Goal: Task Accomplishment & Management: Manage account settings

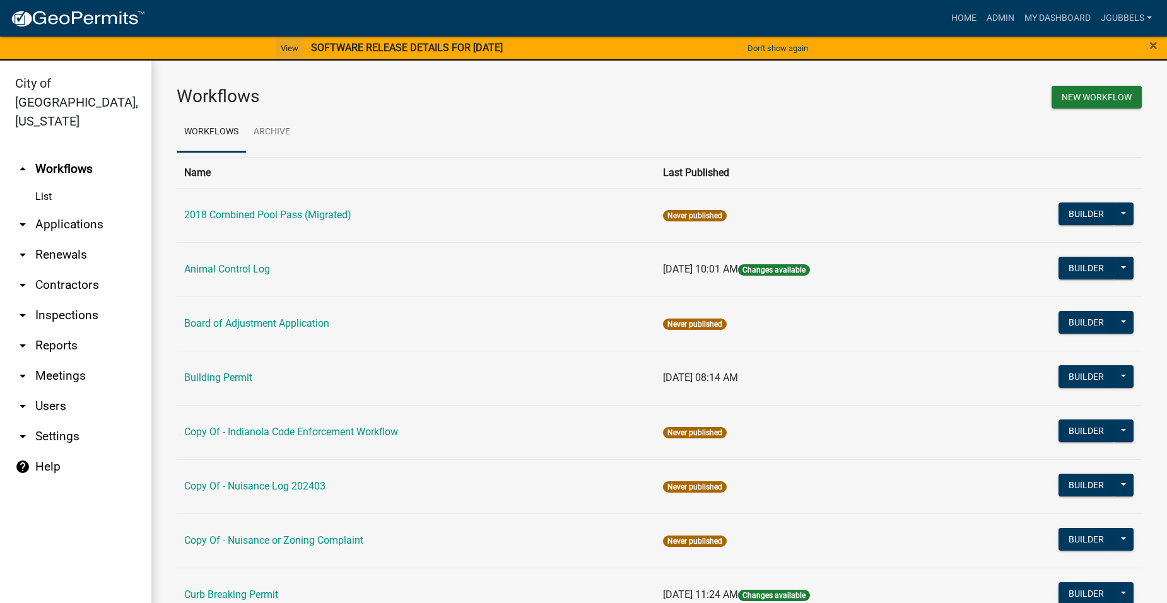
click at [276, 49] on link "View" at bounding box center [290, 48] width 28 height 21
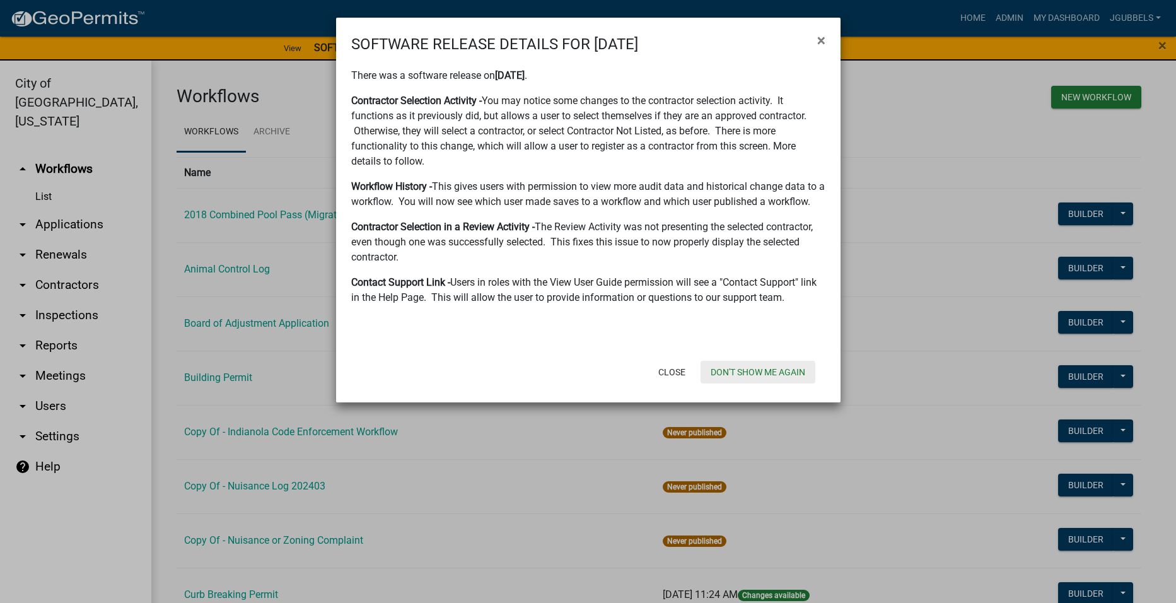
click at [761, 369] on button "Don't show me again" at bounding box center [758, 372] width 115 height 23
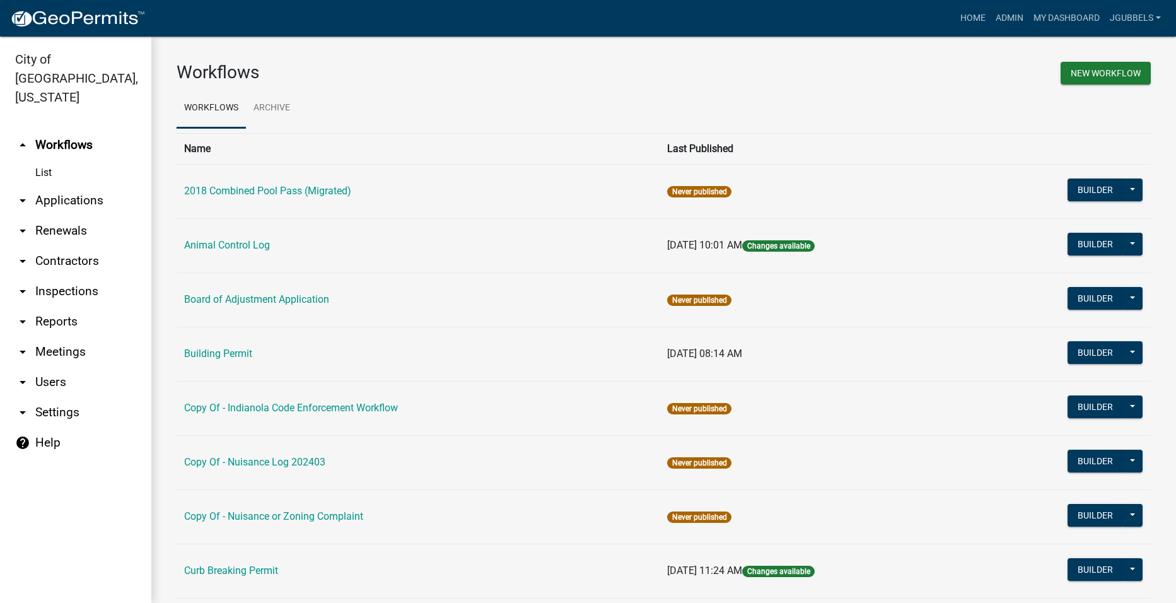
click at [86, 307] on link "arrow_drop_down Reports" at bounding box center [75, 322] width 151 height 30
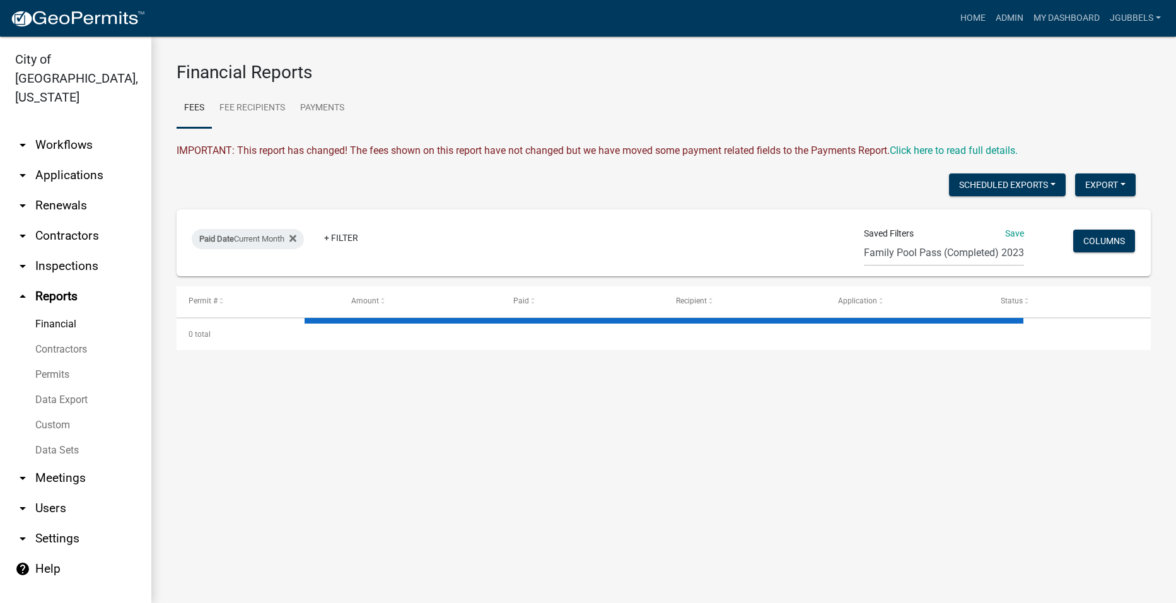
click at [83, 387] on link "Data Export" at bounding box center [75, 399] width 151 height 25
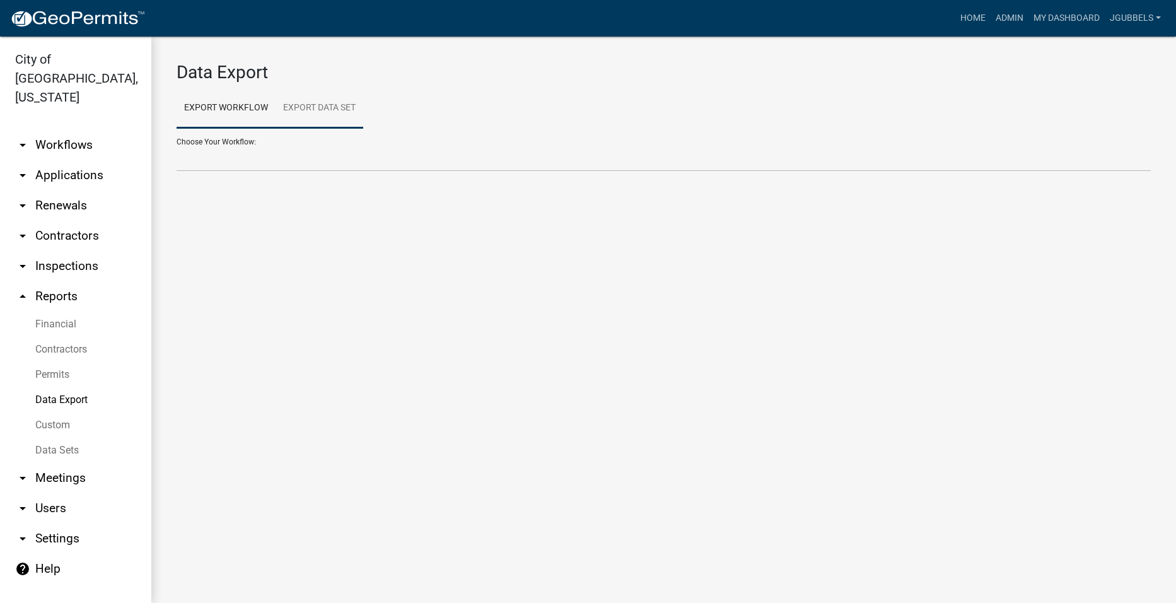
click at [326, 116] on link "Export Data Set" at bounding box center [320, 108] width 88 height 40
click at [326, 163] on select "Nuisance Log - All cases for previous month Nuisance Monthly Log - In Progress …" at bounding box center [664, 159] width 974 height 26
click at [250, 107] on link "Export Workflow" at bounding box center [226, 108] width 99 height 40
click at [336, 163] on select "2018 Combined Pool Pass (Migrated) Animal Control Log Building Permit Contracto…" at bounding box center [664, 159] width 974 height 26
select select "10: Object"
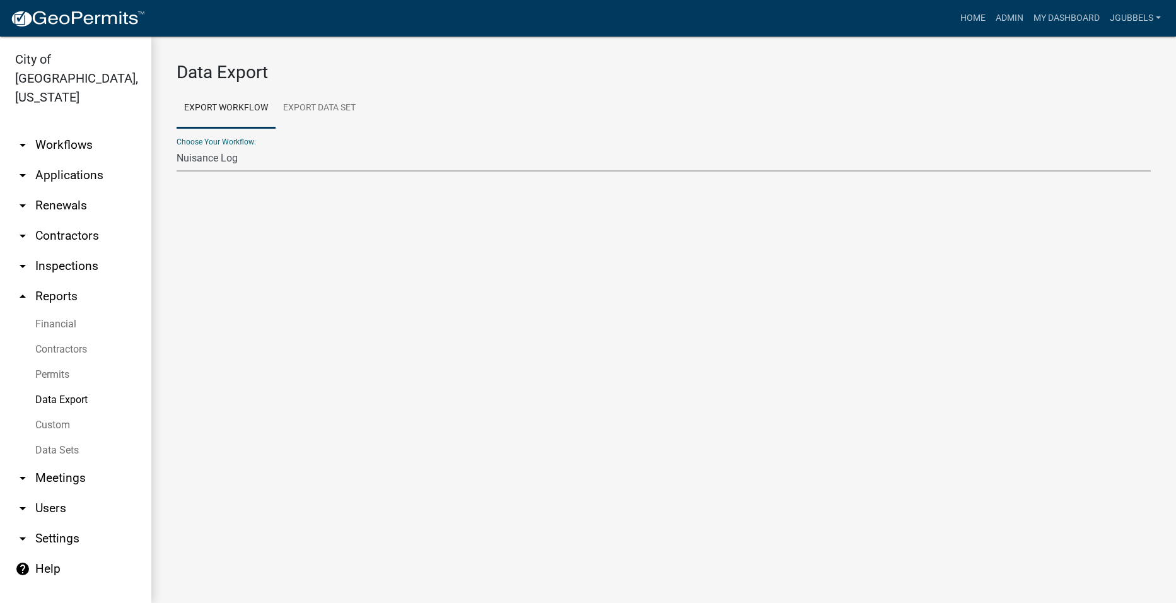
click at [177, 146] on select "2018 Combined Pool Pass (Migrated) Animal Control Log Building Permit Contracto…" at bounding box center [664, 159] width 974 height 26
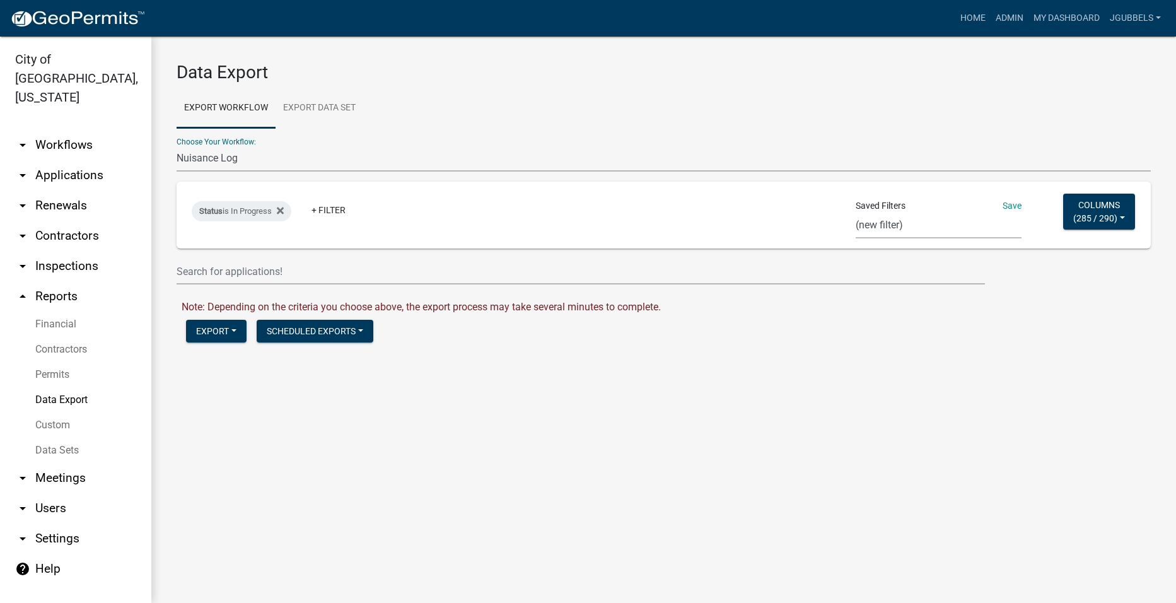
click at [922, 227] on select "Single Pool Pass 2024 Dream Playground Donations Curb Permits Building Permits …" at bounding box center [939, 226] width 166 height 26
select select "23: 0d42c1a7-1dac-4bc0-8779-e72d935b0fd5"
click at [856, 213] on select "Single Pool Pass 2024 Dream Playground Donations Curb Permits Building Permits …" at bounding box center [939, 226] width 166 height 26
click at [296, 104] on link "Export Data Set" at bounding box center [320, 108] width 88 height 40
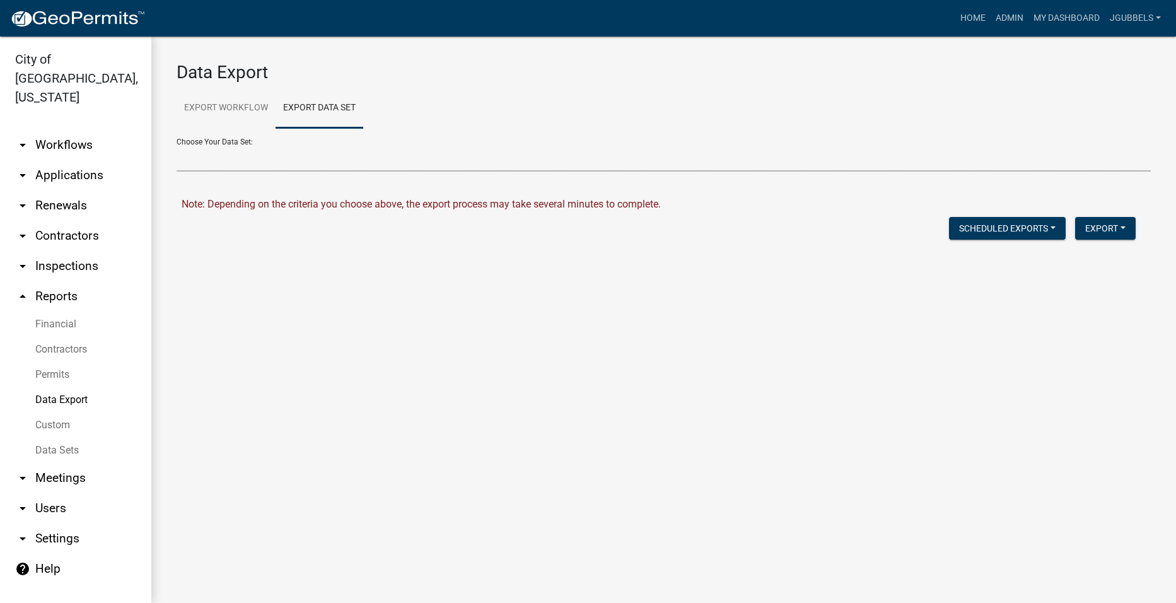
click at [451, 156] on select "Nuisance Log - All cases for previous month Nuisance Monthly Log - In Progress …" at bounding box center [664, 159] width 974 height 26
click at [177, 146] on select "Nuisance Log - All cases for previous month Nuisance Monthly Log - In Progress …" at bounding box center [664, 159] width 974 height 26
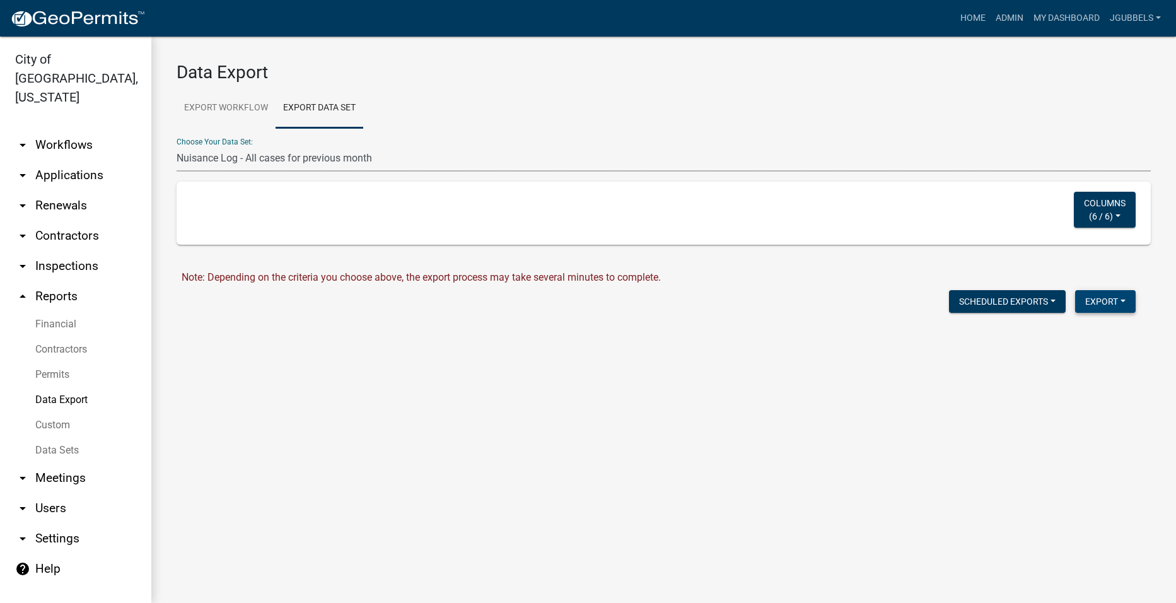
click at [1115, 307] on button "Export" at bounding box center [1105, 301] width 61 height 23
click at [1085, 334] on button "Excel Format (.xlsx)" at bounding box center [1077, 334] width 118 height 30
click at [269, 330] on link "Download Nuisance Log - All cases for previous month.xlsx" at bounding box center [314, 328] width 264 height 12
click at [525, 151] on select "Nuisance Log - All cases for previous month Nuisance Monthly Log - In Progress …" at bounding box center [664, 159] width 974 height 26
select select "2: 119291c9-8558-4aad-945f-1941f033d3d2"
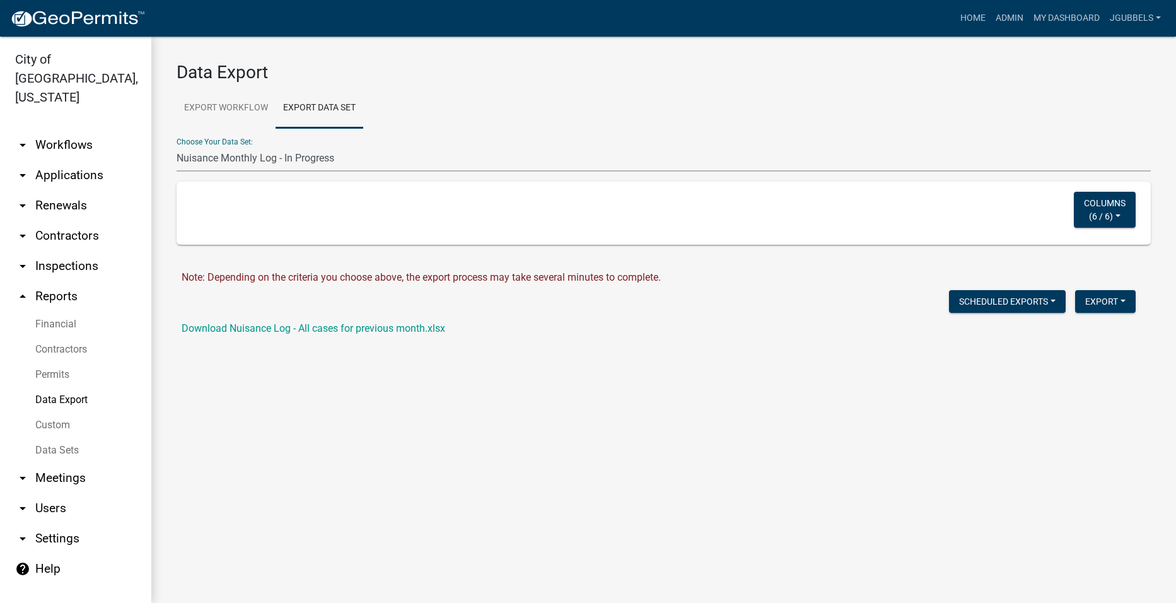
click at [177, 146] on select "Nuisance Log - All cases for previous month Nuisance Monthly Log - In Progress …" at bounding box center [664, 159] width 974 height 26
click at [1109, 307] on button "Export" at bounding box center [1105, 301] width 61 height 23
click at [1111, 332] on button "Excel Format (.xlsx)" at bounding box center [1077, 334] width 118 height 30
click at [401, 327] on link "Download Nuisance Monthly Log - In Progress.xlsx" at bounding box center [295, 328] width 226 height 12
click at [257, 102] on link "Export Workflow" at bounding box center [226, 108] width 99 height 40
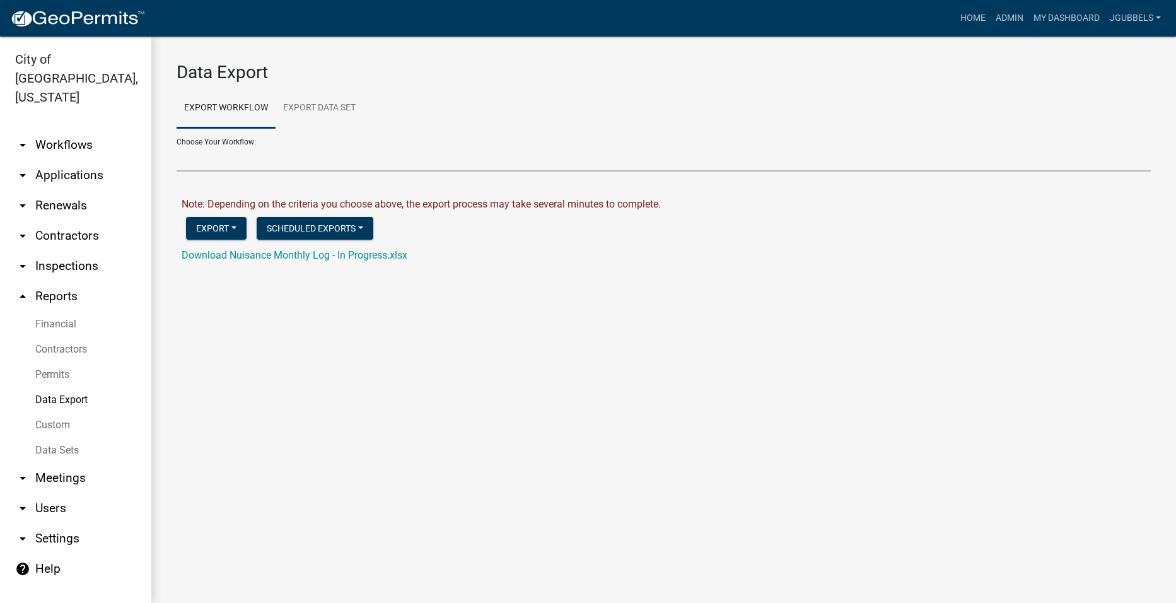
click at [303, 161] on select "2018 Combined Pool Pass (Migrated) Animal Control Log Building Permit Contracto…" at bounding box center [664, 159] width 974 height 26
drag, startPoint x: 282, startPoint y: 155, endPoint x: 279, endPoint y: 172, distance: 17.8
click at [282, 155] on select "2018 Combined Pool Pass (Migrated) Animal Control Log Building Permit Contracto…" at bounding box center [664, 159] width 974 height 26
select select "10: Object"
click at [177, 146] on select "2018 Combined Pool Pass (Migrated) Animal Control Log Building Permit Contracto…" at bounding box center [664, 159] width 974 height 26
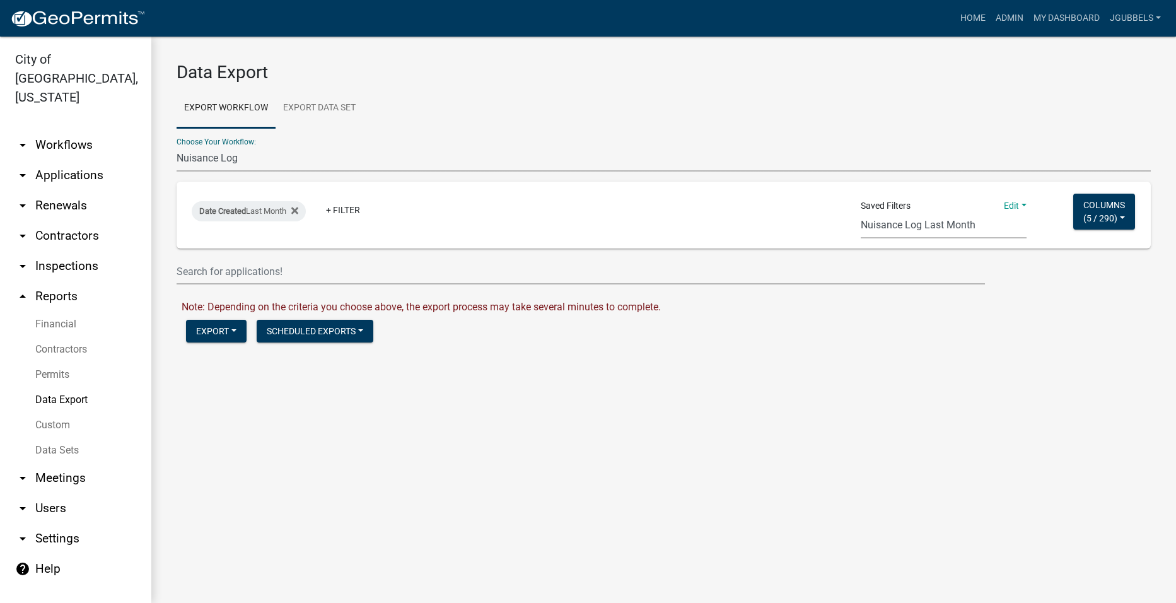
click at [925, 221] on select "Single Pool Pass 2024 Dream Playground Donations Curb Permits Building Permits …" at bounding box center [944, 226] width 166 height 26
select select "24: d63be010-ceac-4112-8d7e-9b8326c90f73"
click at [861, 213] on select "Single Pool Pass 2024 Dream Playground Donations Curb Permits Building Permits …" at bounding box center [944, 226] width 166 height 26
click at [1125, 222] on button "Columns ( 5 / 290 )" at bounding box center [1104, 212] width 62 height 36
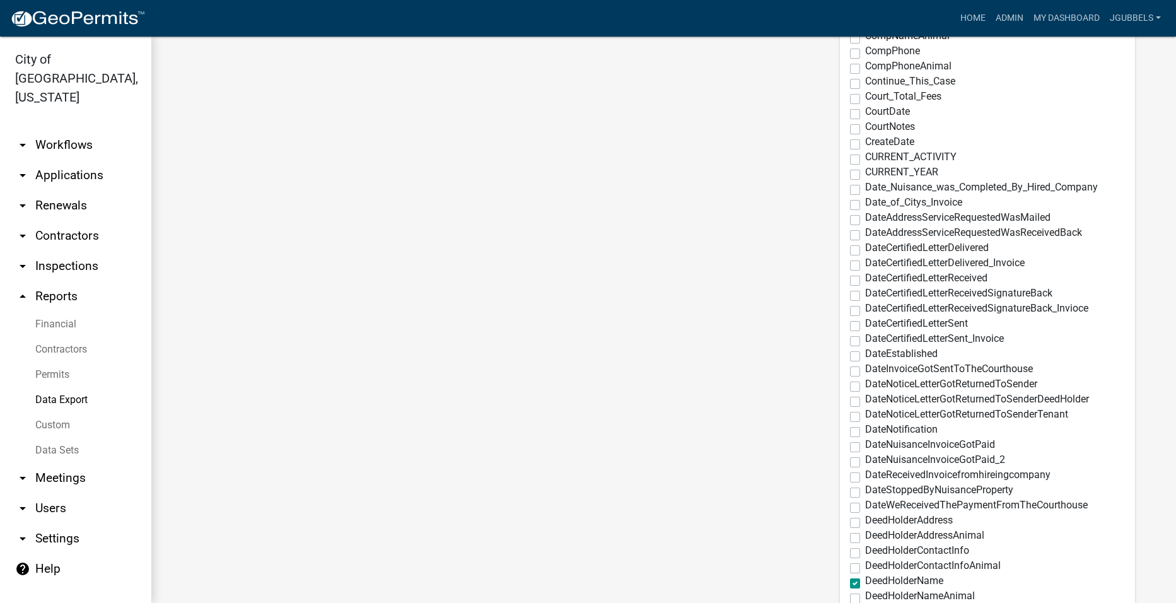
scroll to position [820, 0]
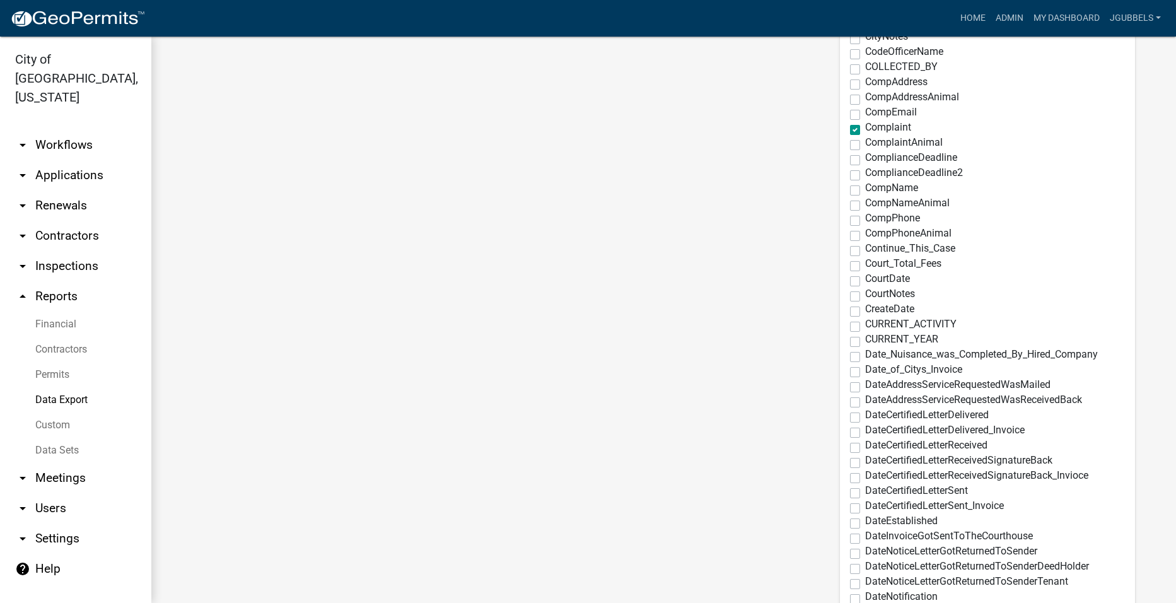
click at [865, 324] on label "CURRENT_ACTIVITY" at bounding box center [910, 324] width 91 height 10
click at [865, 324] on input "CURRENT_ACTIVITY" at bounding box center [869, 323] width 8 height 8
checkbox input "true"
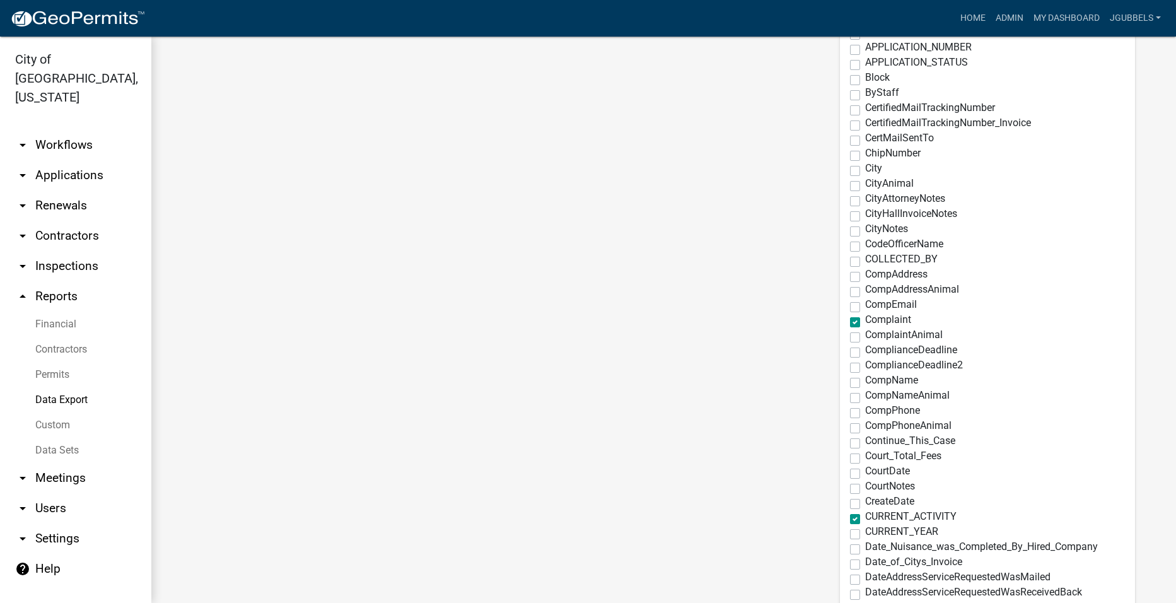
scroll to position [631, 0]
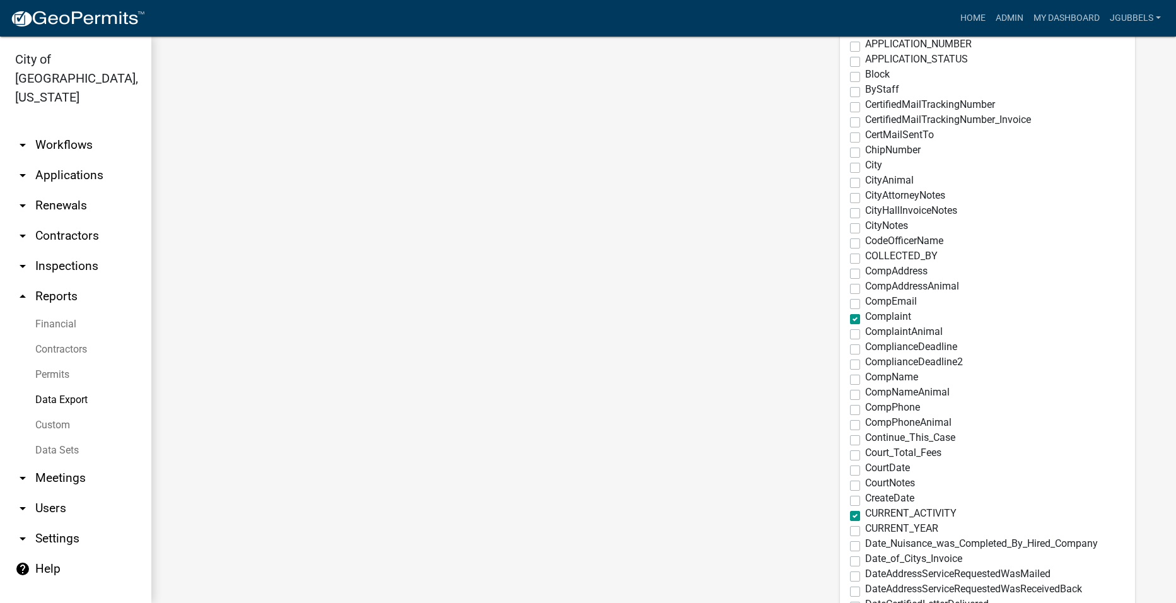
click at [865, 499] on label "CreateDate" at bounding box center [889, 498] width 49 height 10
click at [865, 499] on input "CreateDate" at bounding box center [869, 497] width 8 height 8
checkbox input "true"
click at [865, 348] on label "ComplianceDeadline" at bounding box center [911, 347] width 92 height 10
click at [865, 348] on input "ComplianceDeadline" at bounding box center [869, 346] width 8 height 8
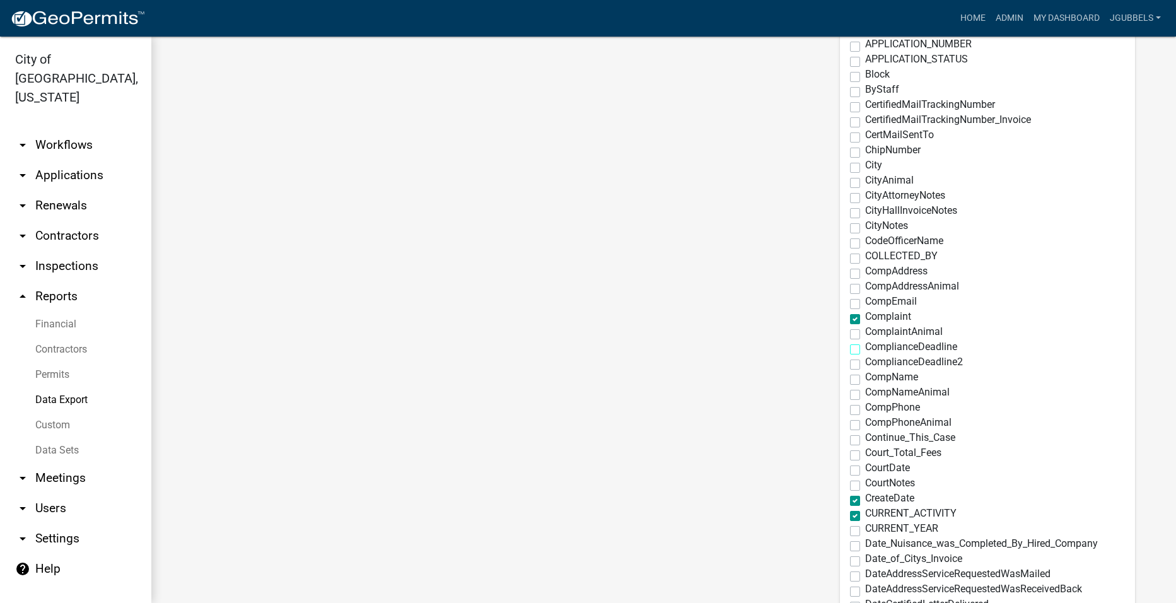
checkbox input "true"
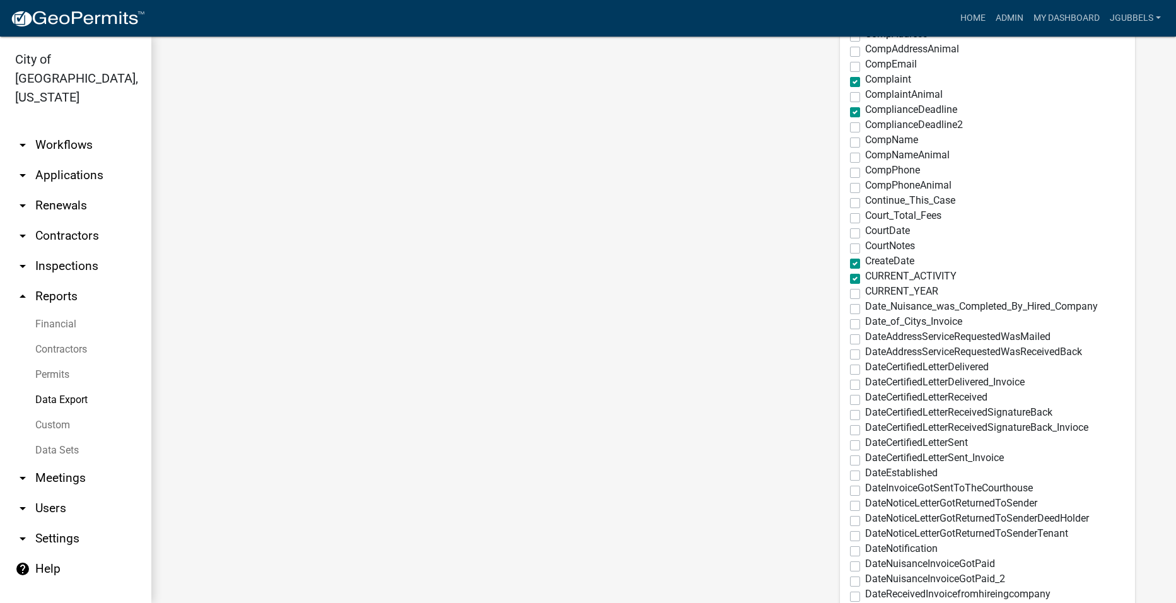
scroll to position [1072, 0]
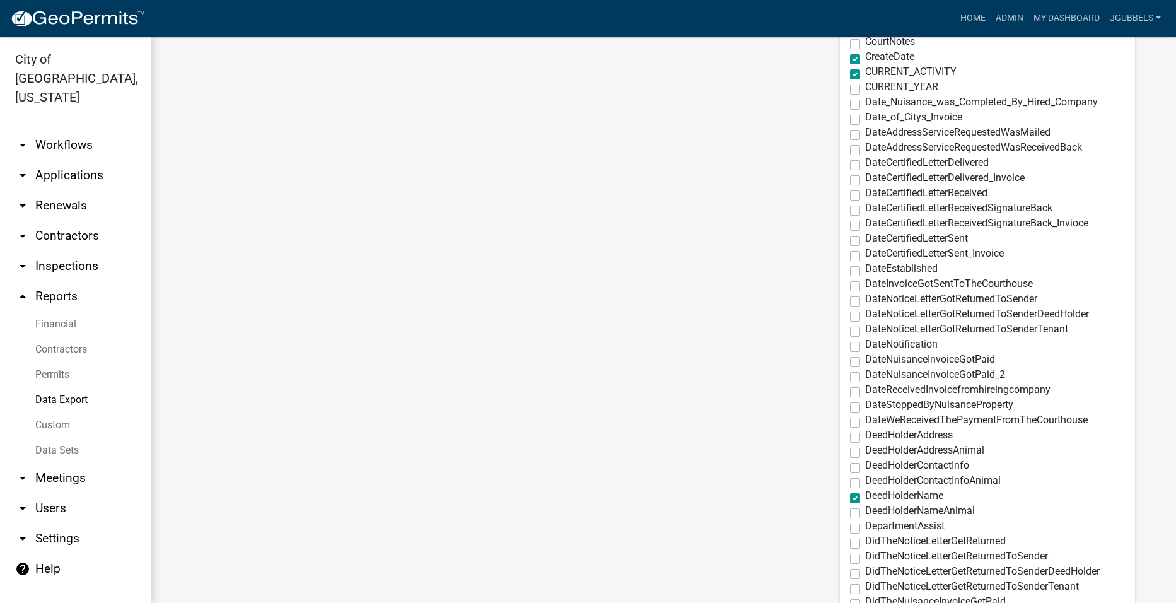
click at [865, 406] on label "DateStoppedByNuisanceProperty" at bounding box center [939, 405] width 148 height 10
click at [865, 406] on input "DateStoppedByNuisanceProperty" at bounding box center [869, 404] width 8 height 8
checkbox input "true"
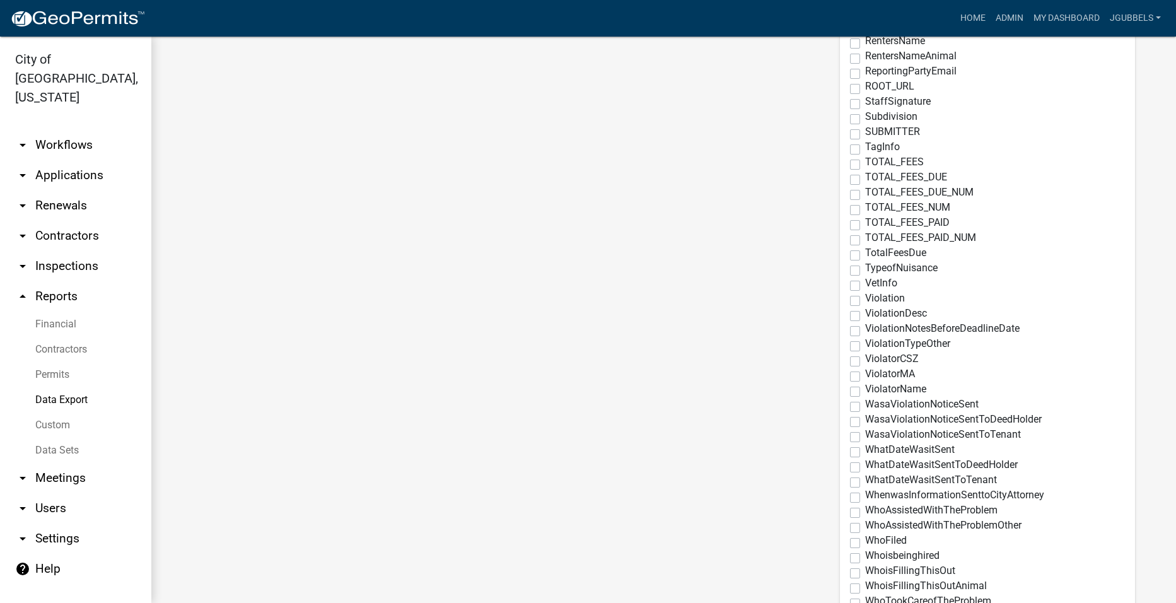
scroll to position [4078, 0]
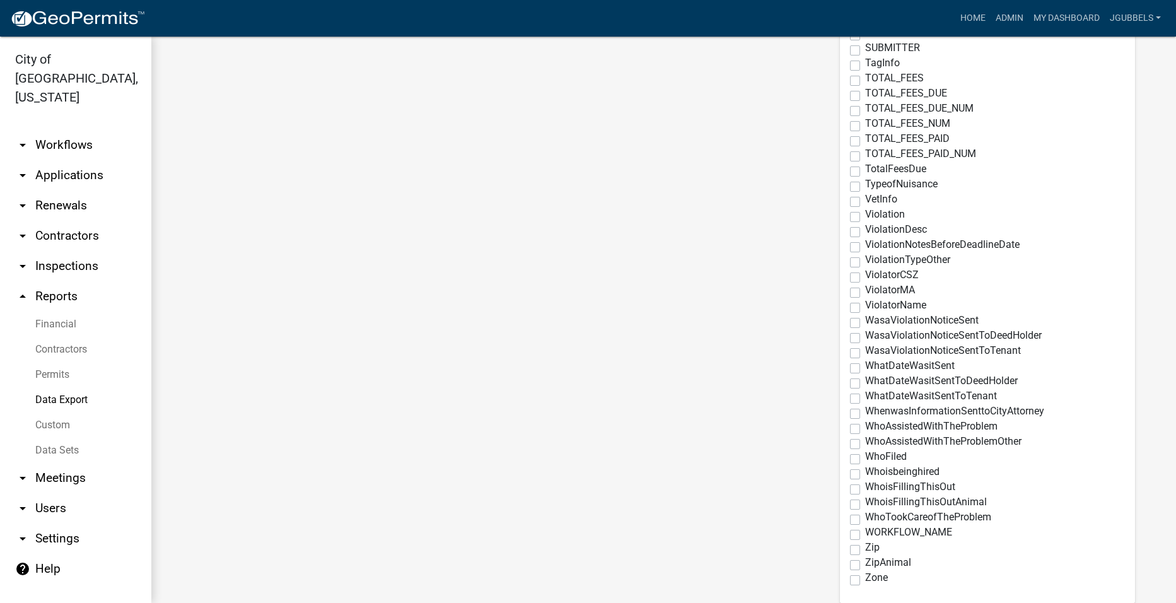
click at [933, 382] on span "WhatDateWasitSentToDeedHolder" at bounding box center [941, 381] width 153 height 12
click at [873, 382] on input "WhatDateWasitSentToDeedHolder" at bounding box center [869, 380] width 8 height 8
checkbox input "true"
click at [933, 396] on span "WhatDateWasitSentToTenant" at bounding box center [931, 396] width 132 height 12
click at [873, 396] on input "WhatDateWasitSentToTenant" at bounding box center [869, 395] width 8 height 8
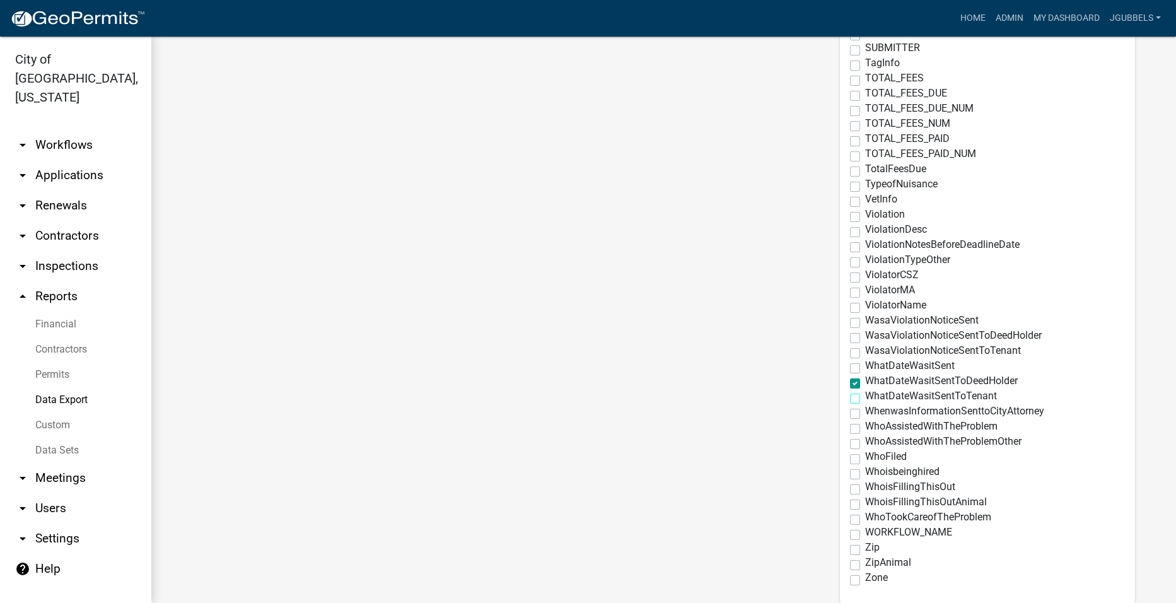
checkbox input "true"
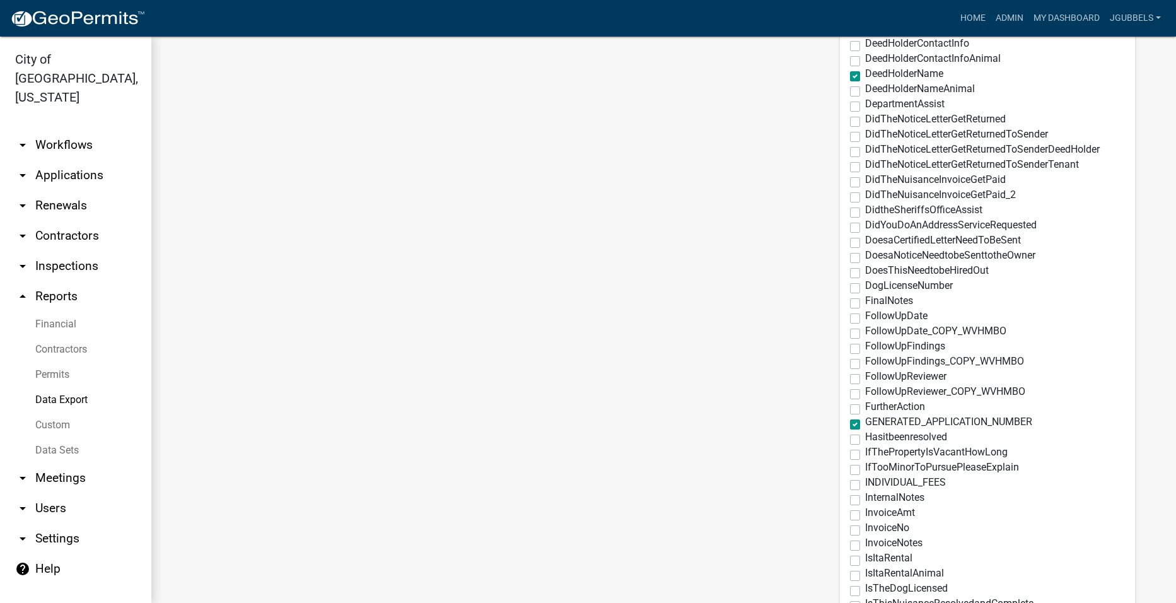
scroll to position [1492, 0]
click at [865, 321] on label "FollowUpDate" at bounding box center [896, 318] width 62 height 10
click at [865, 321] on input "FollowUpDate" at bounding box center [869, 317] width 8 height 8
checkbox input "true"
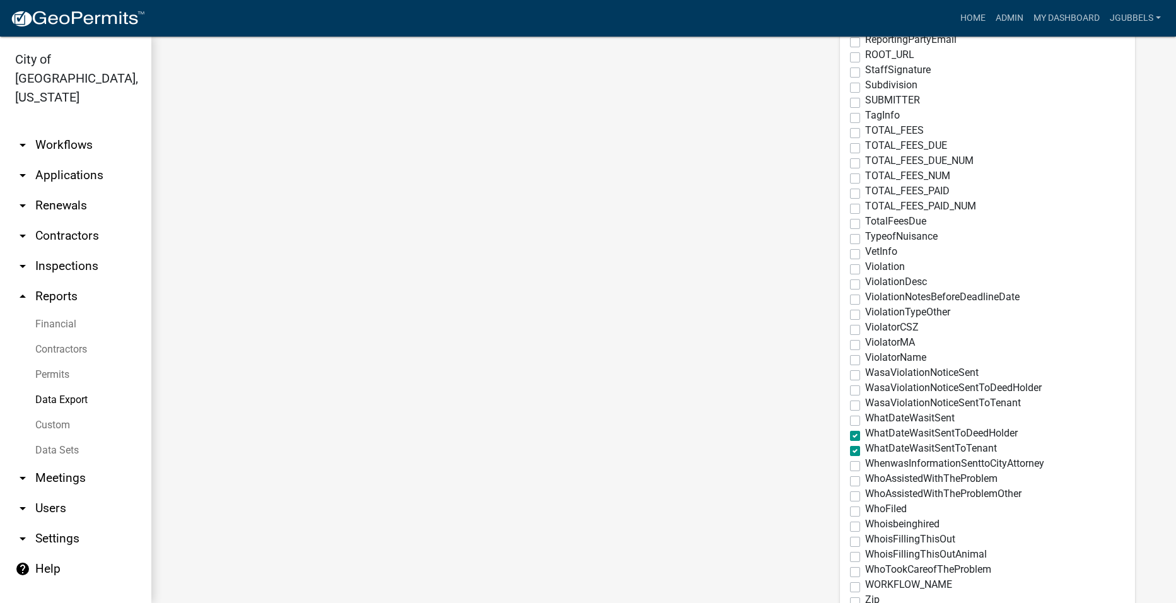
scroll to position [4078, 0]
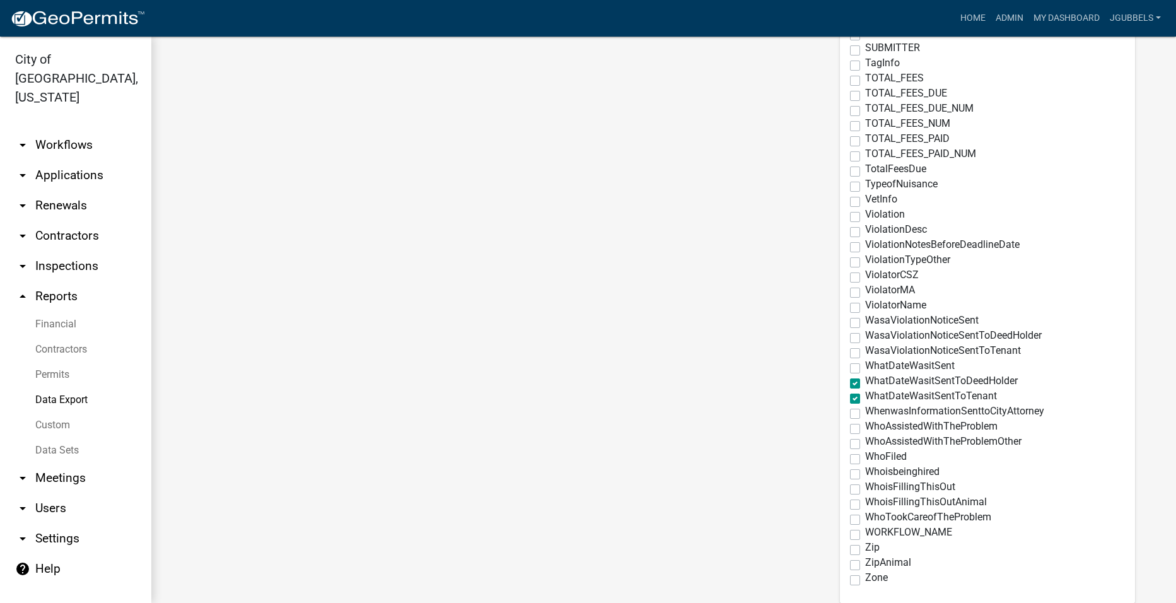
click at [936, 409] on span "WhenwasInformationSenttoCityAttorney" at bounding box center [954, 411] width 179 height 12
click at [873, 409] on input "WhenwasInformationSenttoCityAttorney" at bounding box center [869, 410] width 8 height 8
checkbox input "true"
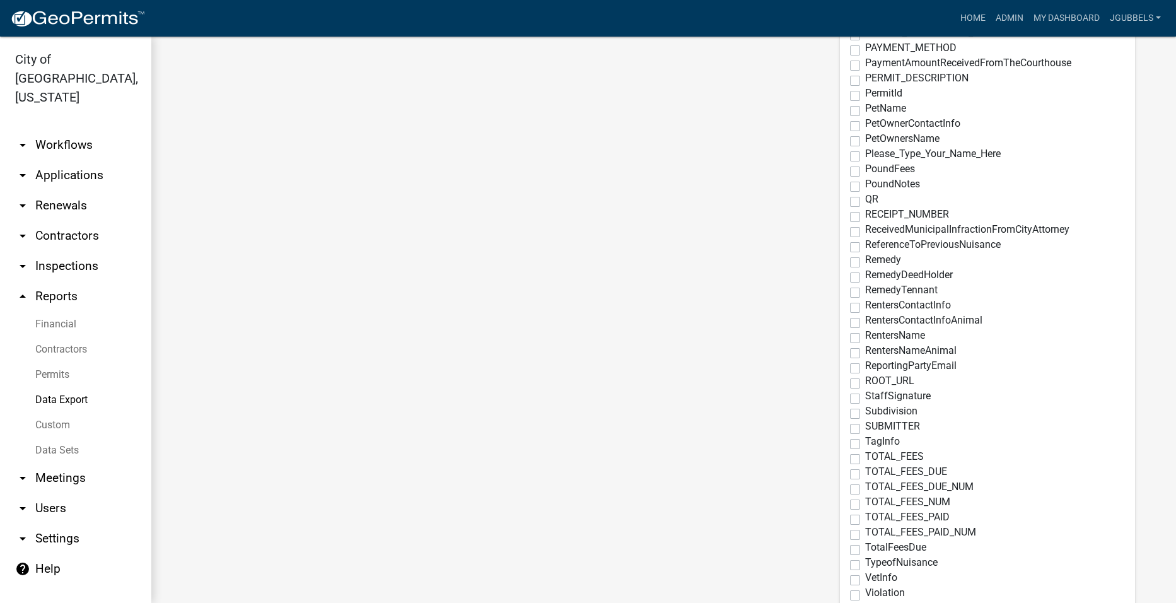
click at [948, 227] on span "ReceivedMunicipalInfractionFromCityAttorney" at bounding box center [967, 229] width 204 height 12
click at [873, 227] on input "ReceivedMunicipalInfractionFromCityAttorney" at bounding box center [869, 229] width 8 height 8
checkbox input "true"
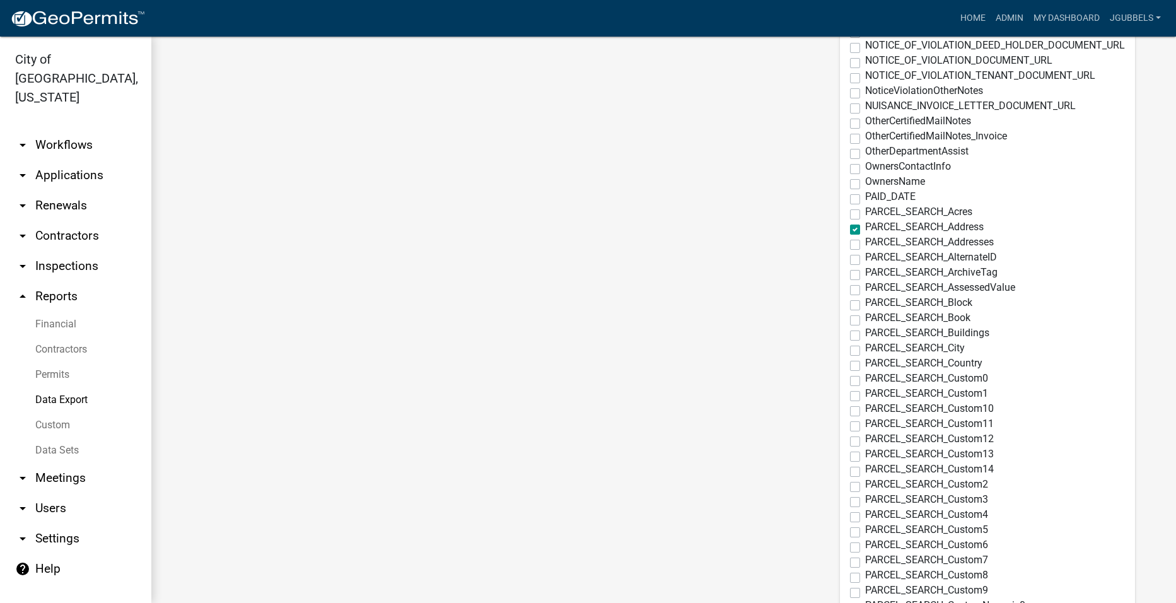
scroll to position [1934, 0]
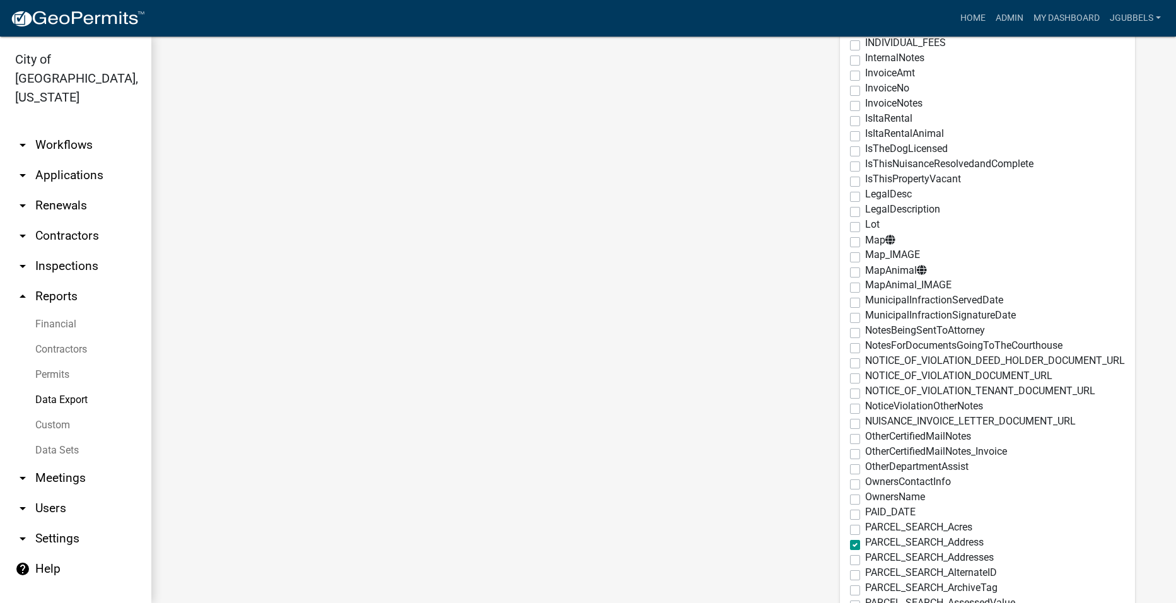
click at [990, 315] on span "MunicipalInfractionSignatureDate" at bounding box center [940, 315] width 151 height 12
click at [873, 315] on input "MunicipalInfractionSignatureDate" at bounding box center [869, 314] width 8 height 8
checkbox input "true"
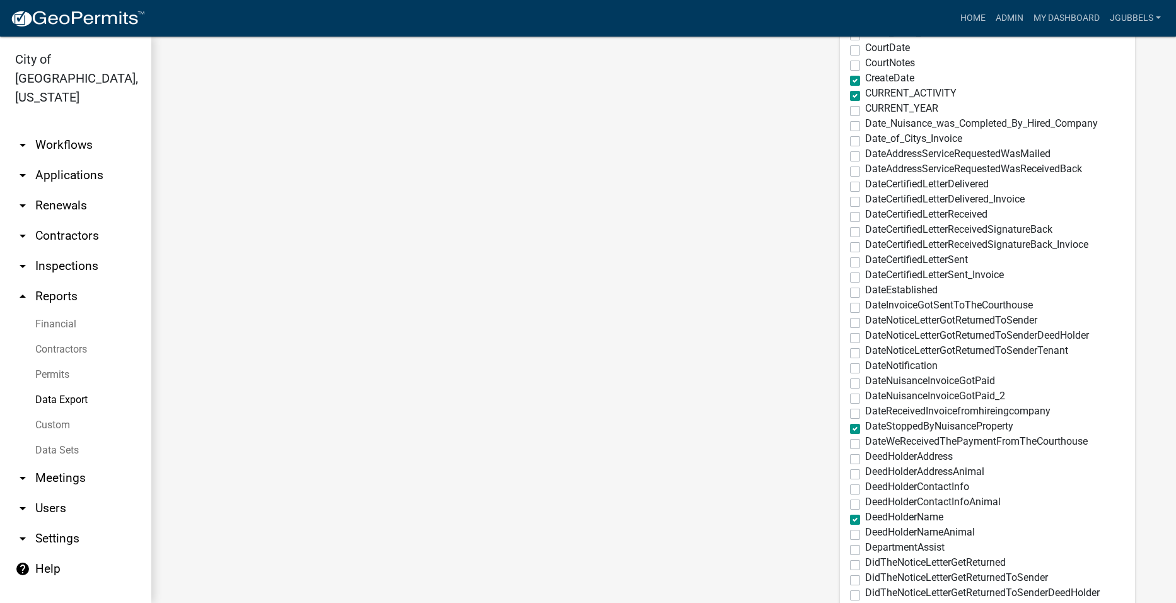
scroll to position [672, 0]
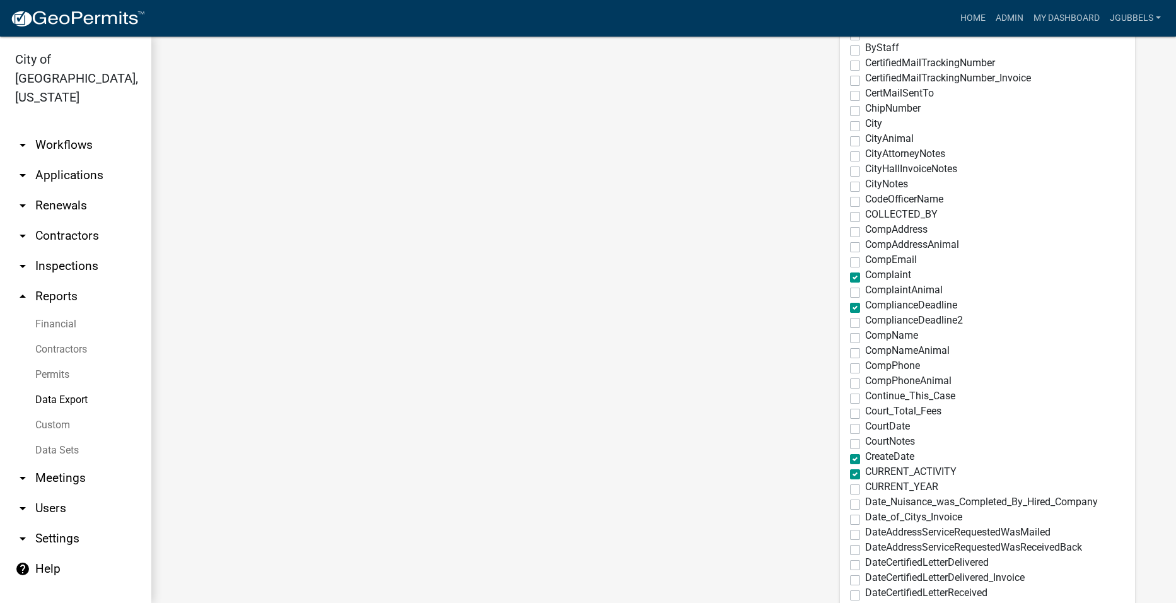
click at [865, 424] on label "CourtDate" at bounding box center [887, 426] width 45 height 10
click at [865, 424] on input "CourtDate" at bounding box center [869, 425] width 8 height 8
checkbox input "true"
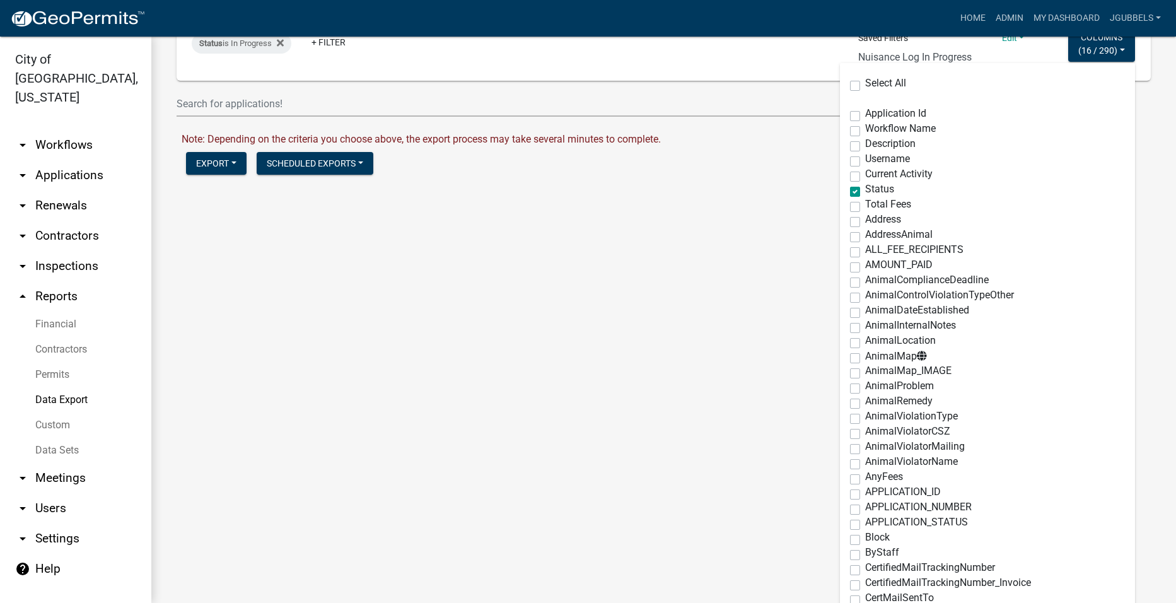
scroll to position [0, 0]
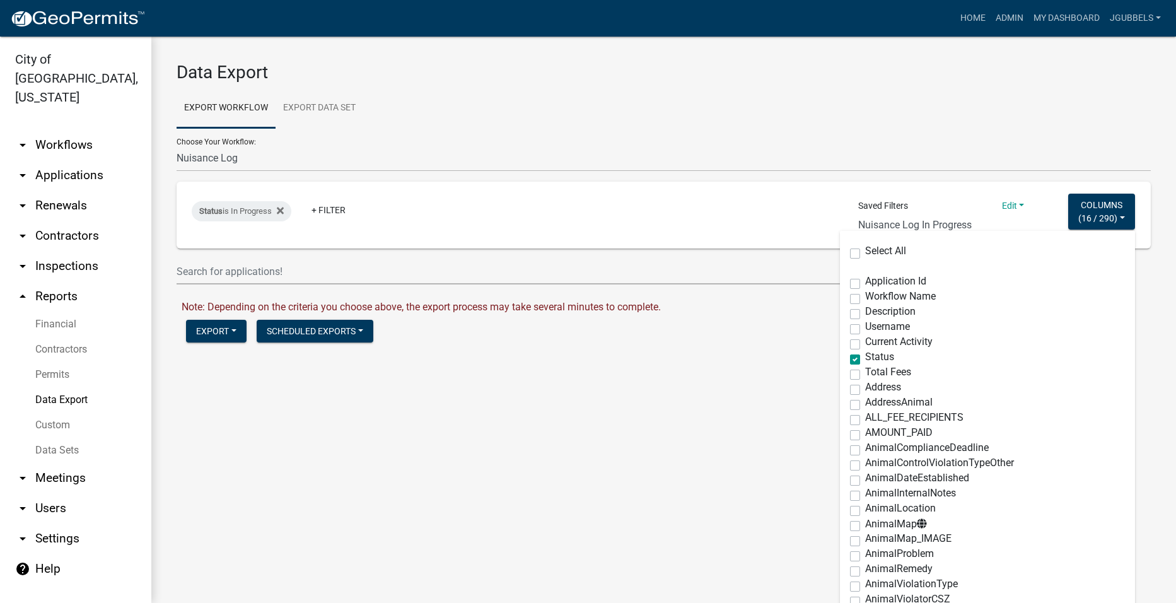
click at [540, 402] on main "Data Export Export Workflow Export Data Set Choose Your Workflow: 2018 Combined…" at bounding box center [663, 320] width 1025 height 566
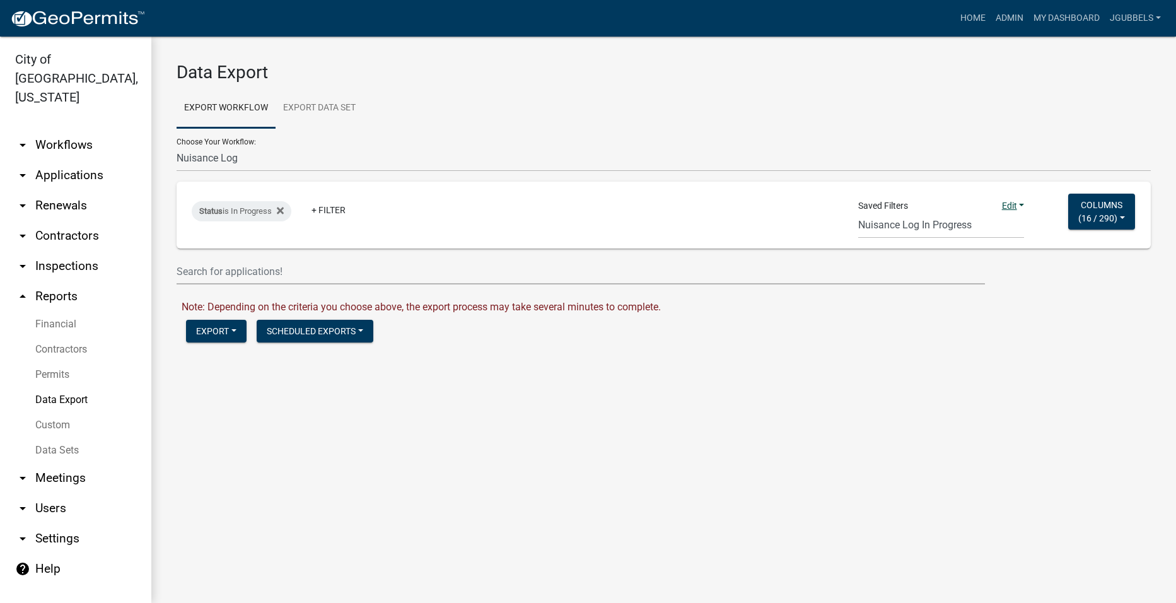
click at [1019, 207] on link "Edit" at bounding box center [1013, 206] width 23 height 10
click at [973, 242] on button "Save" at bounding box center [973, 233] width 101 height 30
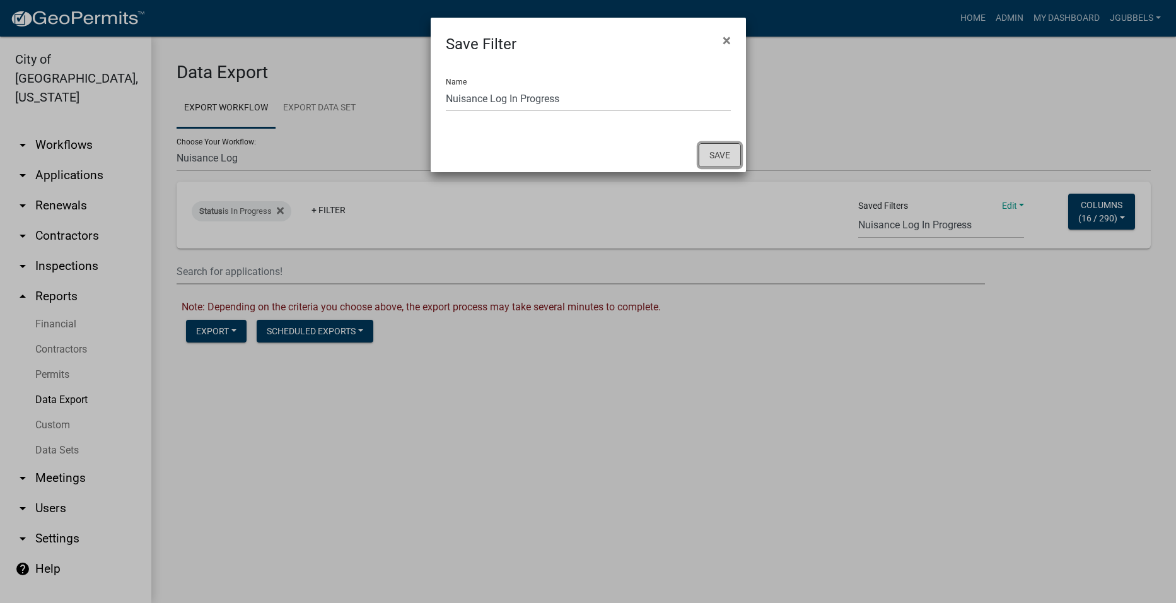
click at [720, 156] on button "Save" at bounding box center [720, 155] width 42 height 24
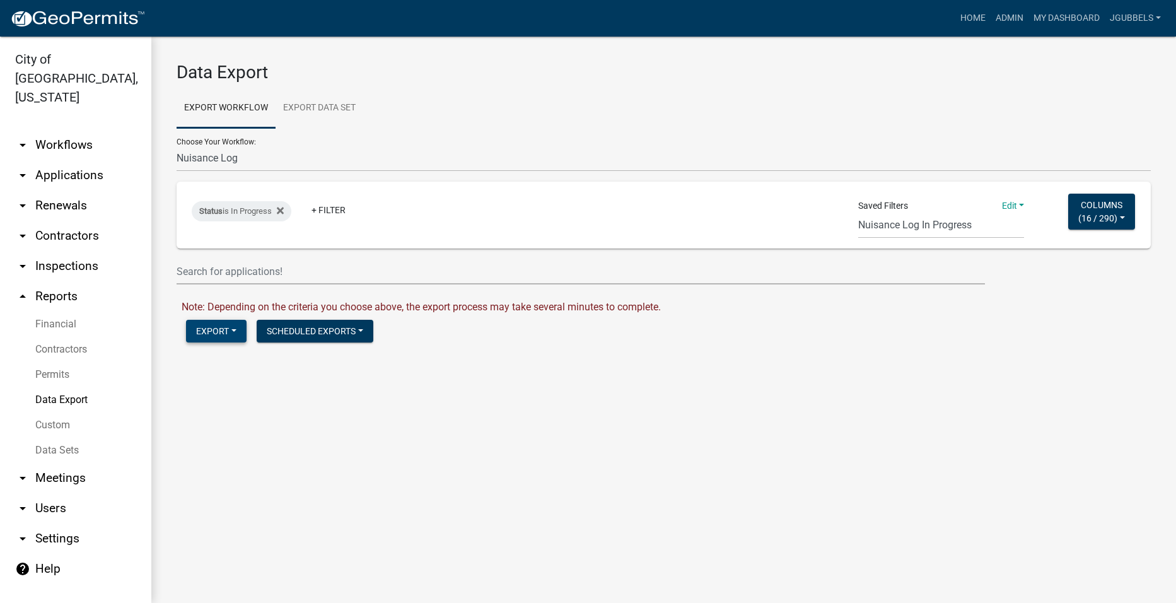
click at [218, 324] on button "Export" at bounding box center [216, 331] width 61 height 23
click at [281, 370] on button "Excel Format (.xlsx)" at bounding box center [250, 364] width 129 height 30
drag, startPoint x: 295, startPoint y: 358, endPoint x: 308, endPoint y: 359, distance: 13.9
click at [295, 358] on link "Download Nuisance Log.xlsx" at bounding box center [246, 358] width 129 height 12
click at [937, 226] on select "Single Pool Pass 2024 Dream Playground Donations Curb Permits Building Permits …" at bounding box center [941, 226] width 166 height 26
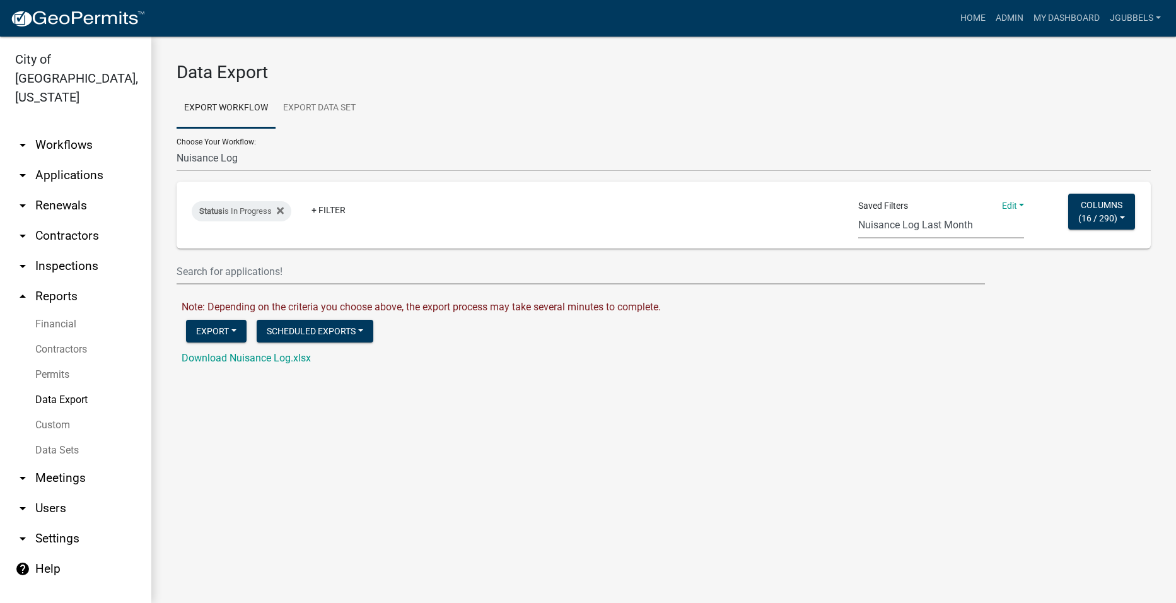
click at [858, 213] on select "Single Pool Pass 2024 Dream Playground Donations Curb Permits Building Permits …" at bounding box center [941, 226] width 166 height 26
click at [1007, 202] on link "Edit" at bounding box center [1015, 206] width 23 height 10
click at [967, 293] on button "Delete" at bounding box center [976, 293] width 101 height 30
click at [971, 227] on select "Single Pool Pass 2024 Dream Playground Donations Curb Permits Building Permits …" at bounding box center [944, 226] width 166 height 26
select select "73: d63be010-ceac-4112-8d7e-9b8326c90f73"
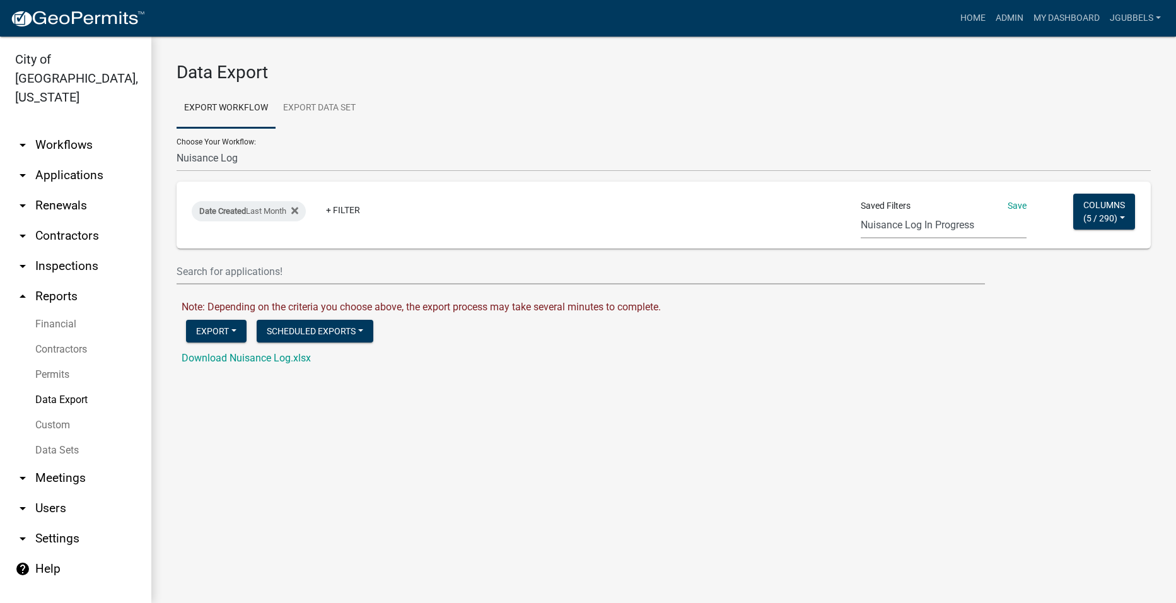
click at [861, 213] on select "Single Pool Pass 2024 Dream Playground Donations Curb Permits Building Permits …" at bounding box center [944, 226] width 166 height 26
click at [284, 209] on icon at bounding box center [280, 211] width 7 height 10
click at [229, 213] on link "+ Filter" at bounding box center [219, 213] width 54 height 23
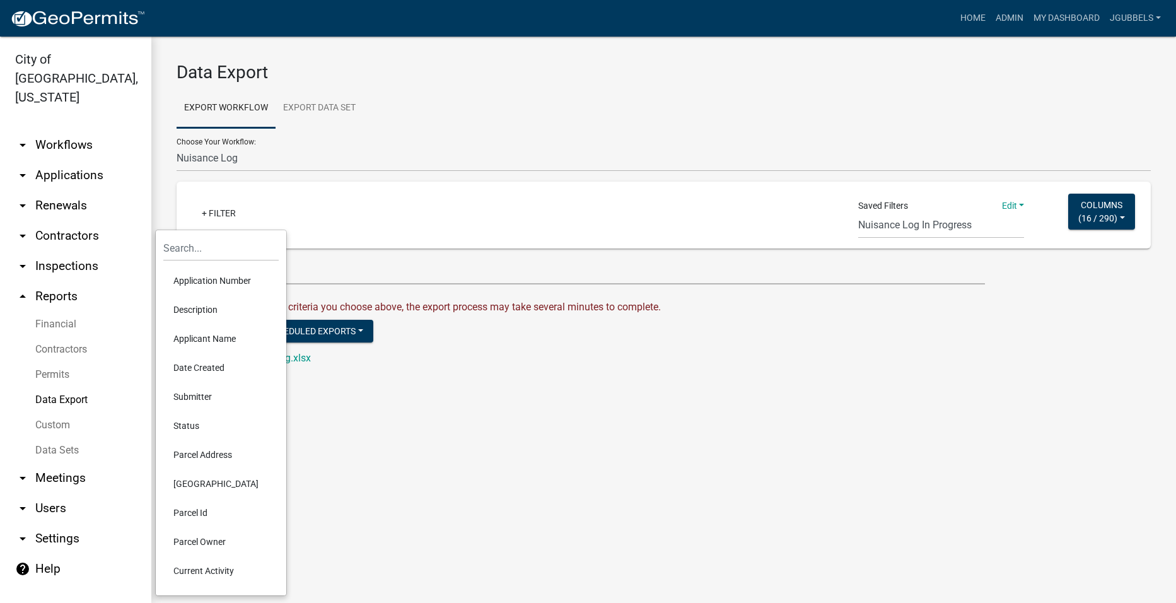
click at [218, 364] on li "Date Created" at bounding box center [220, 367] width 115 height 29
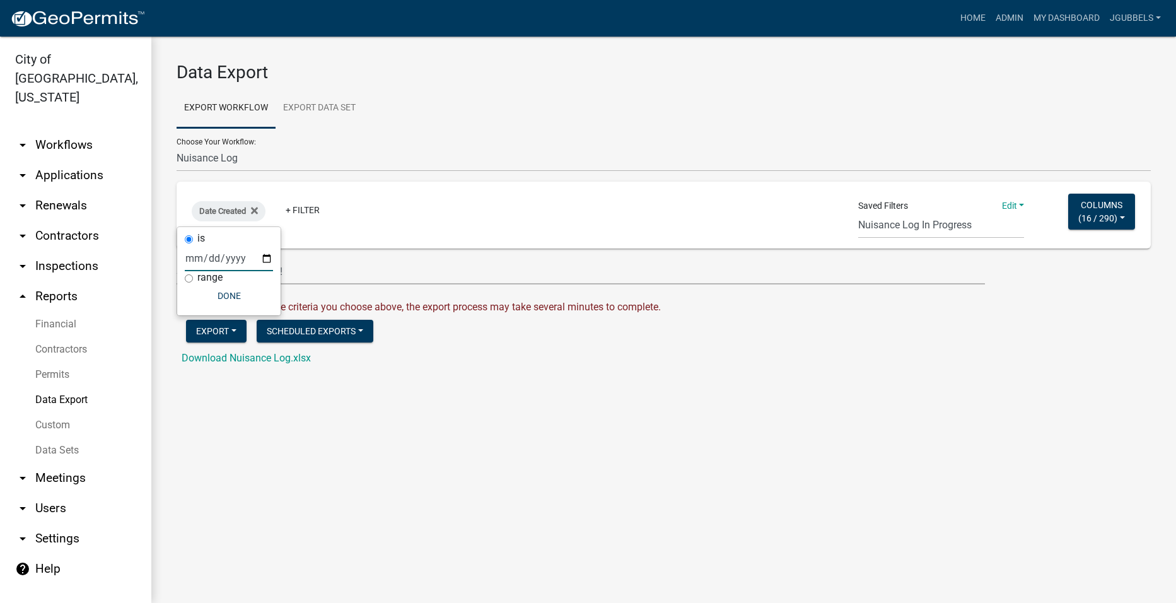
click at [265, 256] on input "date" at bounding box center [229, 258] width 88 height 26
click at [271, 253] on input "date" at bounding box center [229, 258] width 88 height 26
click at [536, 453] on main "Data Export Export Workflow Export Data Set Choose Your Workflow: 2018 Combined…" at bounding box center [663, 320] width 1025 height 566
click at [255, 209] on icon at bounding box center [254, 210] width 7 height 7
click at [216, 213] on link "+ Filter" at bounding box center [219, 213] width 54 height 23
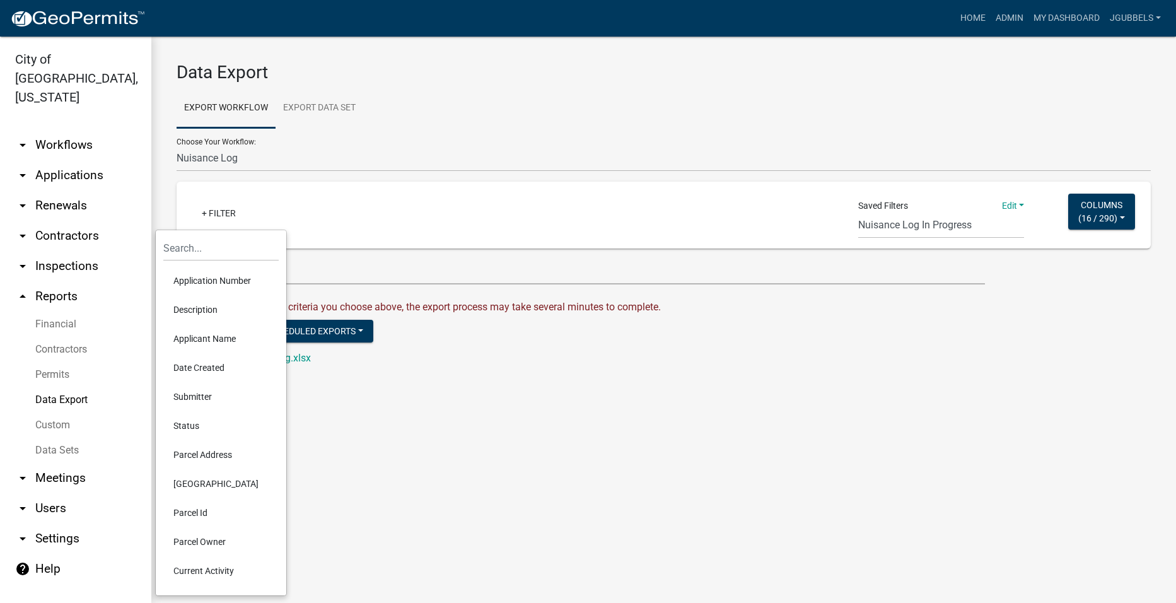
click at [218, 366] on li "Date Created" at bounding box center [220, 367] width 115 height 29
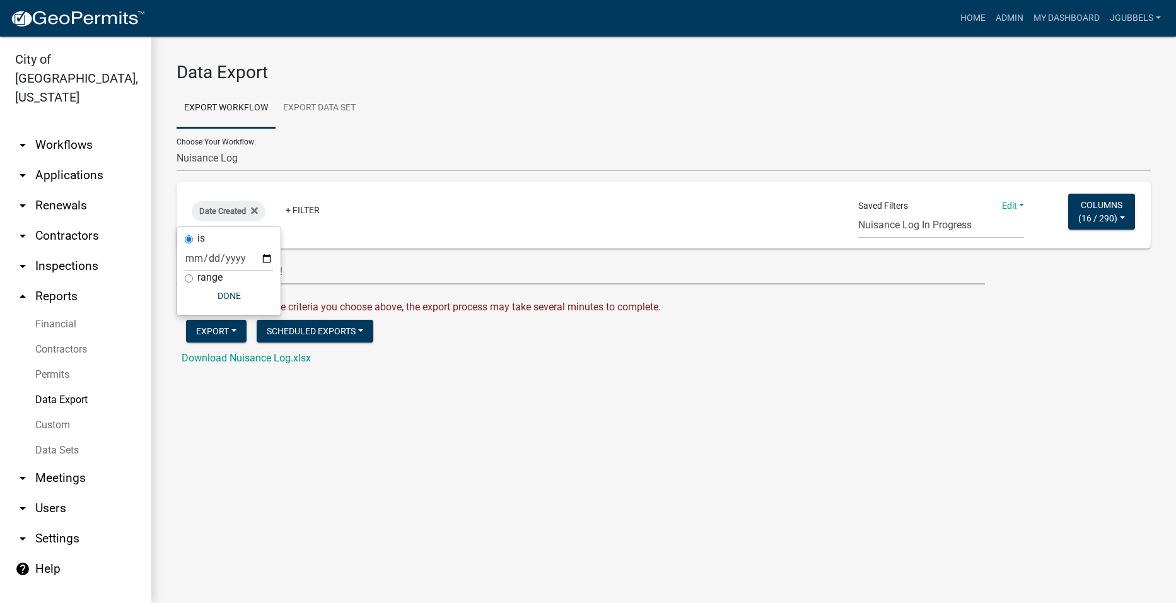
click at [203, 275] on label "range" at bounding box center [209, 277] width 25 height 10
click at [193, 275] on input "range" at bounding box center [189, 278] width 8 height 8
radio input "true"
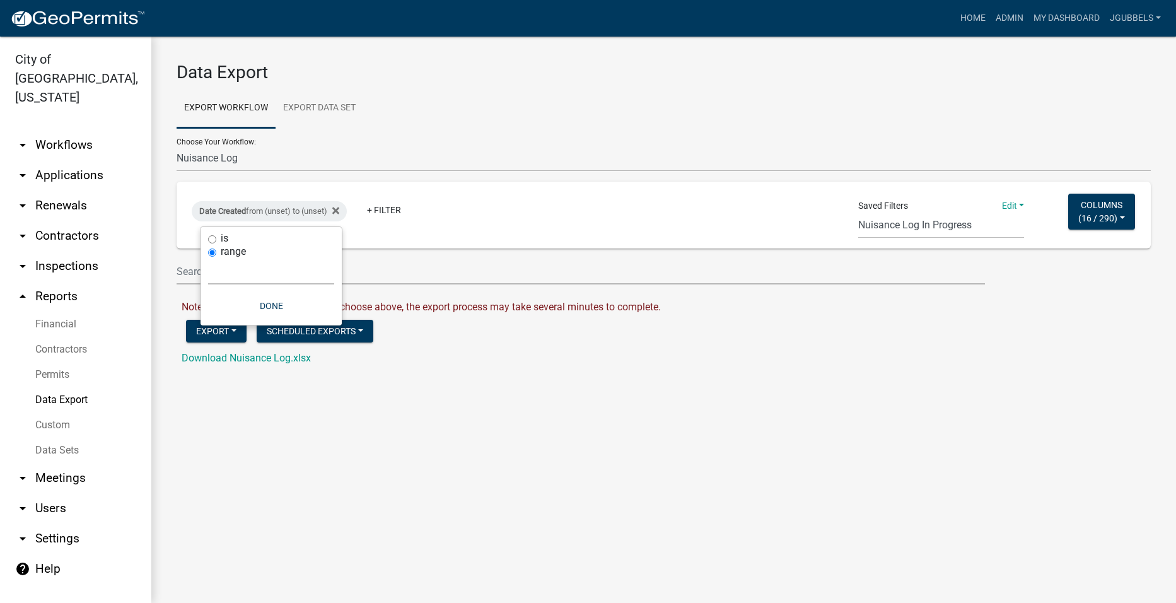
click at [283, 270] on select "Today Yesterday Current Week Previous Week Current Month Last Month Current Cal…" at bounding box center [271, 272] width 126 height 26
select select "previous_1_months"
click at [208, 259] on select "Today Yesterday Current Week Previous Week Current Month Last Month Current Cal…" at bounding box center [271, 272] width 126 height 26
click at [252, 299] on button "Done" at bounding box center [251, 306] width 126 height 23
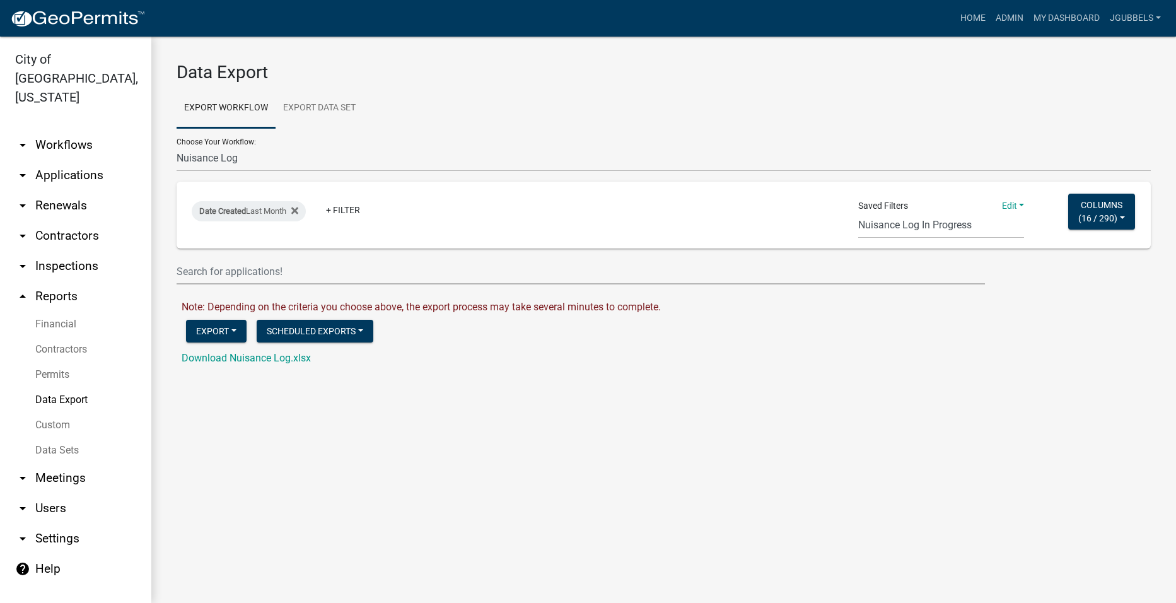
click at [1021, 202] on link "Edit" at bounding box center [1013, 206] width 23 height 10
click at [985, 252] on button "Save as" at bounding box center [973, 263] width 101 height 30
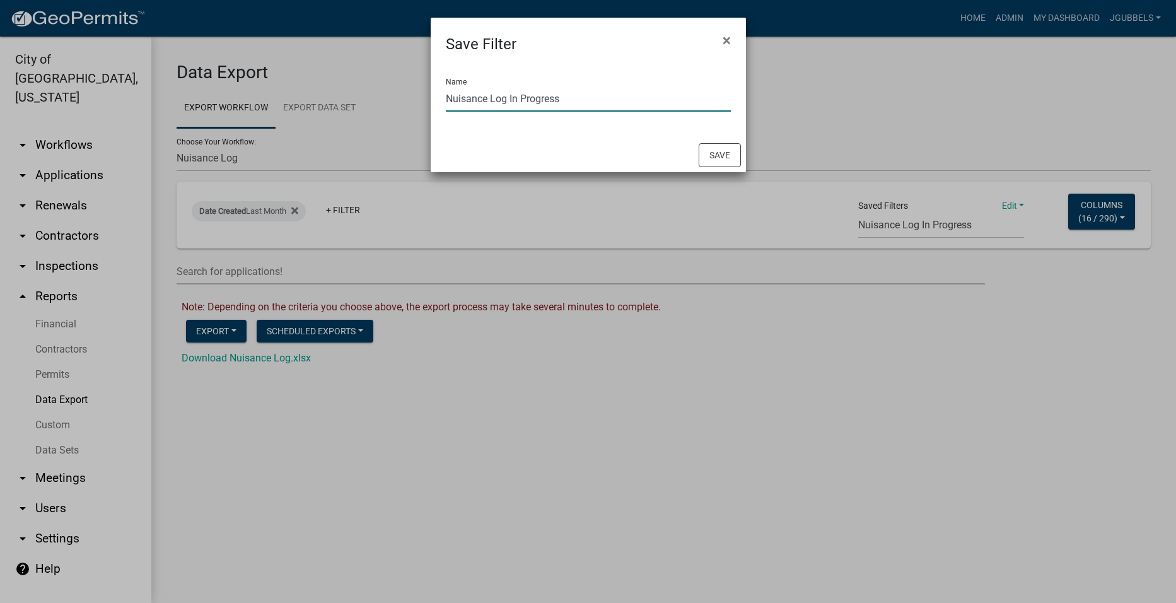
click at [602, 106] on input "Nuisance Log In Progress" at bounding box center [588, 99] width 285 height 26
type input "Nuisance Log Last Month"
drag, startPoint x: 711, startPoint y: 159, endPoint x: 786, endPoint y: 141, distance: 76.6
click at [712, 158] on button "Save" at bounding box center [720, 155] width 42 height 24
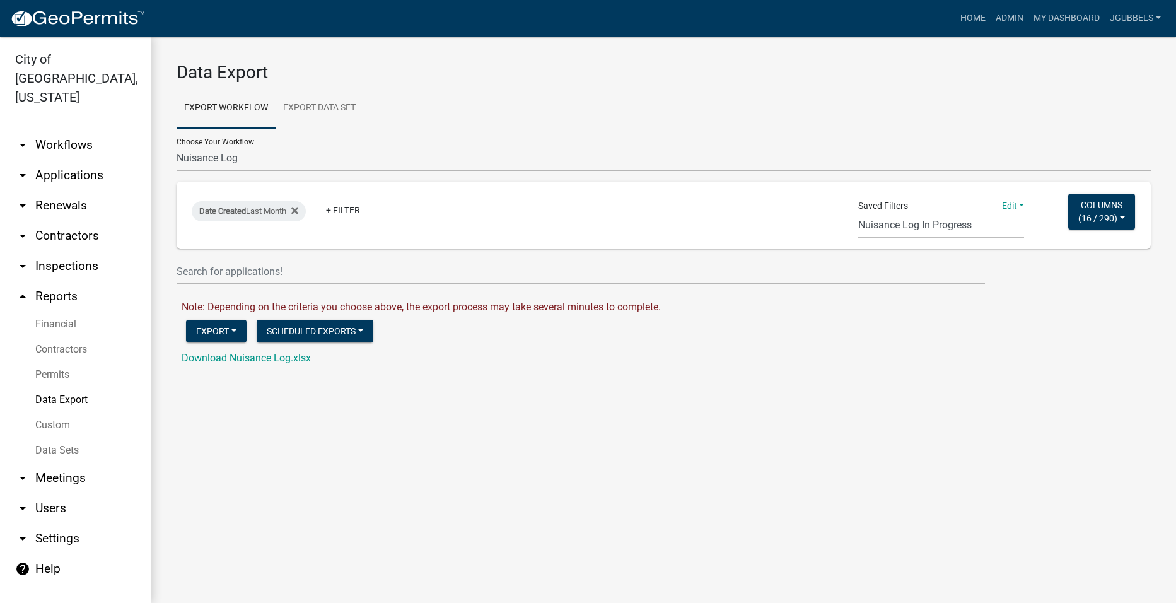
select select "99: 300cdbc0-55d6-4406-923e-58db5da8cddf"
click at [220, 324] on button "Export" at bounding box center [216, 331] width 61 height 23
click at [263, 364] on button "Excel Format (.xlsx)" at bounding box center [250, 364] width 129 height 30
click at [301, 361] on link "Download Nuisance Log.xlsx" at bounding box center [246, 358] width 129 height 12
click at [544, 383] on div "Data Export Export Workflow Export Data Set Choose Your Workflow: 2018 Combined…" at bounding box center [663, 220] width 1025 height 366
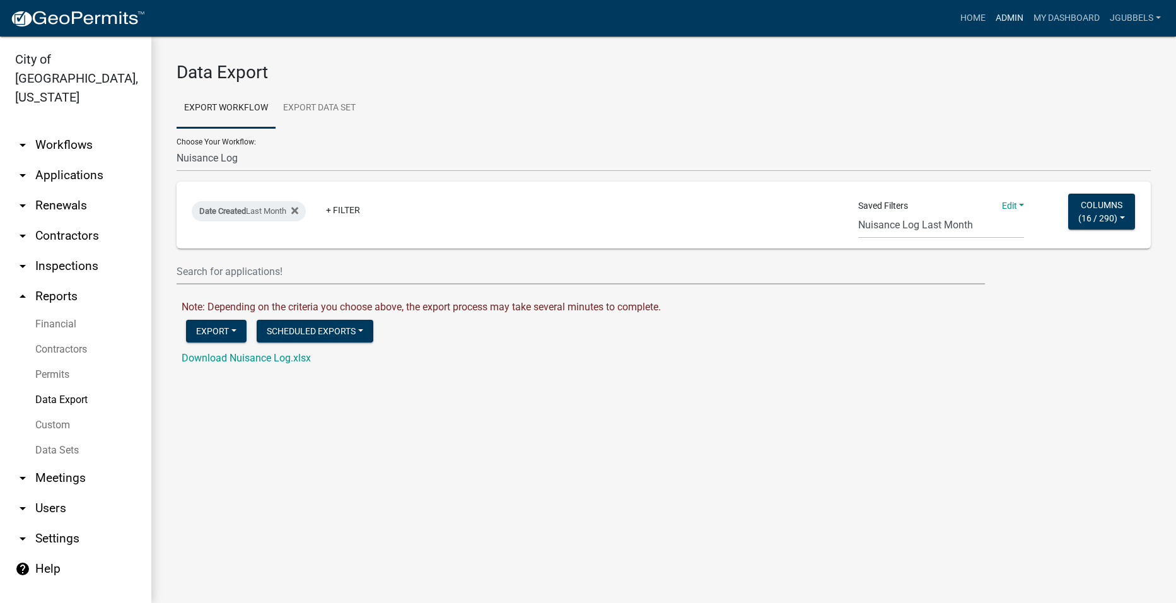
click at [1017, 17] on link "Admin" at bounding box center [1010, 18] width 38 height 24
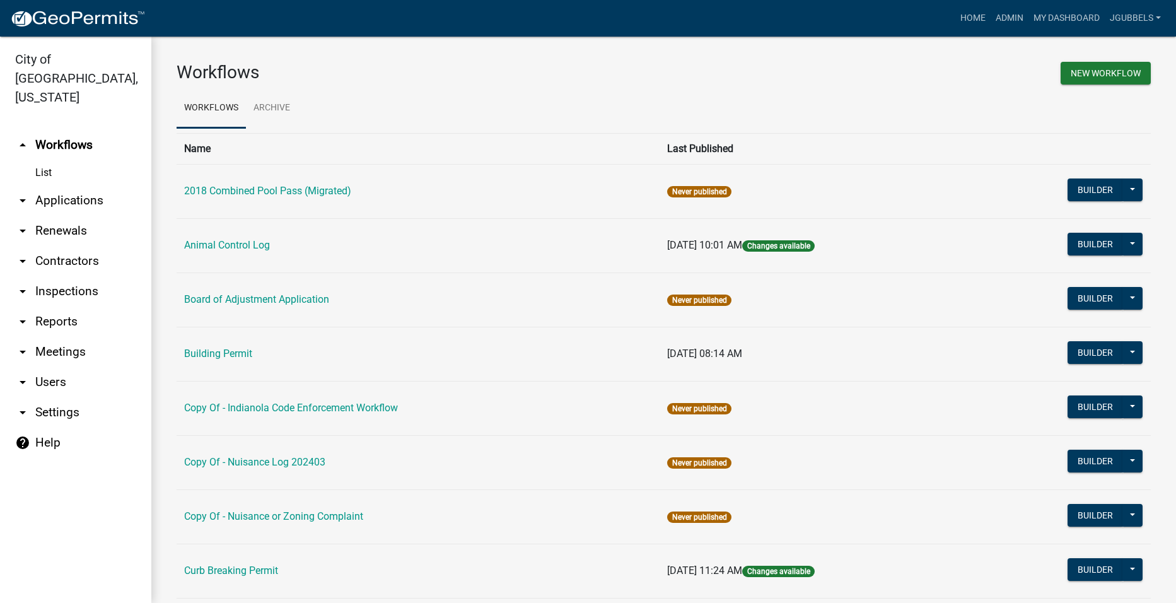
click at [74, 307] on link "arrow_drop_down Reports" at bounding box center [75, 322] width 151 height 30
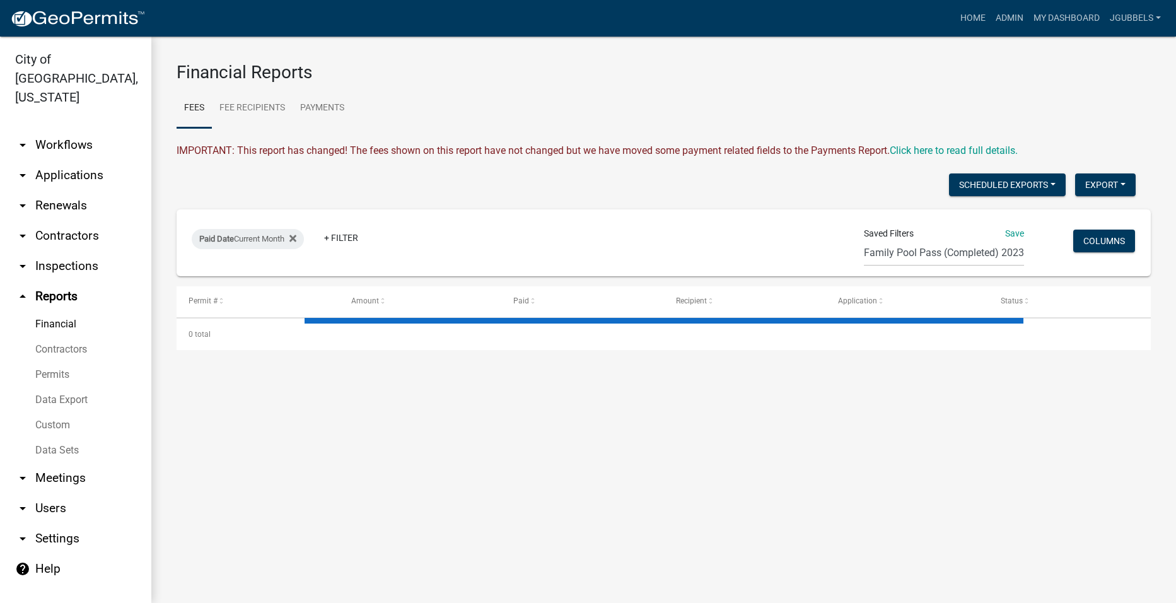
click at [80, 387] on link "Data Export" at bounding box center [75, 399] width 151 height 25
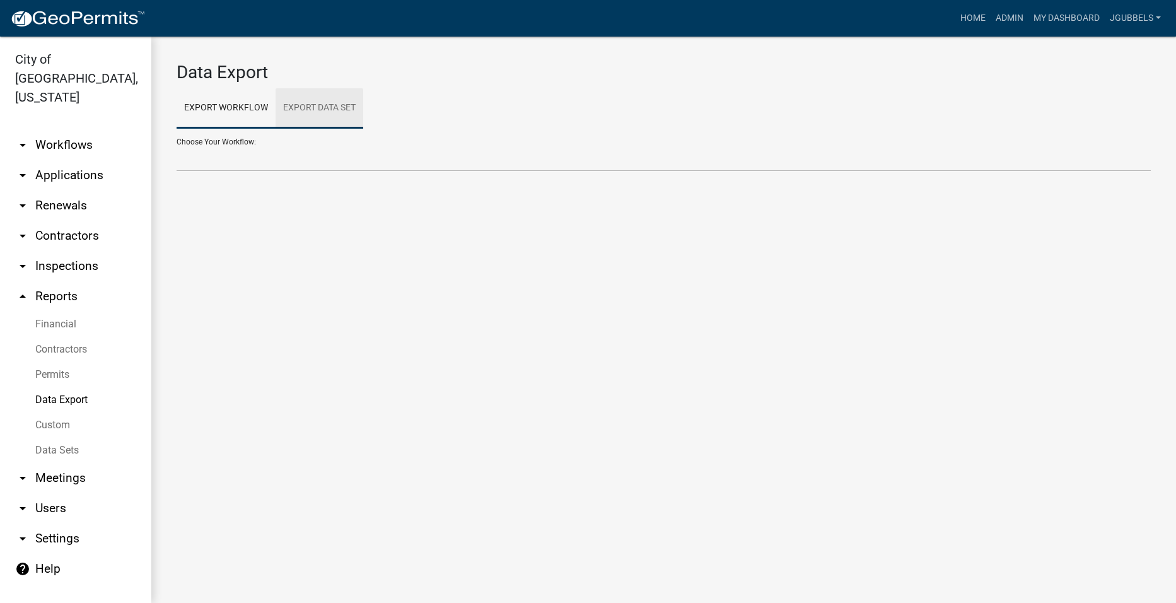
click at [301, 115] on link "Export Data Set" at bounding box center [320, 108] width 88 height 40
drag, startPoint x: 346, startPoint y: 156, endPoint x: 346, endPoint y: 173, distance: 17.0
click at [346, 156] on select "Nuisance Log - All cases for previous month Nuisance Monthly Log - In Progress …" at bounding box center [664, 159] width 974 height 26
select select "2: 119291c9-8558-4aad-945f-1941f033d3d2"
click at [177, 146] on select "Nuisance Log - All cases for previous month Nuisance Monthly Log - In Progress …" at bounding box center [664, 159] width 974 height 26
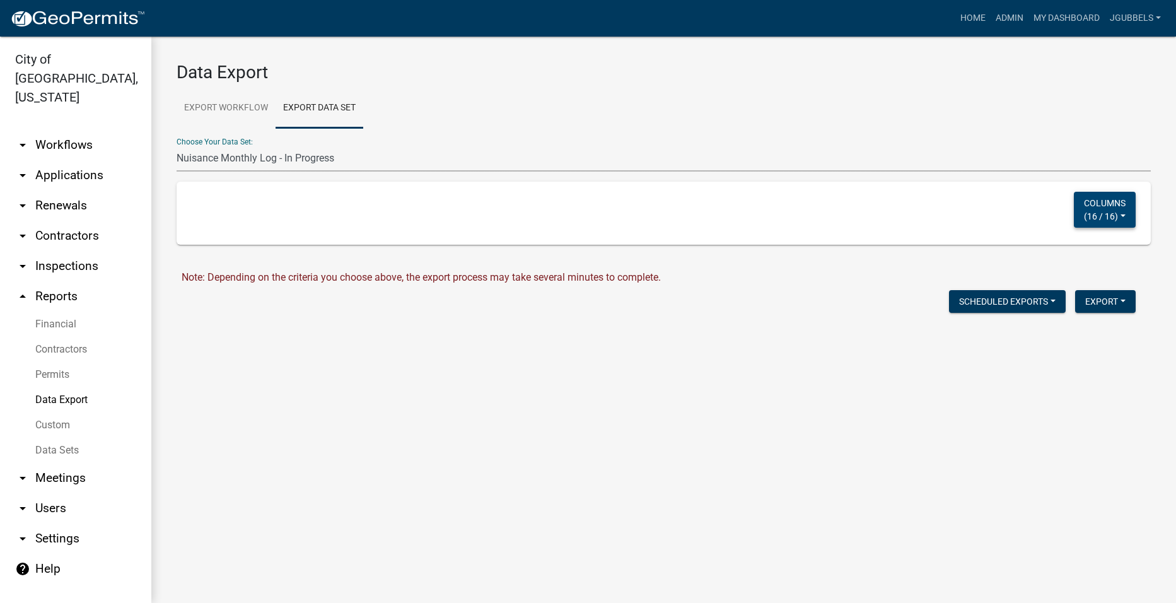
click at [1090, 200] on button "Columns ( 16 / 16 )" at bounding box center [1105, 210] width 62 height 36
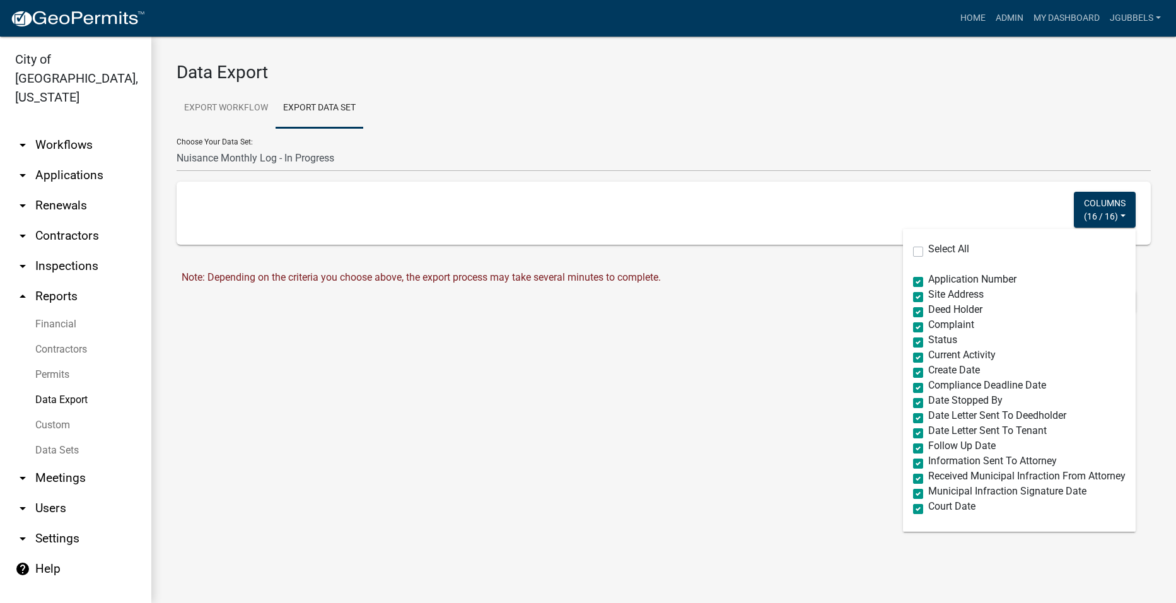
click at [86, 438] on link "Data Sets" at bounding box center [75, 450] width 151 height 25
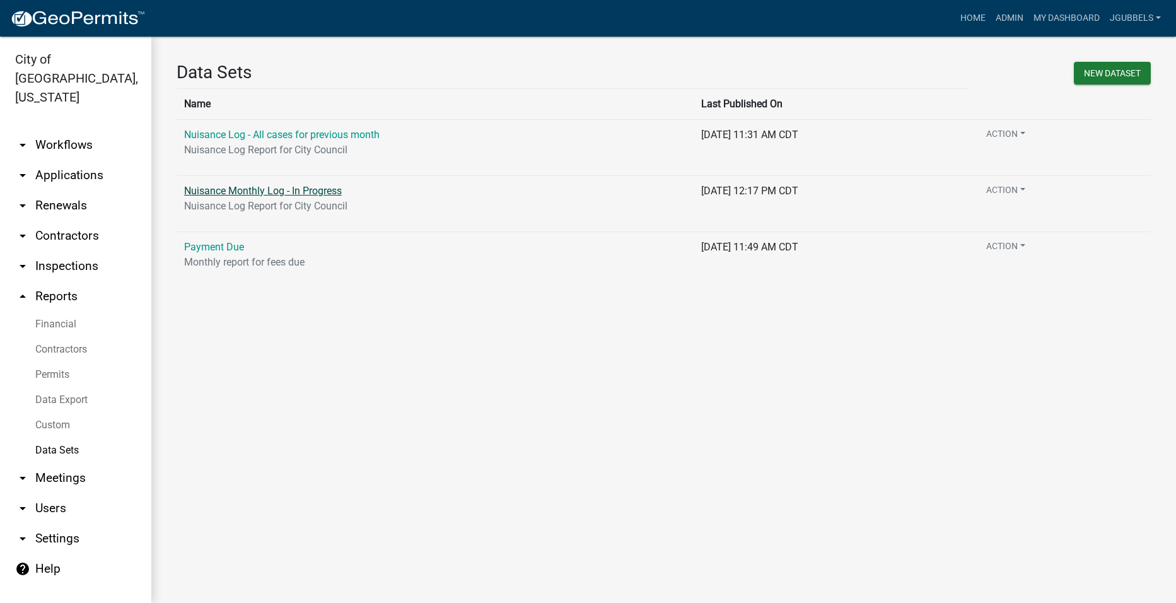
click at [307, 192] on link "Nuisance Monthly Log - In Progress" at bounding box center [263, 191] width 158 height 12
select select "Nuisance Number"
select select "2"
select select "Address"
select select "2"
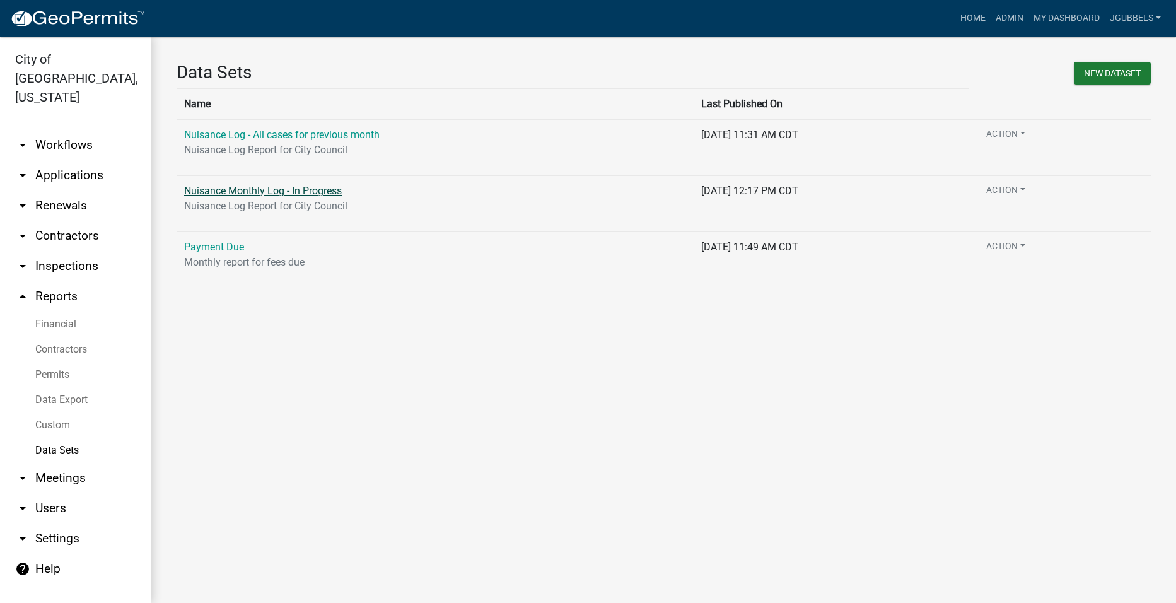
select select "RP Complaint"
select select "2"
select select "Status"
select select "2"
select select "Deed Holder"
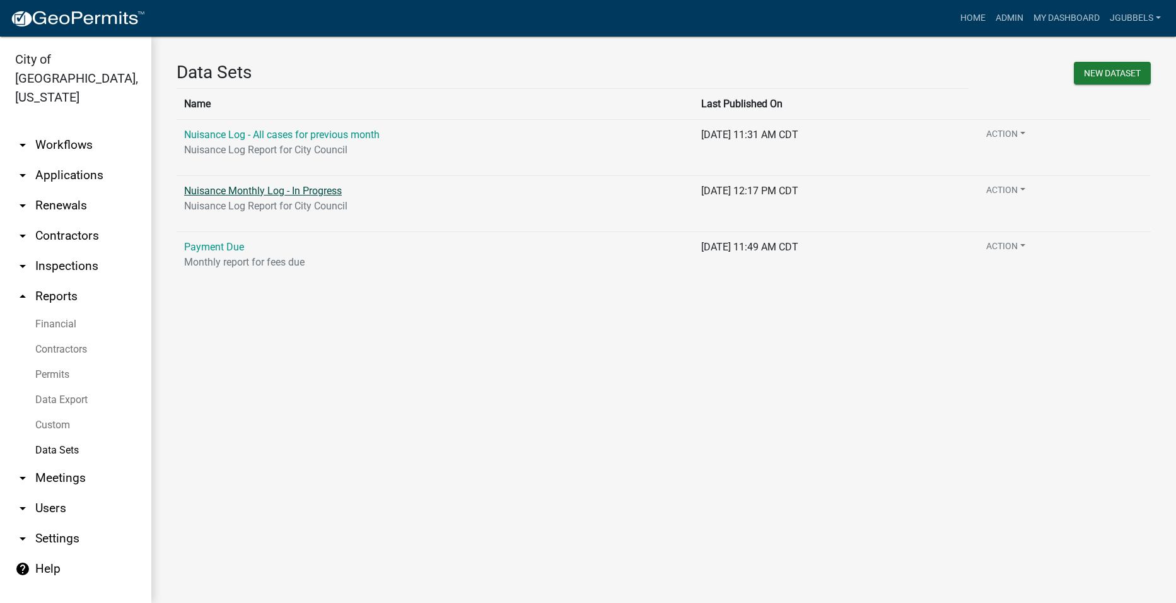
select select "2"
select select "CURRENT_ACTIVITY"
select select "2"
select select "Compliance Deadline Date"
select select "2"
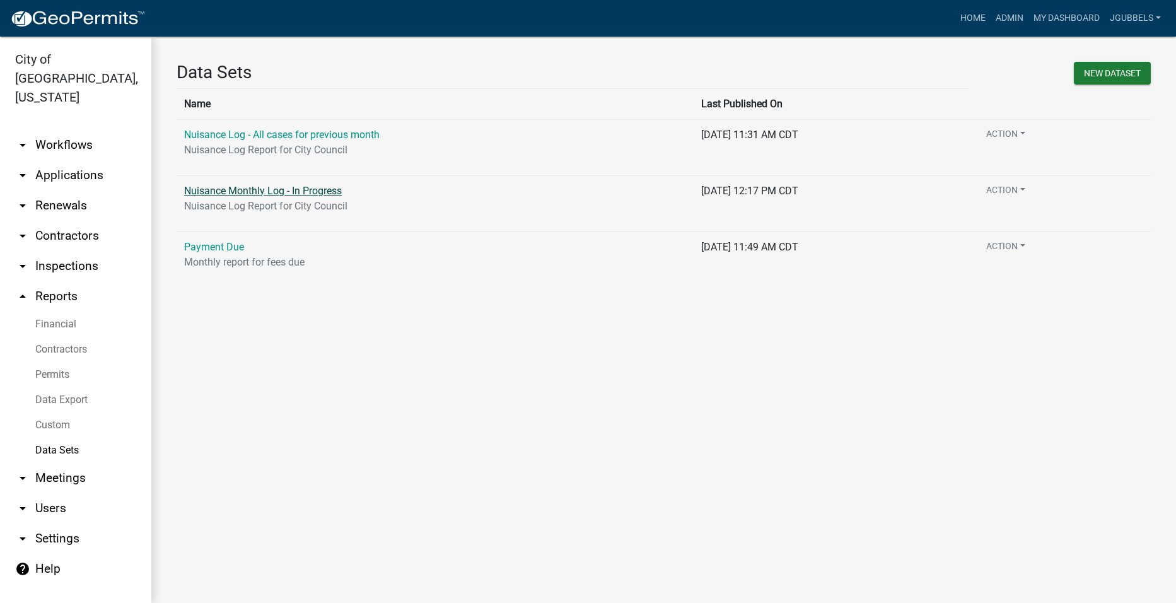
select select "Court Date"
select select "2"
select select "Create Date"
select select "2"
select select "Date Stopped By"
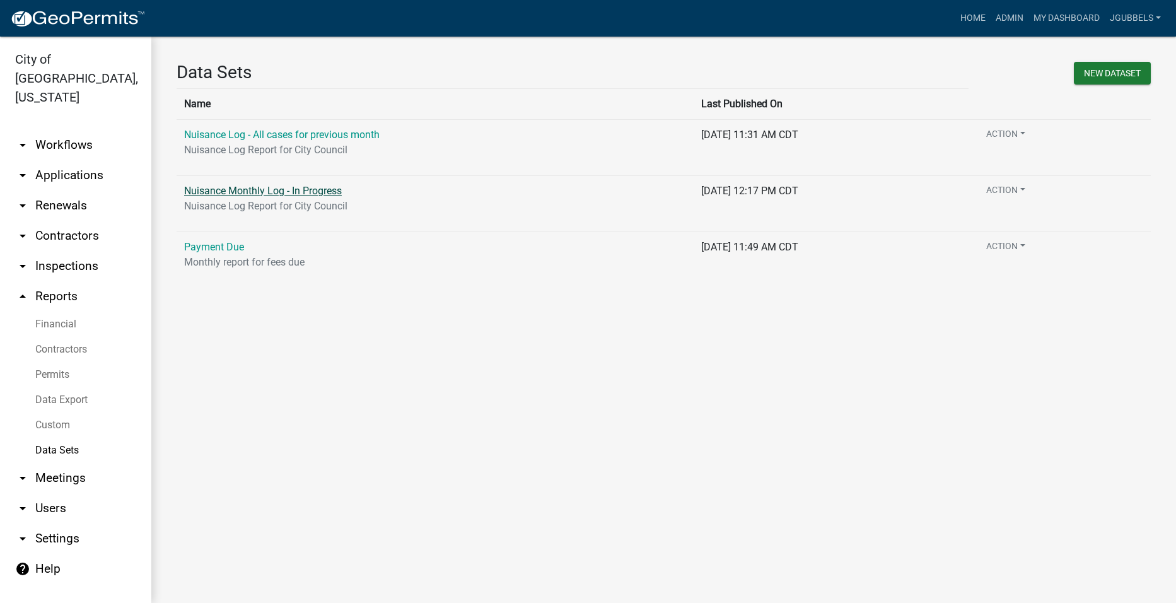
select select "2"
select select "Follow Up Date"
select select "2"
select select "Municipal Infraction Signature Date"
select select "2"
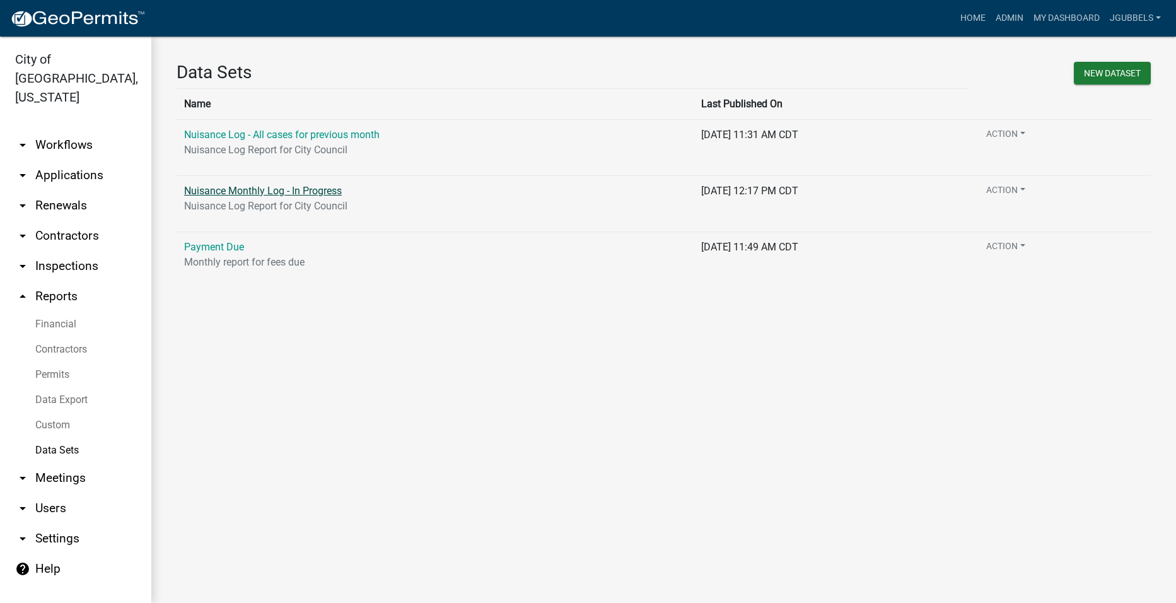
select select "Date Letter Sent To Deedholder"
select select "2"
select select "d8576bb0-ab50-4349-80cc-6144c9a16b35"
click at [1030, 133] on button "Action" at bounding box center [1005, 136] width 59 height 18
click at [947, 137] on td "[DATE] 11:31 AM CDT" at bounding box center [832, 147] width 276 height 56
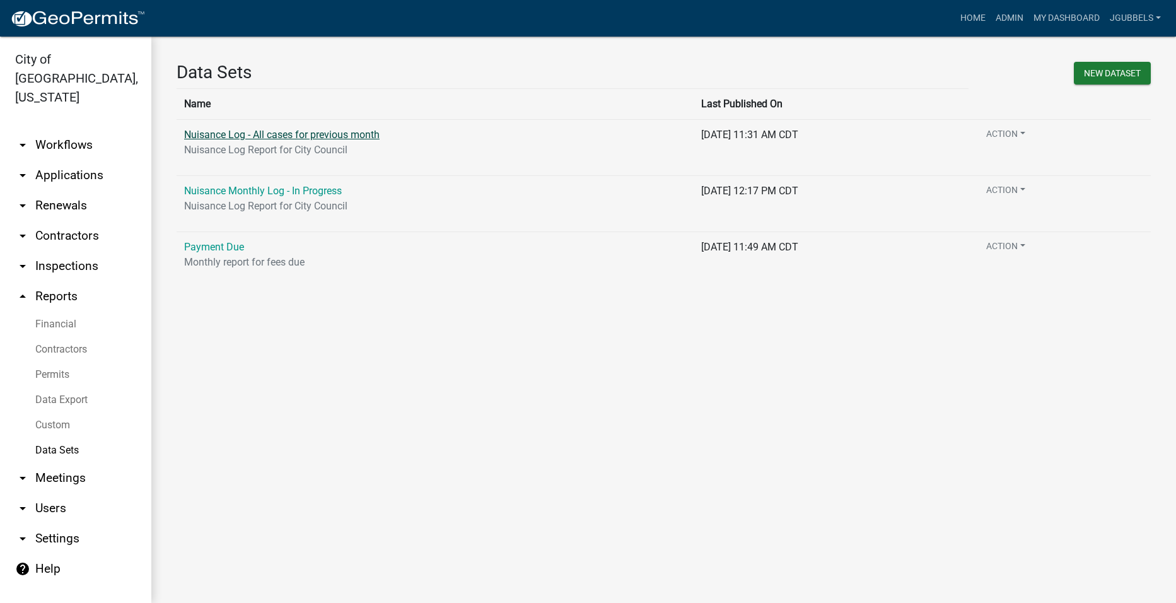
click at [365, 134] on link "Nuisance Log - All cases for previous month" at bounding box center [282, 135] width 196 height 12
select select "Nuisance Number"
select select "2"
select select "Address"
select select "2"
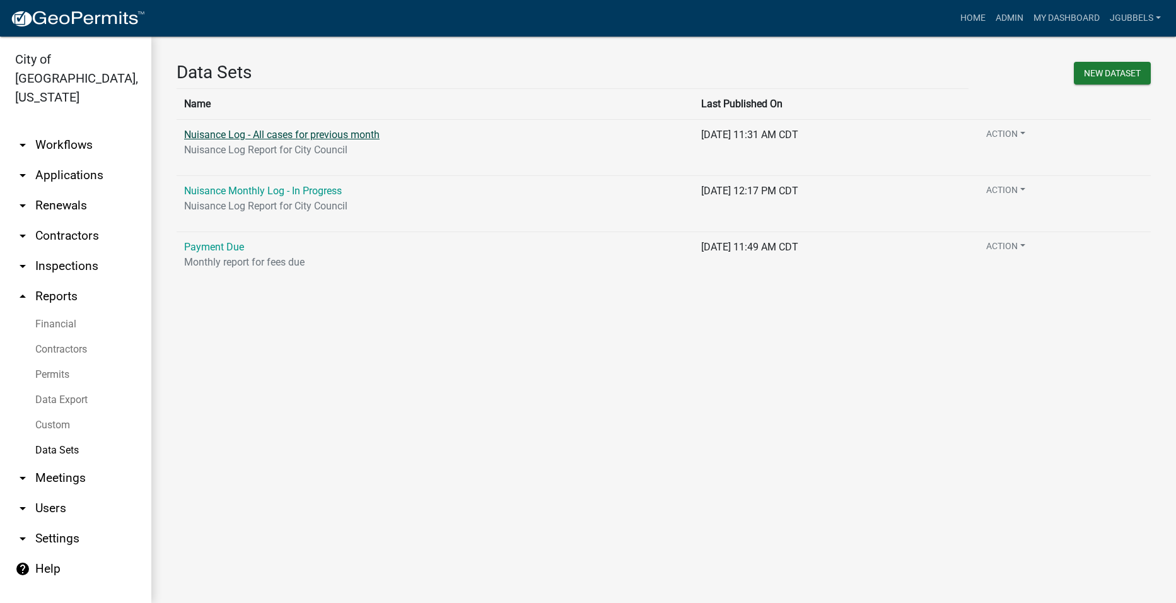
select select "RP Complaint"
select select "2"
select select "Status"
select select "2"
select select "Deed Holder"
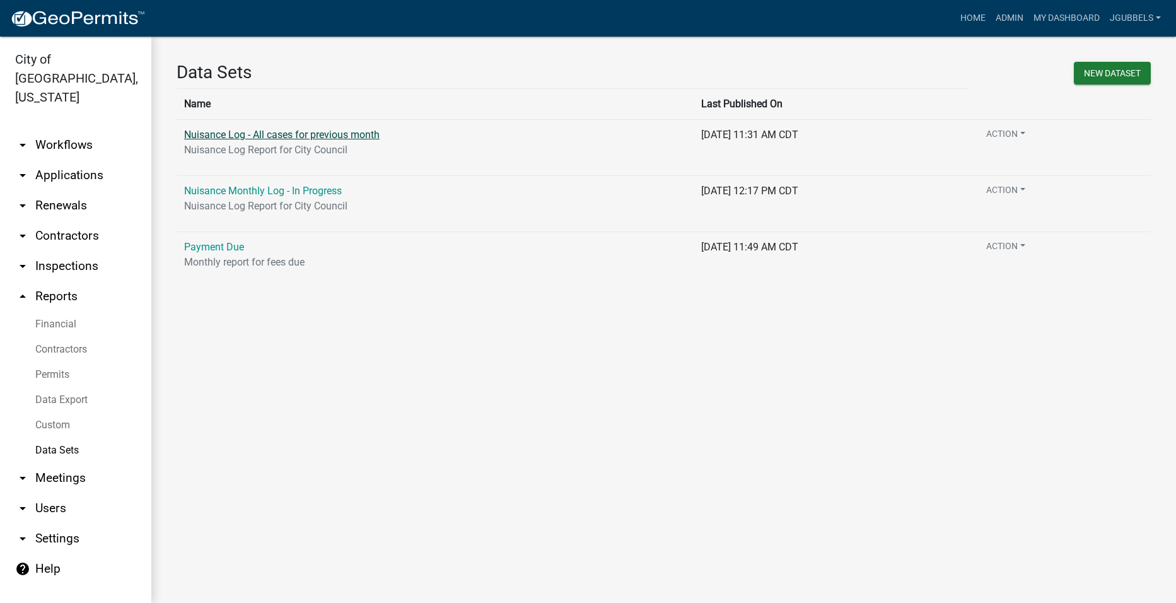
select select "2"
select select "CURRENT_ACTIVITY"
select select "2"
select select "d8576bb0-ab50-4349-80cc-6144c9a16b35"
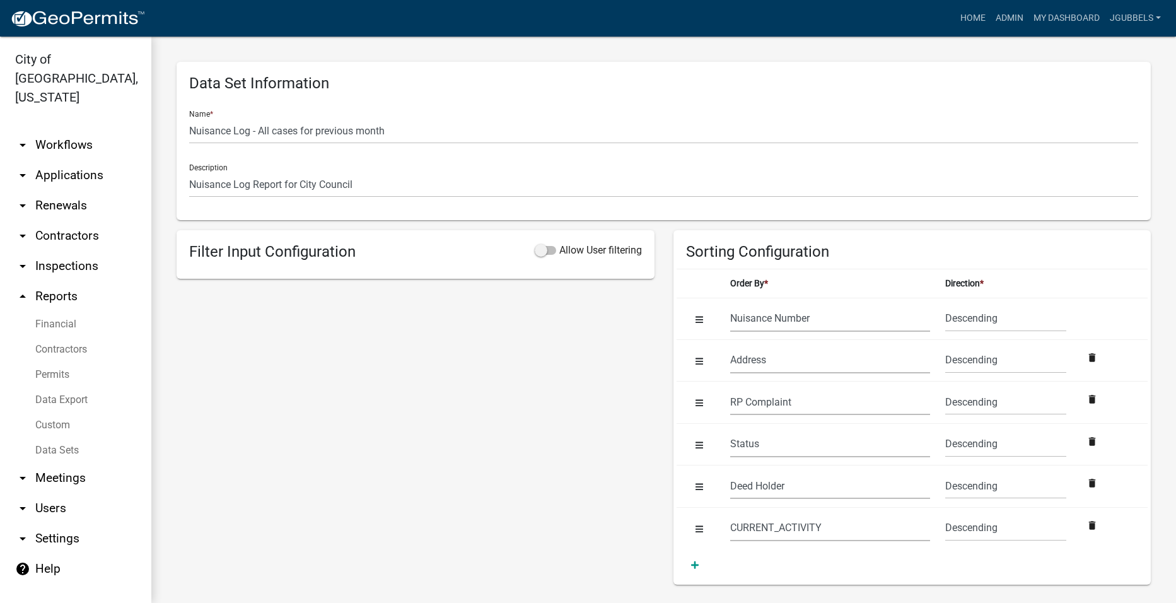
drag, startPoint x: 378, startPoint y: 332, endPoint x: 370, endPoint y: 330, distance: 8.4
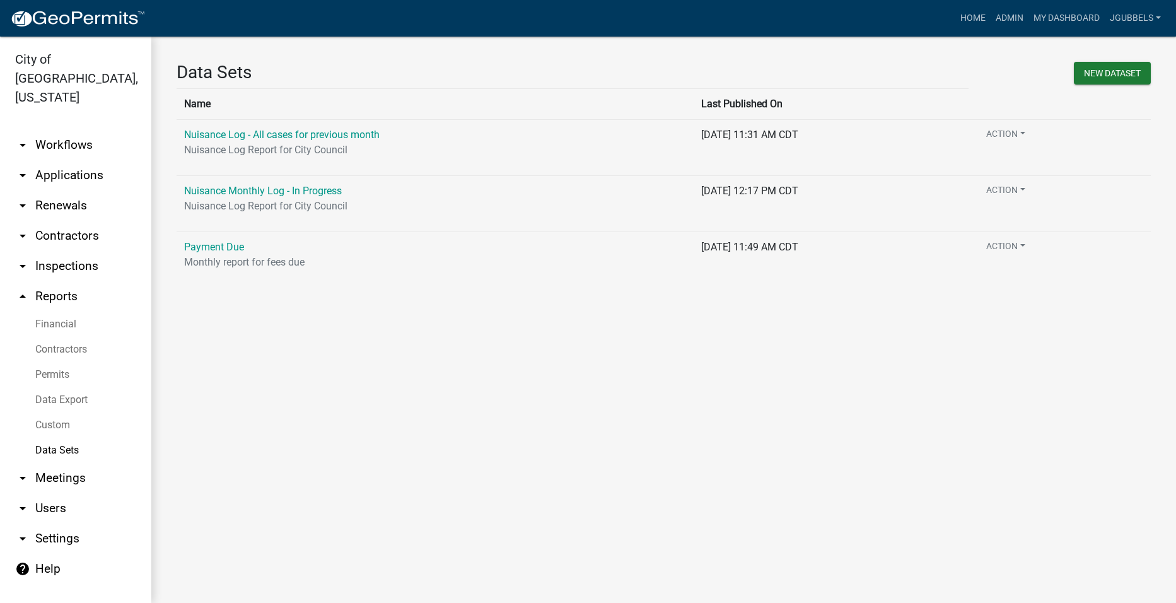
click at [91, 387] on link "Data Export" at bounding box center [75, 399] width 151 height 25
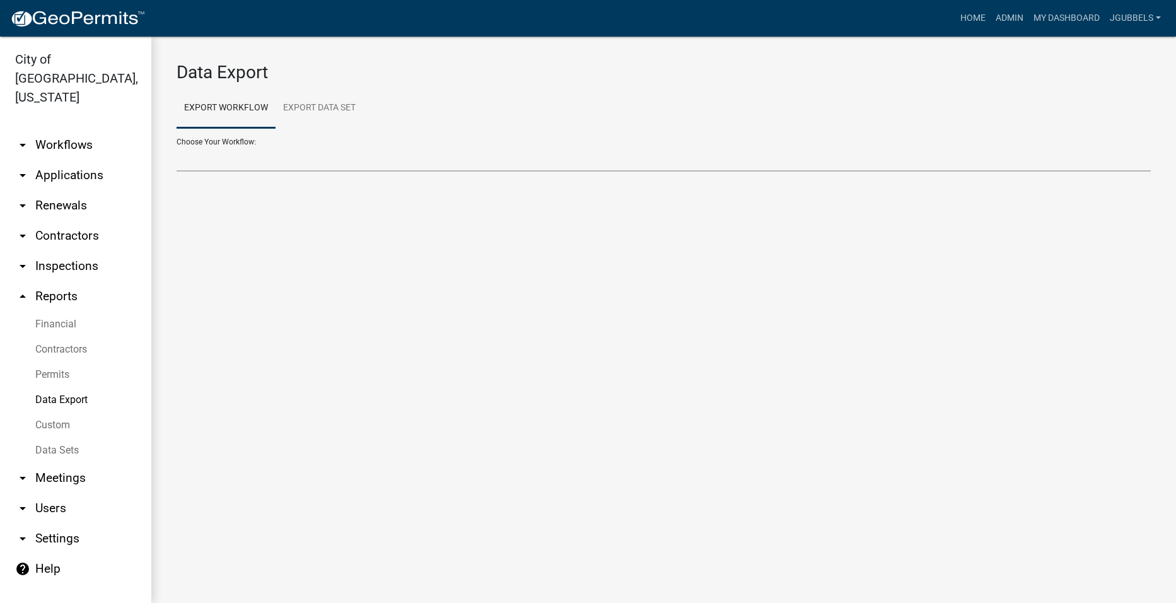
click at [379, 161] on select "2018 Combined Pool Pass (Migrated) Animal Control Log Building Permit Contracto…" at bounding box center [664, 159] width 974 height 26
click at [349, 100] on link "Export Data Set" at bounding box center [320, 108] width 88 height 40
click at [358, 168] on select "Nuisance Log - All cases for previous month Nuisance Monthly Log - In Progress …" at bounding box center [664, 159] width 974 height 26
click at [177, 146] on select "Nuisance Log - All cases for previous month Nuisance Monthly Log - In Progress …" at bounding box center [664, 159] width 974 height 26
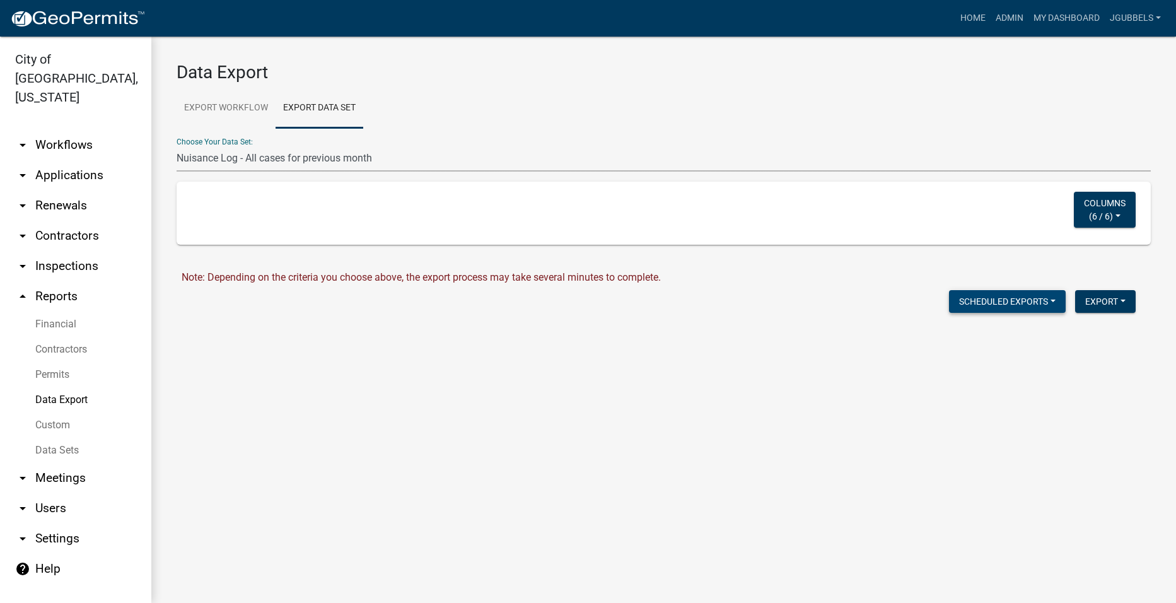
click at [972, 303] on button "Scheduled Exports" at bounding box center [1007, 301] width 117 height 23
click at [975, 372] on button "Nuisance Log - All cases for previous month" at bounding box center [977, 364] width 177 height 30
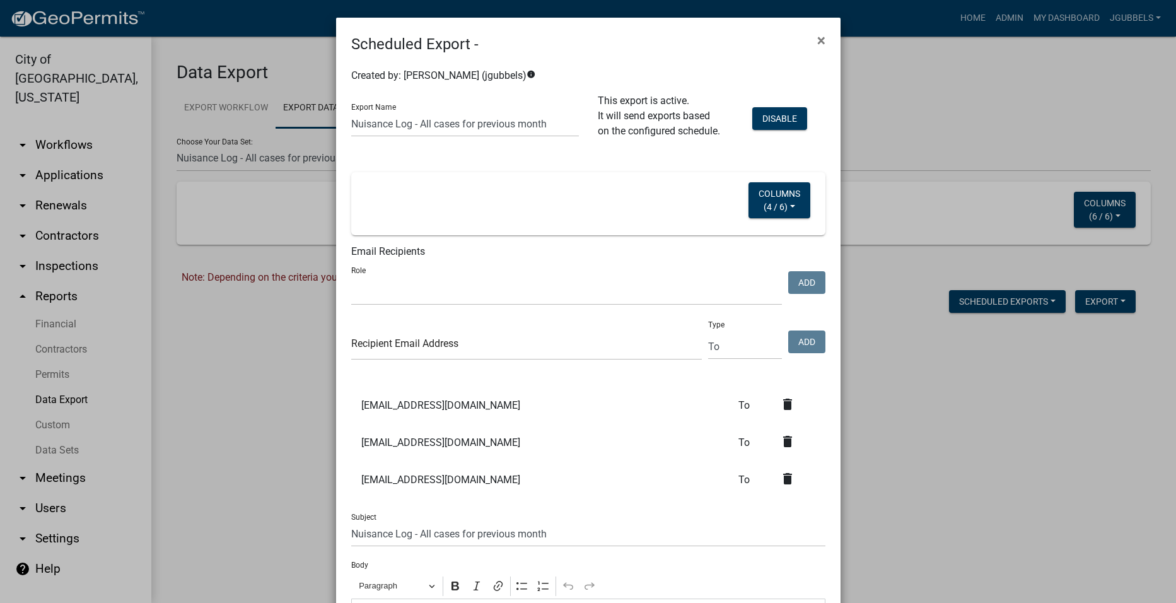
click at [780, 474] on icon "delete" at bounding box center [787, 478] width 15 height 15
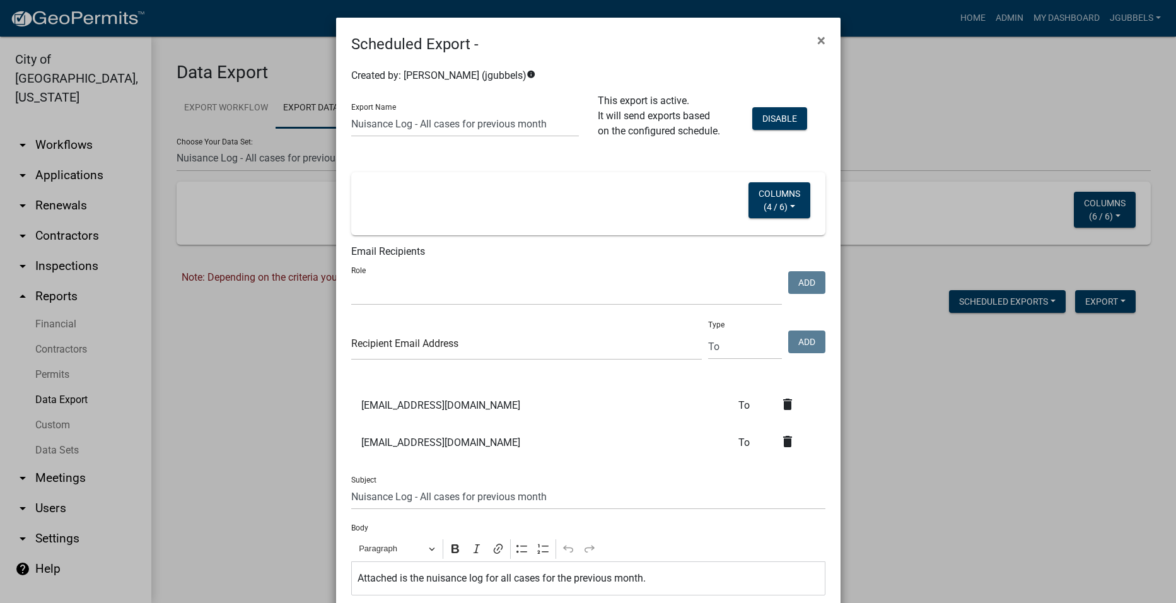
click at [781, 406] on icon "delete" at bounding box center [787, 404] width 15 height 15
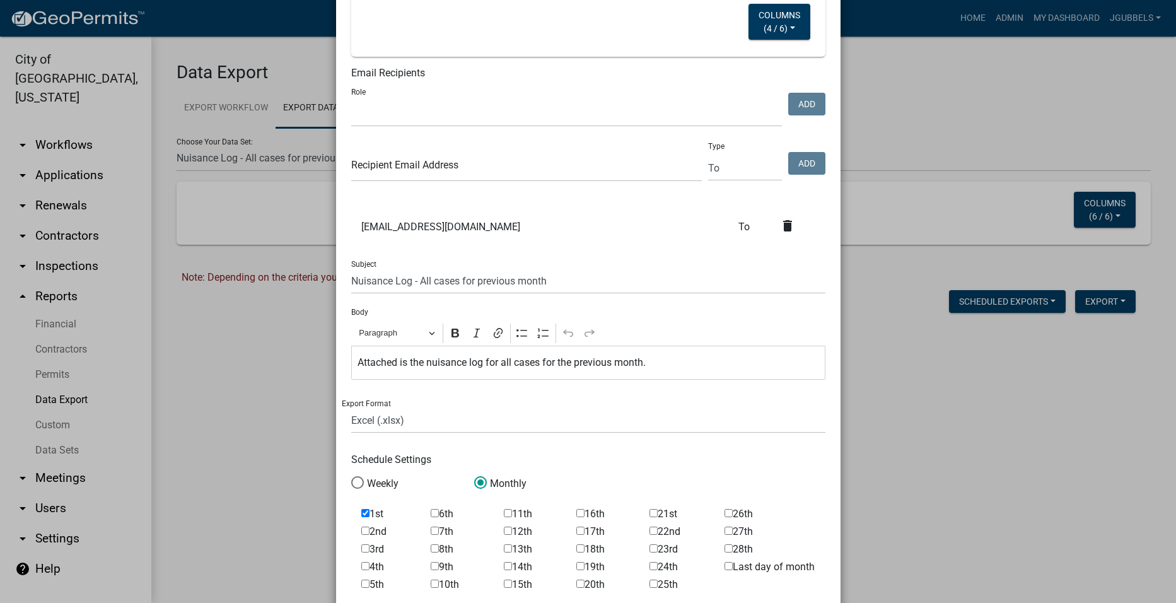
scroll to position [432, 0]
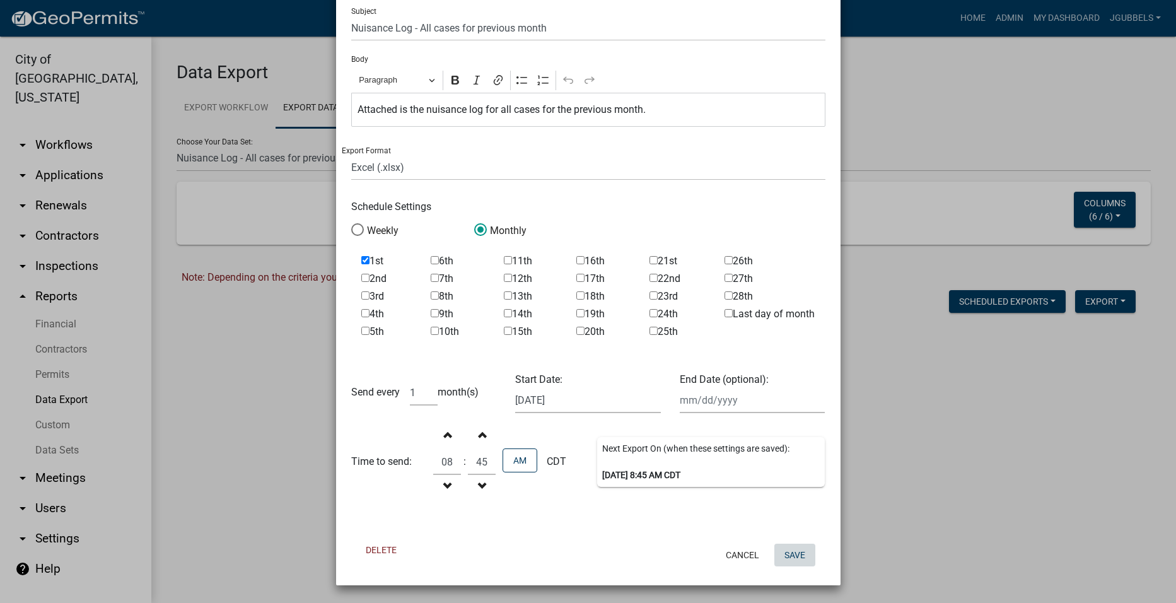
click at [793, 553] on button "Save" at bounding box center [794, 555] width 41 height 23
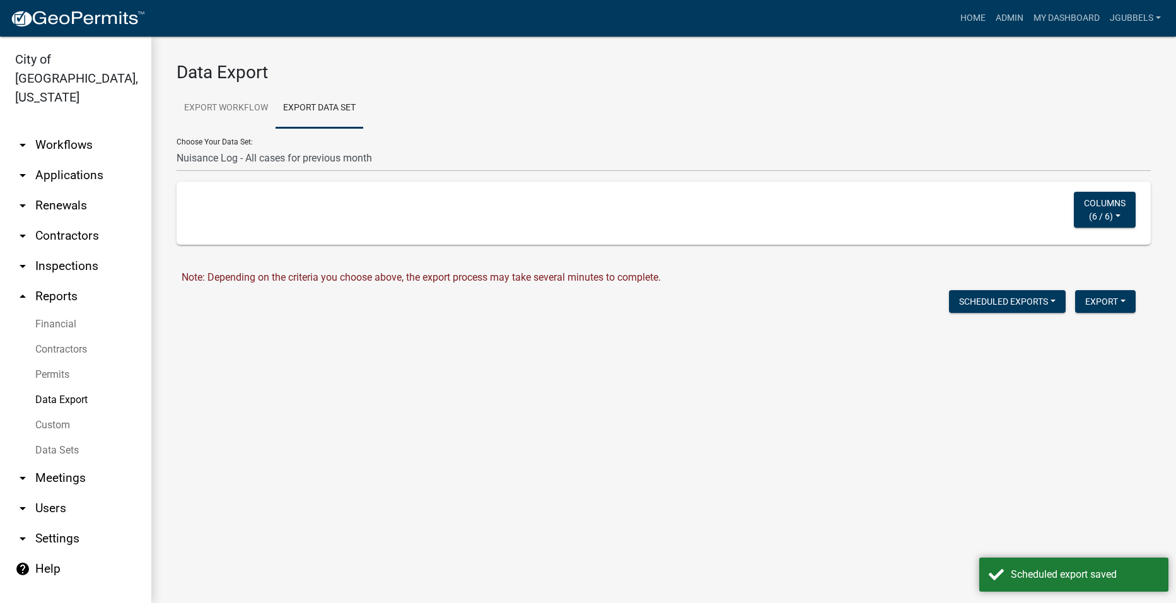
scroll to position [0, 0]
click at [371, 156] on select "Nuisance Log - All cases for previous month Nuisance Monthly Log - In Progress …" at bounding box center [664, 159] width 974 height 26
select select "2: 119291c9-8558-4aad-945f-1941f033d3d2"
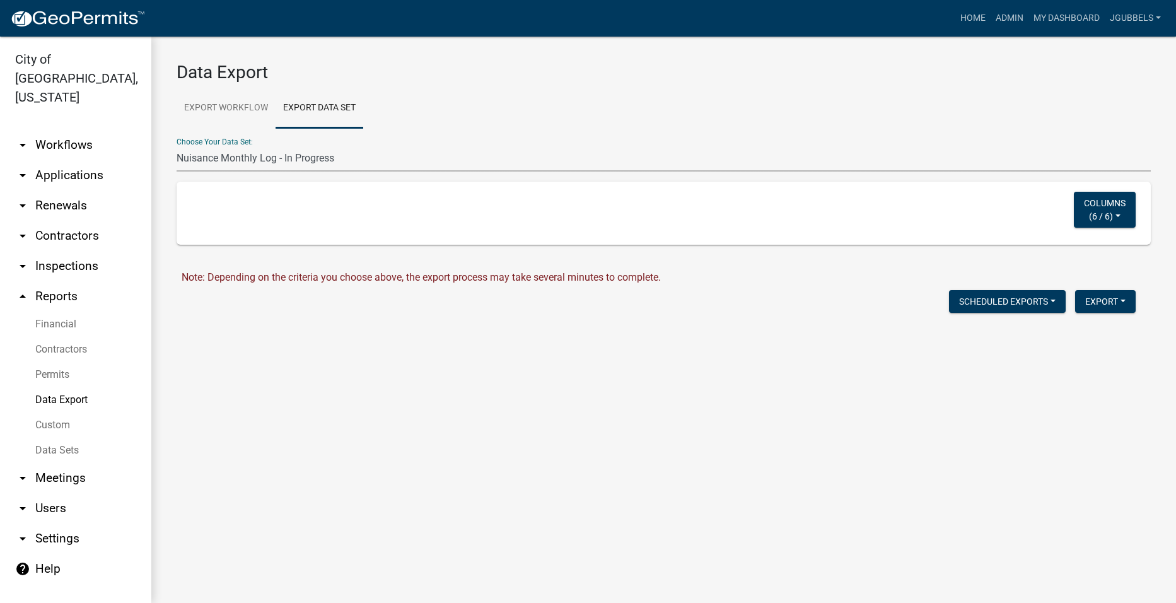
click at [177, 146] on select "Nuisance Log - All cases for previous month Nuisance Monthly Log - In Progress …" at bounding box center [664, 159] width 974 height 26
click at [1011, 305] on button "Scheduled Exports" at bounding box center [1007, 301] width 117 height 23
click at [965, 363] on button "Nuisance Monthly Log - In Progress" at bounding box center [977, 364] width 177 height 30
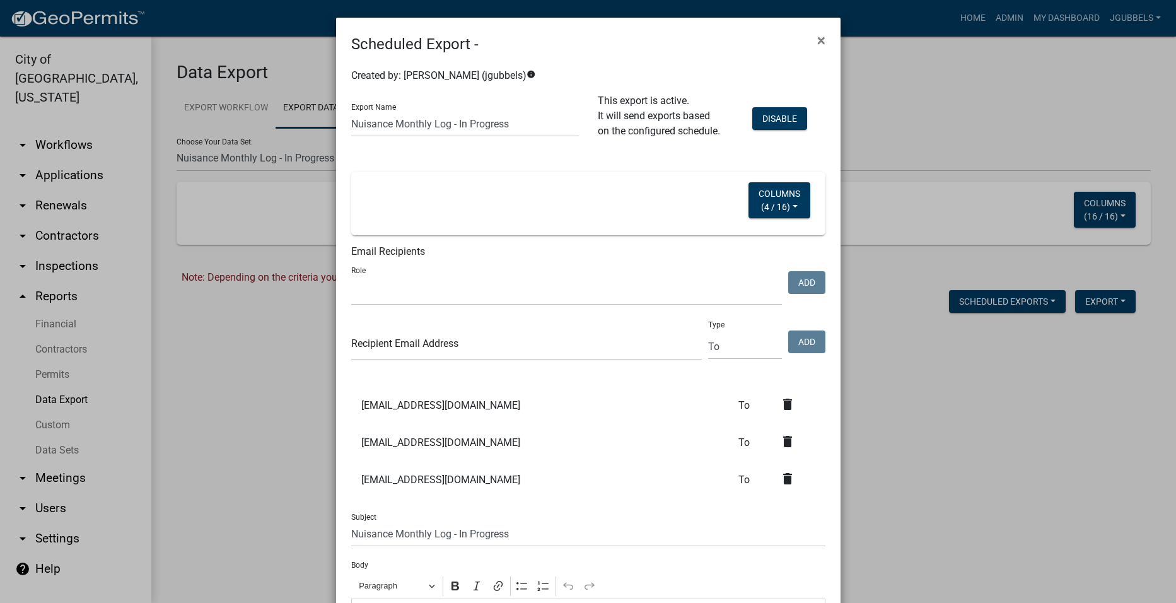
select select
click at [790, 405] on link "delete" at bounding box center [797, 405] width 35 height 17
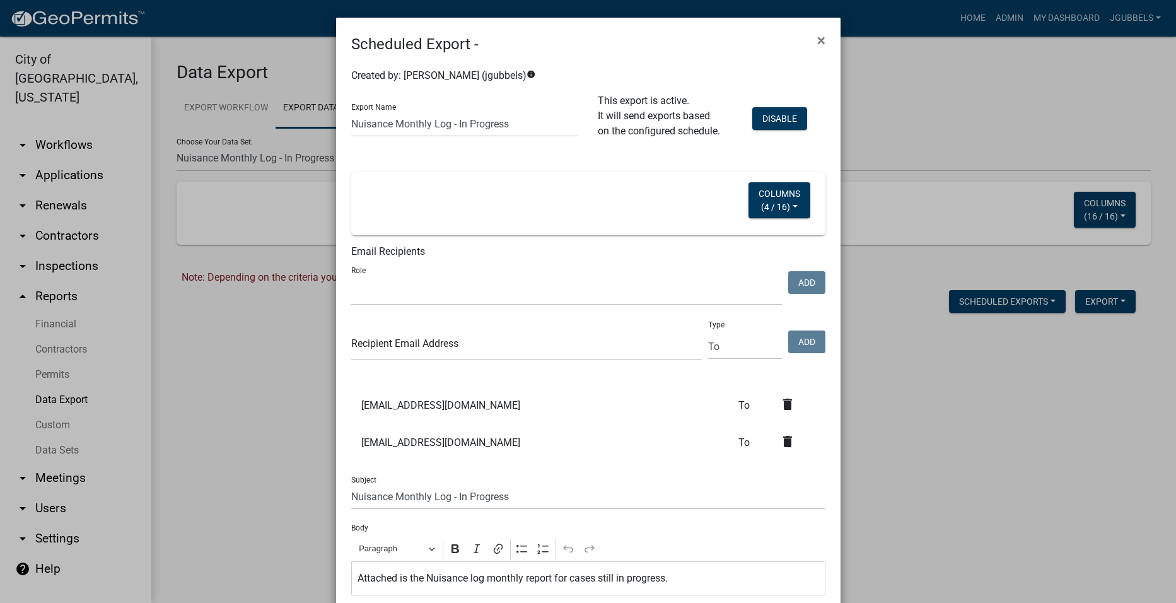
click at [786, 402] on icon "delete" at bounding box center [787, 404] width 15 height 15
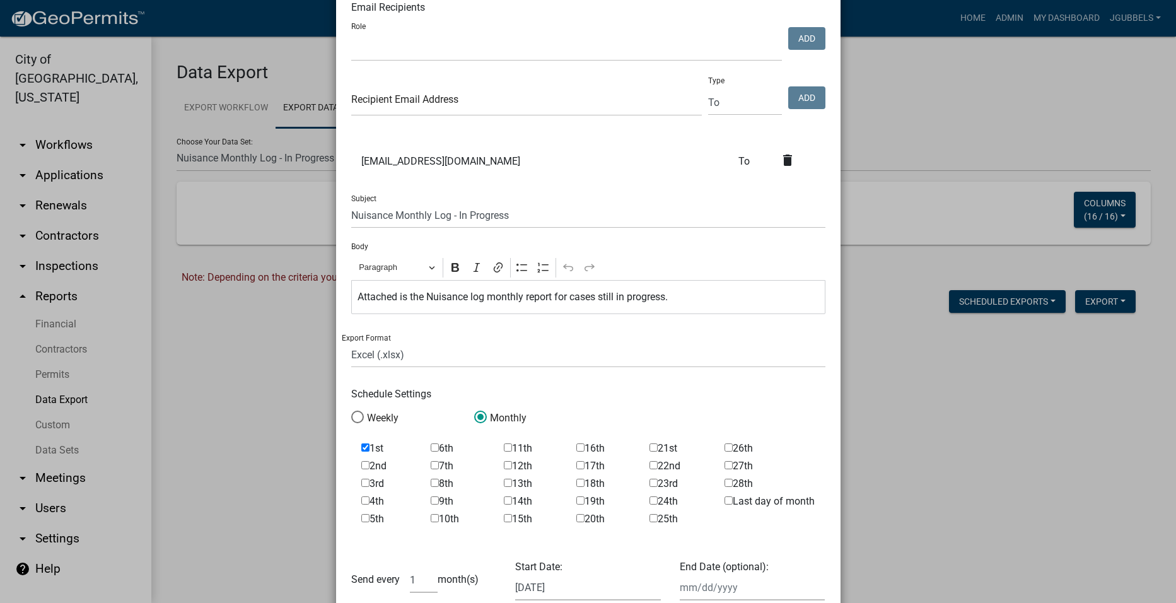
scroll to position [432, 0]
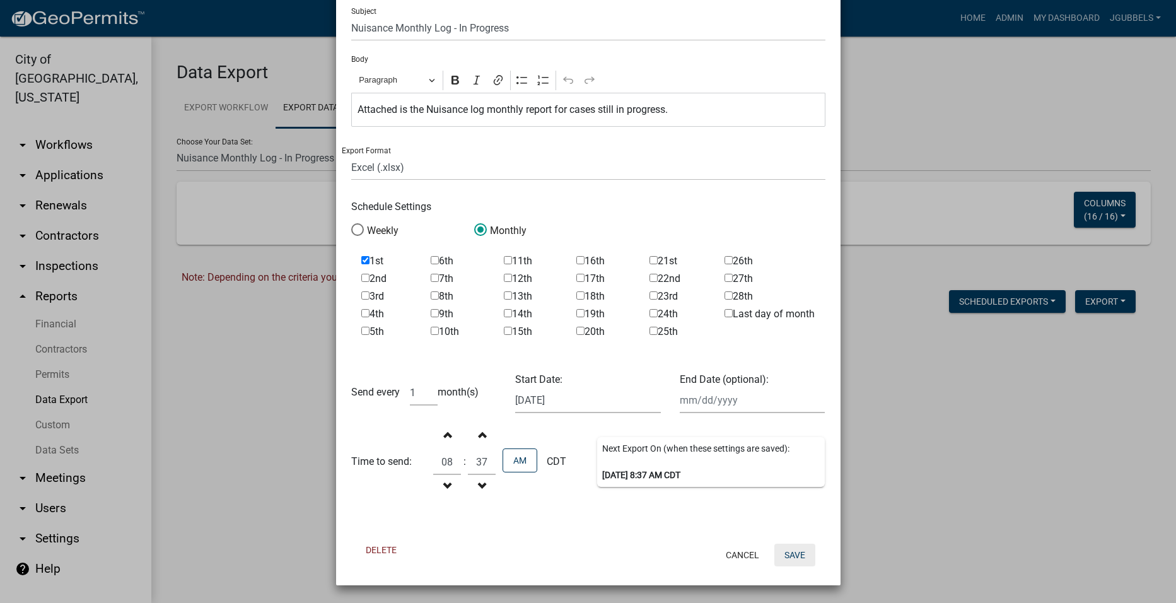
click at [786, 563] on button "Save" at bounding box center [794, 555] width 41 height 23
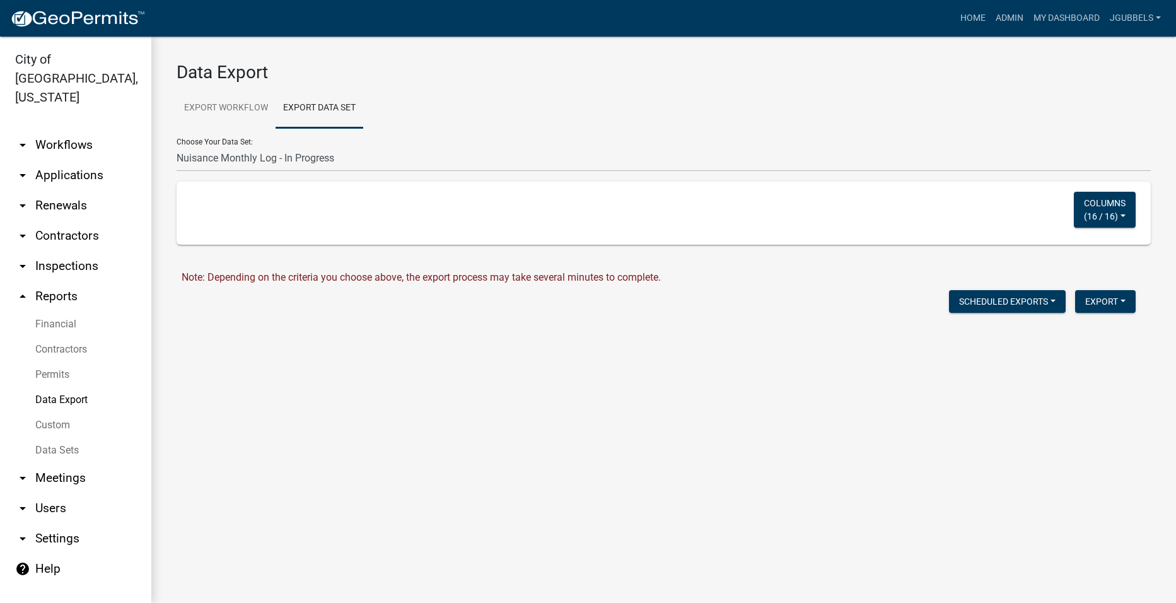
scroll to position [0, 0]
click at [489, 347] on div "Data Export Export Workflow Export Data Set Choose Your Workflow: 2018 Combined…" at bounding box center [663, 197] width 1025 height 321
click at [317, 160] on select "Nuisance Log - All cases for previous month Nuisance Monthly Log - In Progress …" at bounding box center [664, 159] width 974 height 26
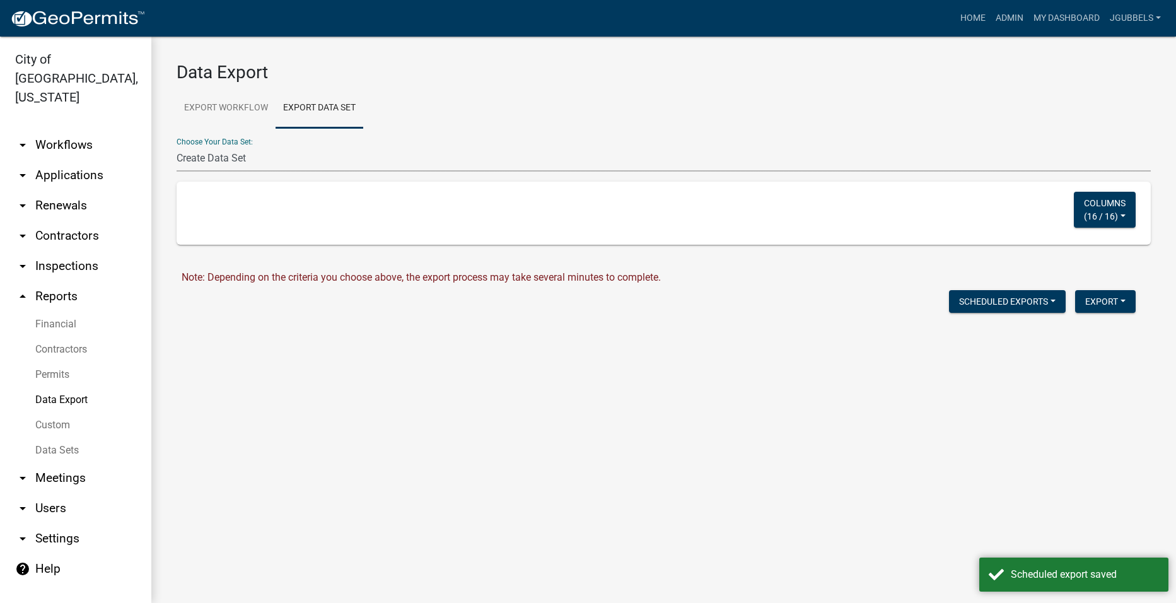
select select
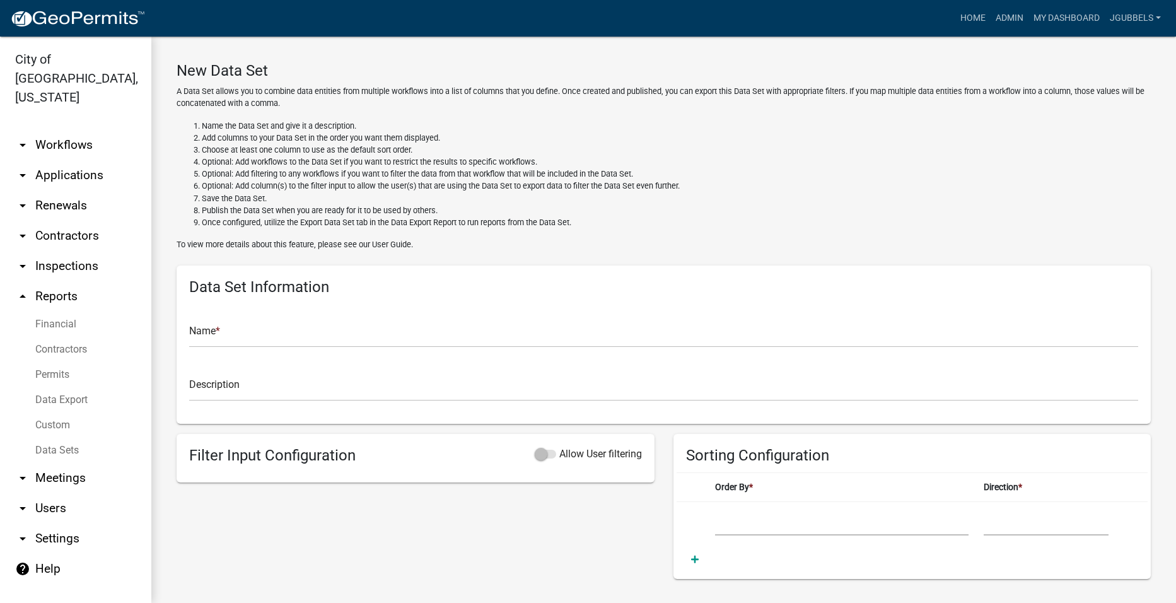
drag, startPoint x: 290, startPoint y: 209, endPoint x: 294, endPoint y: 194, distance: 16.2
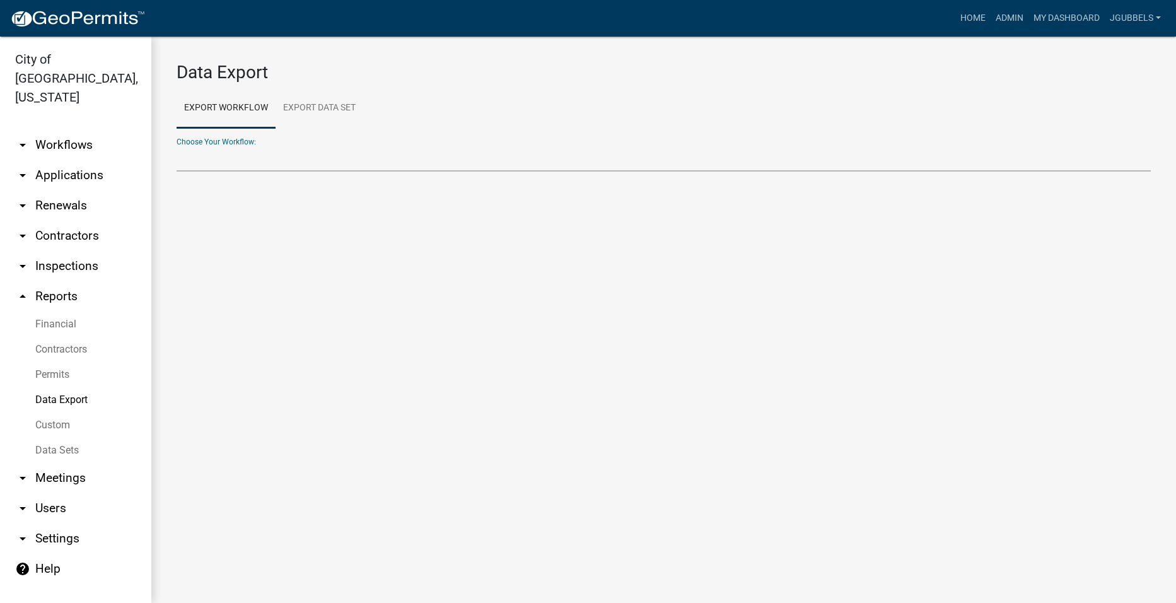
click at [218, 168] on select "2018 Combined Pool Pass (Migrated) Animal Control Log Building Permit Contracto…" at bounding box center [664, 159] width 974 height 26
click at [341, 108] on link "Export Data Set" at bounding box center [320, 108] width 88 height 40
click at [348, 168] on select "Nuisance Log - All cases for previous month Nuisance Monthly Log - In Progress …" at bounding box center [664, 159] width 974 height 26
click at [385, 323] on main "Data Export Export Workflow Export Data Set Choose Your Workflow: 2018 Combined…" at bounding box center [663, 320] width 1025 height 566
click at [86, 412] on link "Custom" at bounding box center [75, 424] width 151 height 25
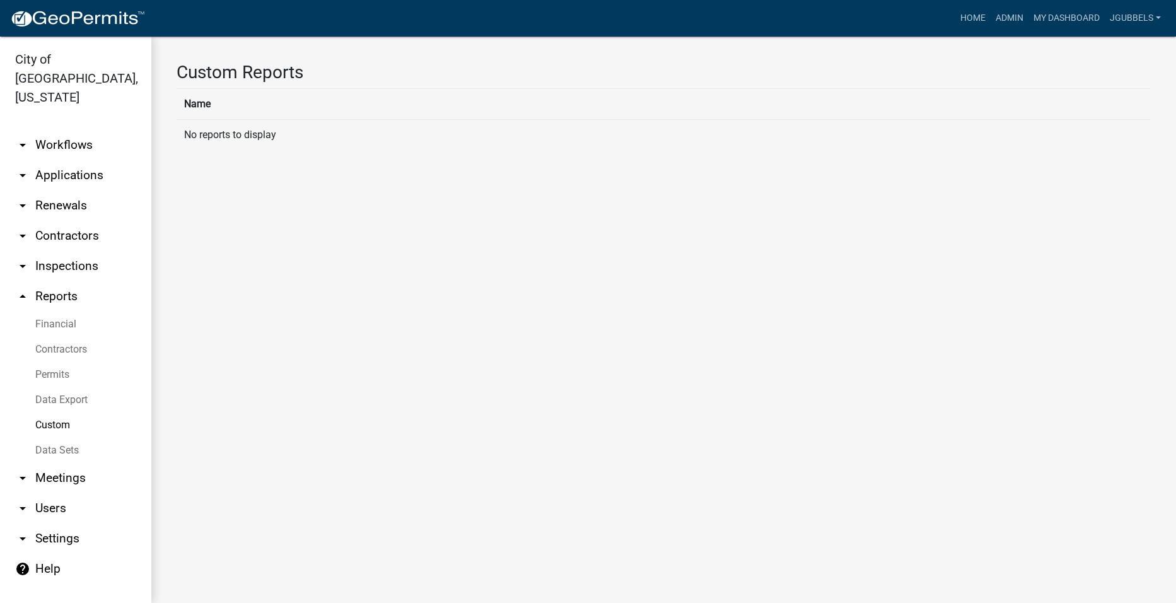
click at [83, 387] on link "Data Export" at bounding box center [75, 399] width 151 height 25
click at [379, 146] on select "2018 Combined Pool Pass (Migrated) Animal Control Log Building Permit Contracto…" at bounding box center [664, 159] width 974 height 26
select select "3: Object"
click at [177, 146] on select "2018 Combined Pool Pass (Migrated) Animal Control Log Building Permit Contracto…" at bounding box center [664, 159] width 974 height 26
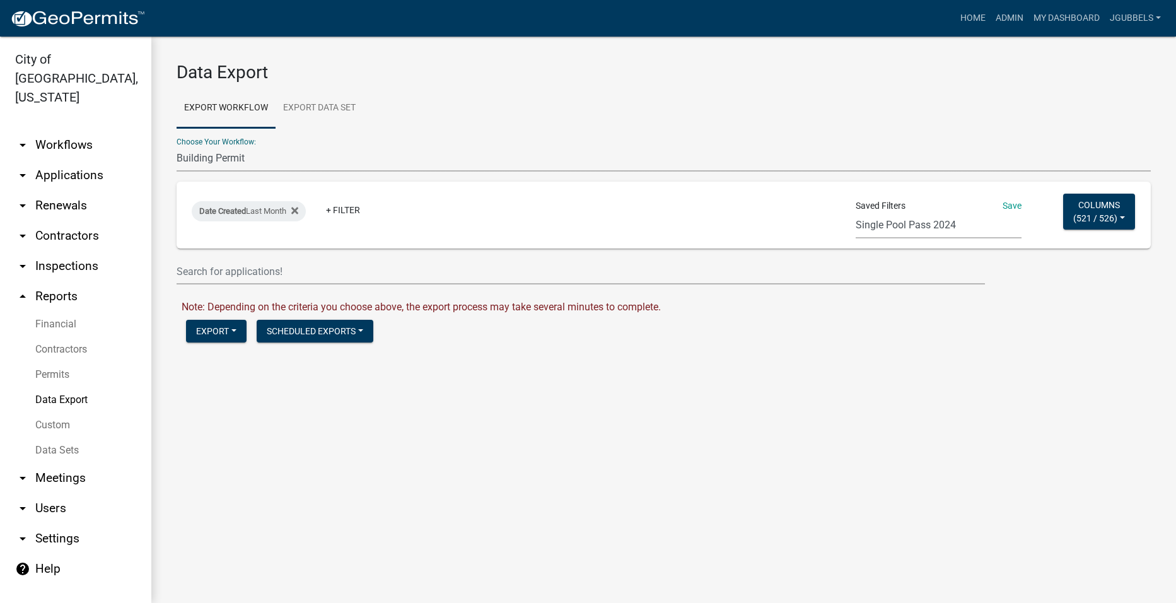
click at [896, 214] on select "Single Pool Pass 2024 Dream Playground Donations Curb Permits Building Permits …" at bounding box center [939, 226] width 166 height 26
select select "14: 3da71747-aeb2-4edb-88f9-2006df8b31cf"
click at [856, 213] on select "Single Pool Pass 2024 Dream Playground Donations Curb Permits Building Permits …" at bounding box center [939, 226] width 166 height 26
click at [373, 332] on button "Scheduled Exports" at bounding box center [315, 331] width 117 height 23
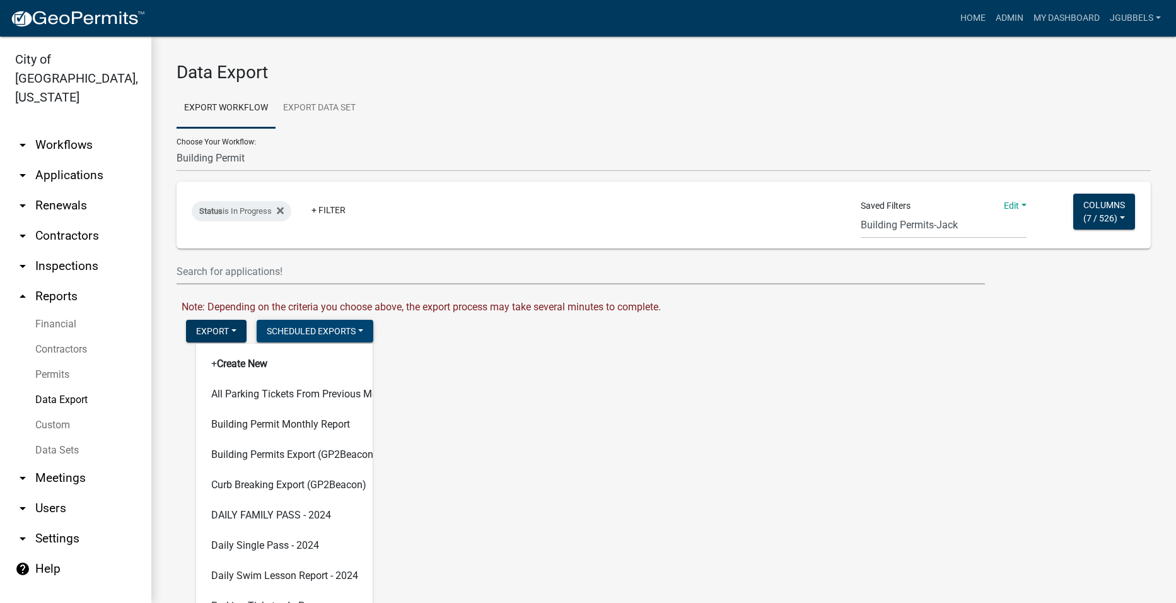
scroll to position [54, 0]
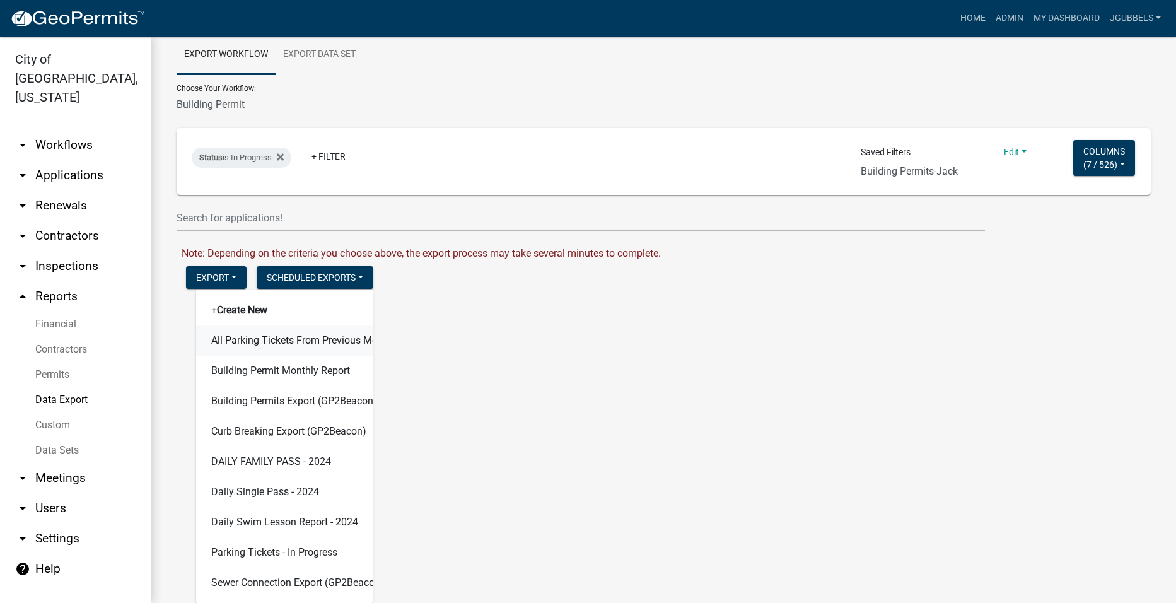
click at [299, 343] on button "All Parking Tickets From Previous Month" at bounding box center [284, 340] width 177 height 30
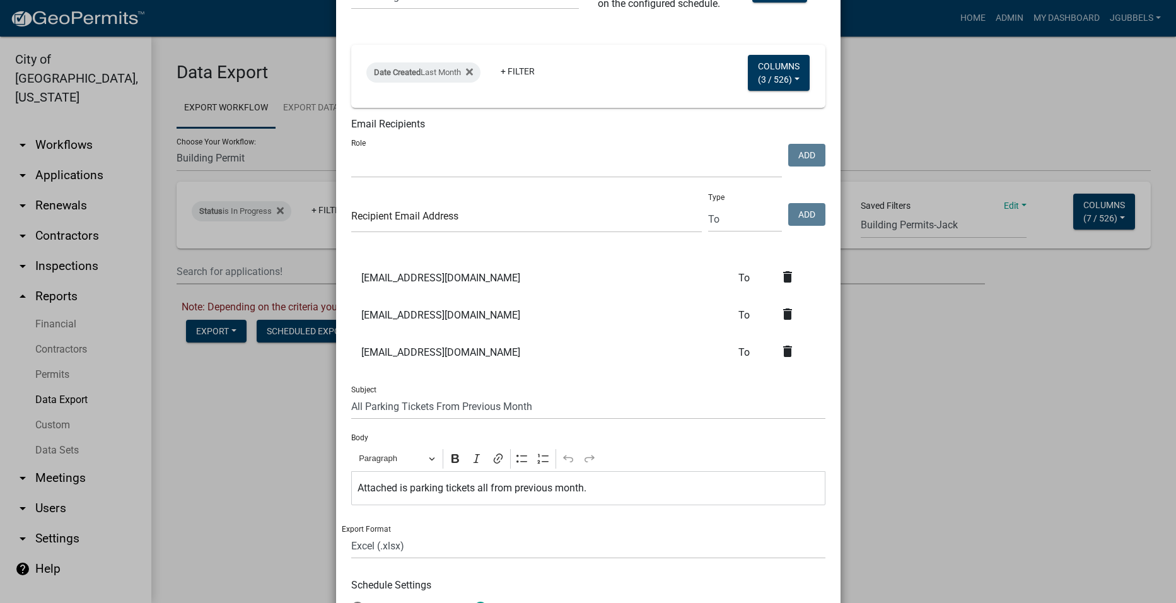
scroll to position [126, 0]
click at [789, 353] on icon "delete" at bounding box center [787, 352] width 15 height 15
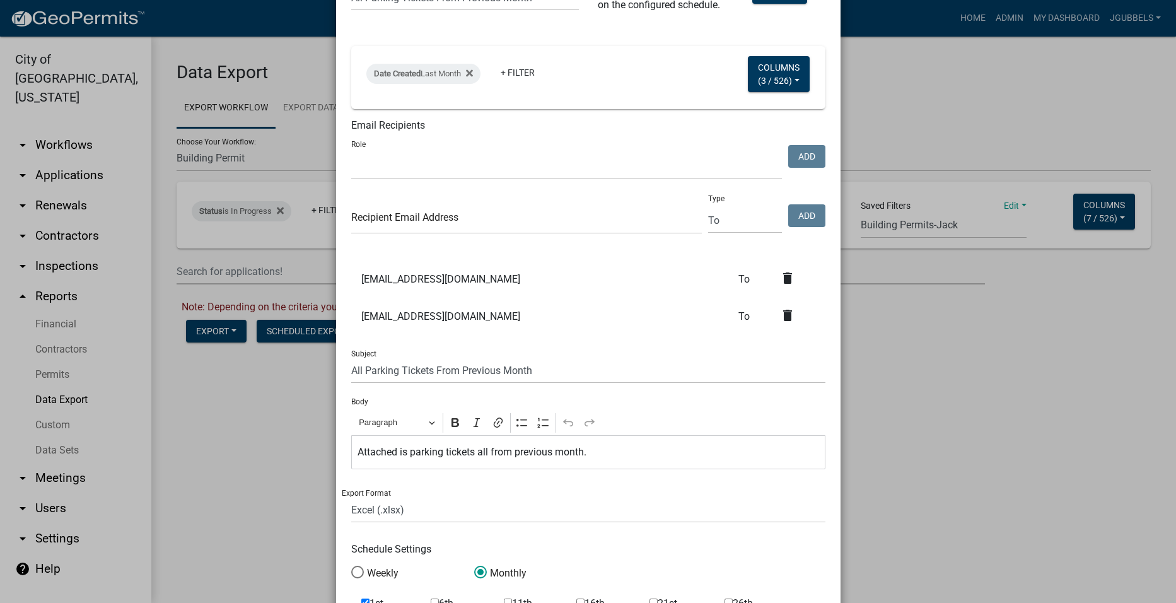
click at [789, 277] on icon "delete" at bounding box center [787, 278] width 15 height 15
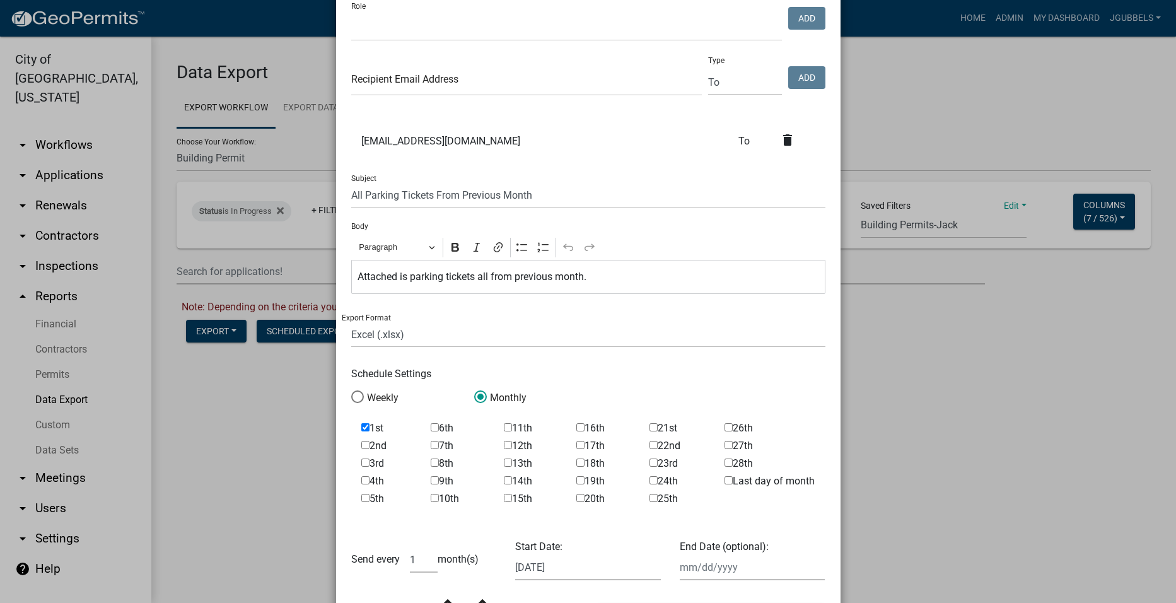
scroll to position [432, 0]
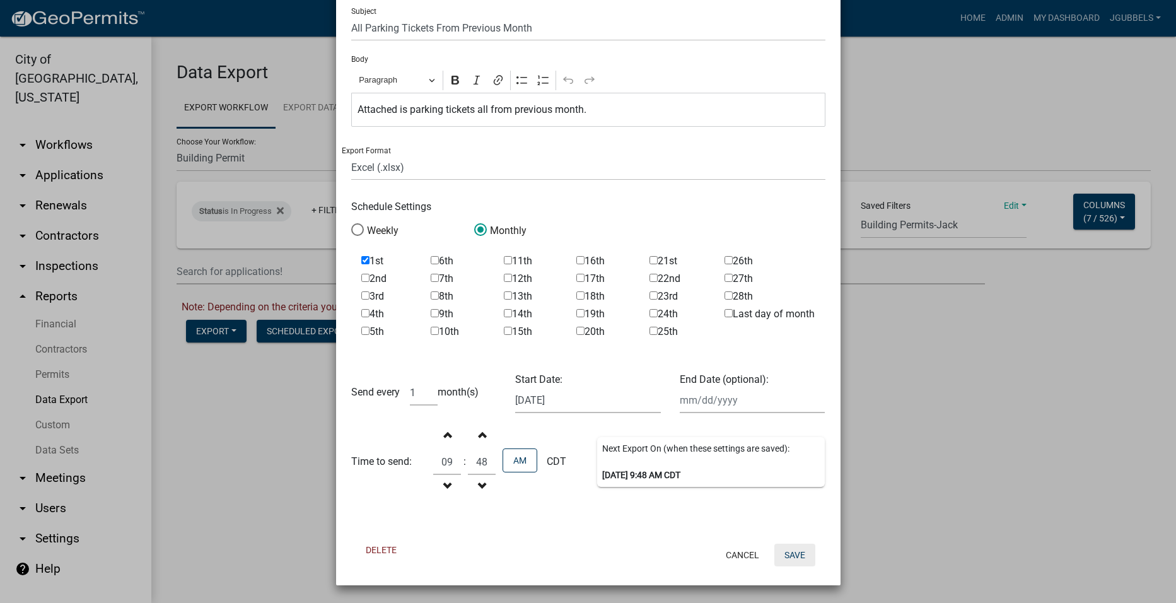
click at [795, 552] on button "Save" at bounding box center [794, 555] width 41 height 23
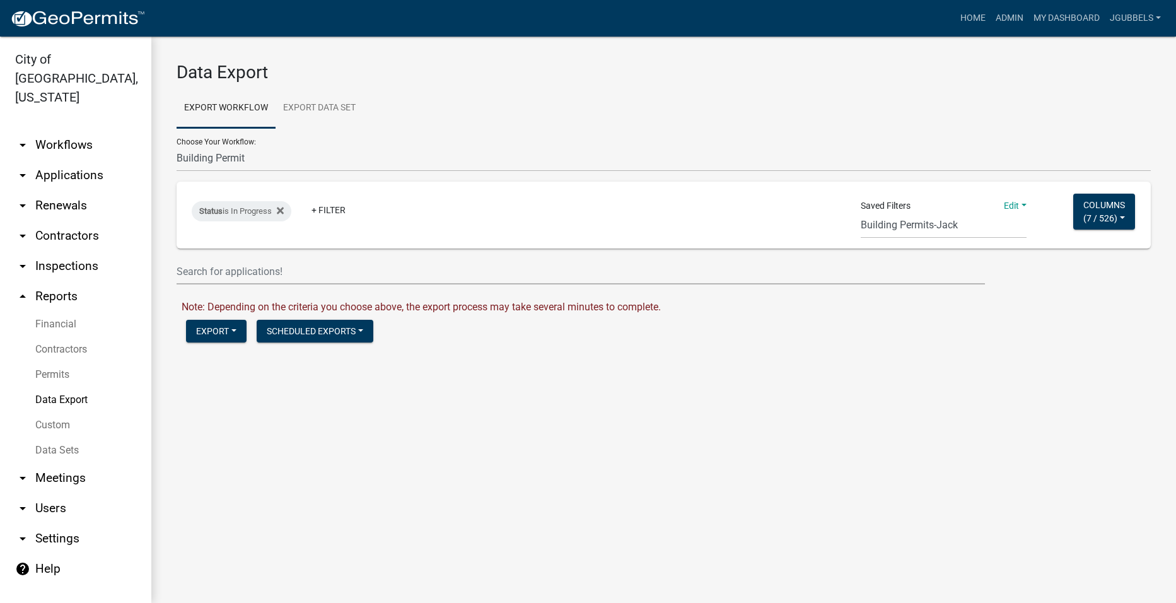
scroll to position [0, 0]
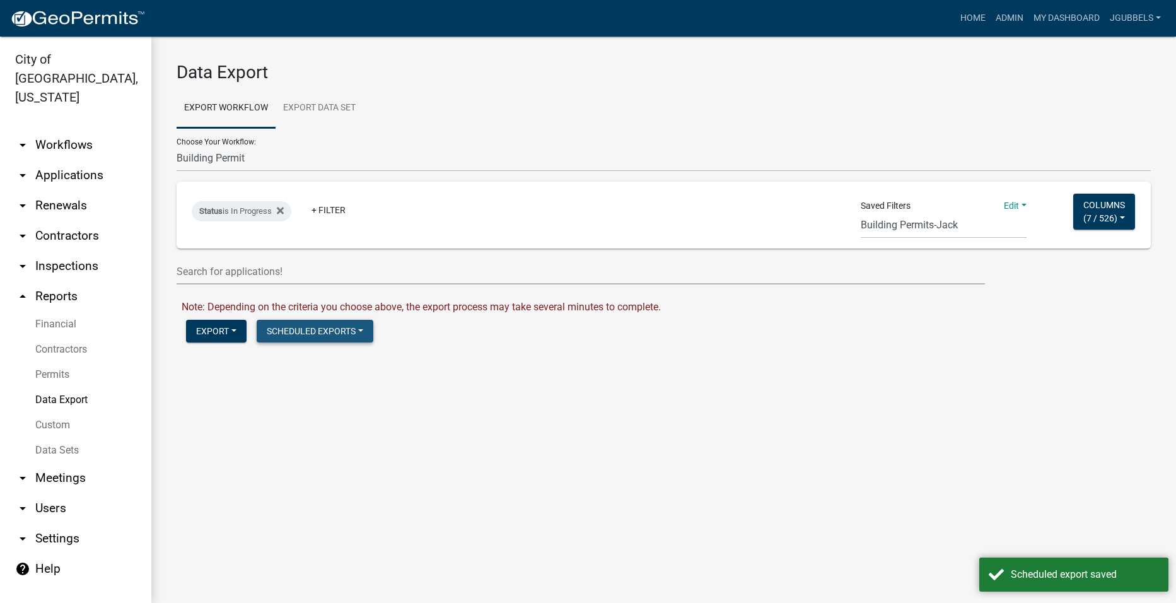
click at [358, 326] on button "Scheduled Exports" at bounding box center [315, 331] width 117 height 23
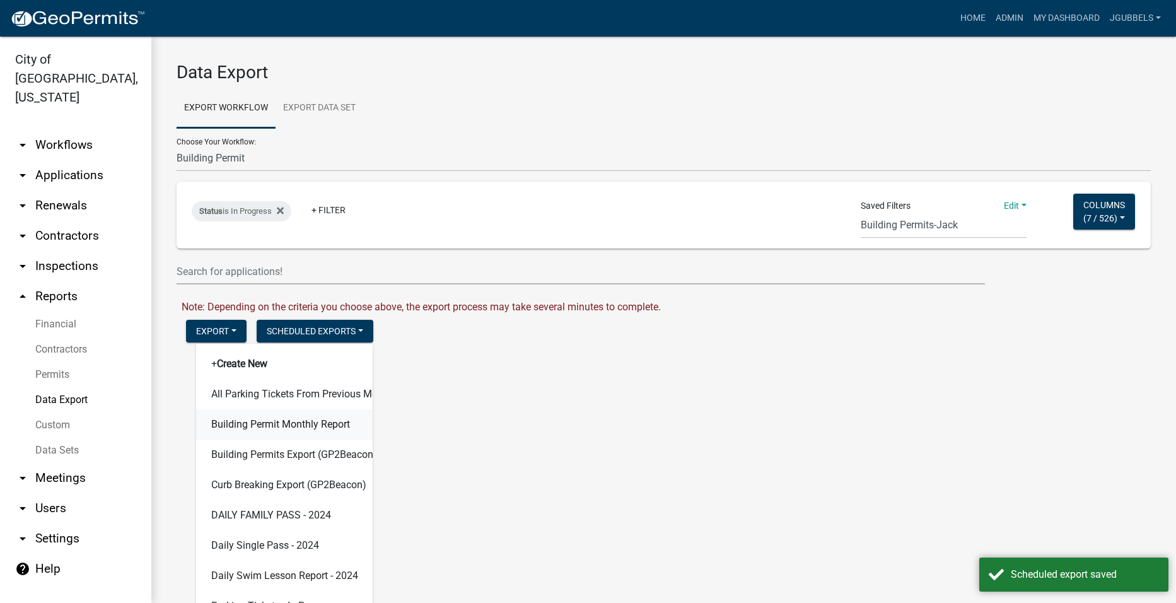
click at [306, 431] on button "Building Permit Monthly Report" at bounding box center [284, 424] width 177 height 30
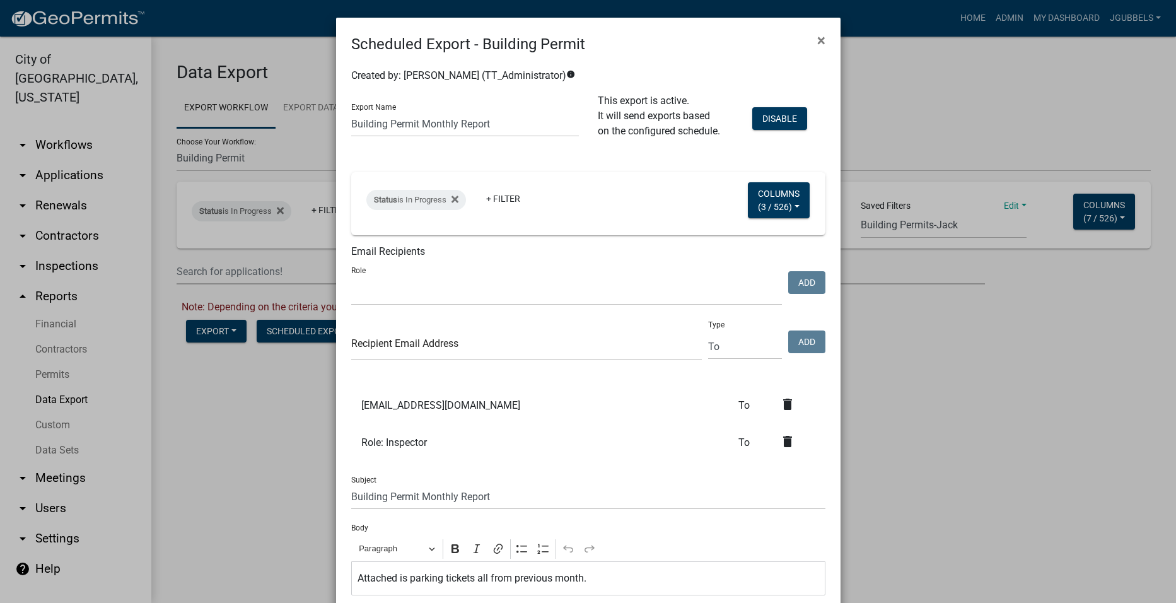
click at [259, 464] on ngb-modal-window "Scheduled Export - Building Permit × Created by: [PERSON_NAME] (TT_Administrato…" at bounding box center [588, 301] width 1176 height 603
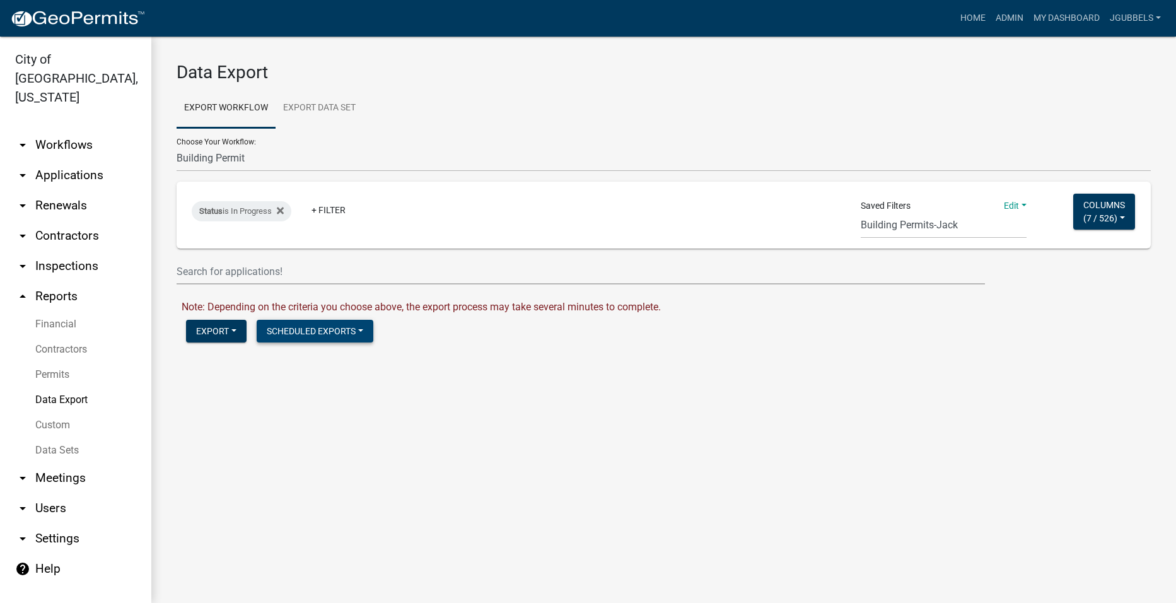
click at [318, 337] on button "Scheduled Exports" at bounding box center [315, 331] width 117 height 23
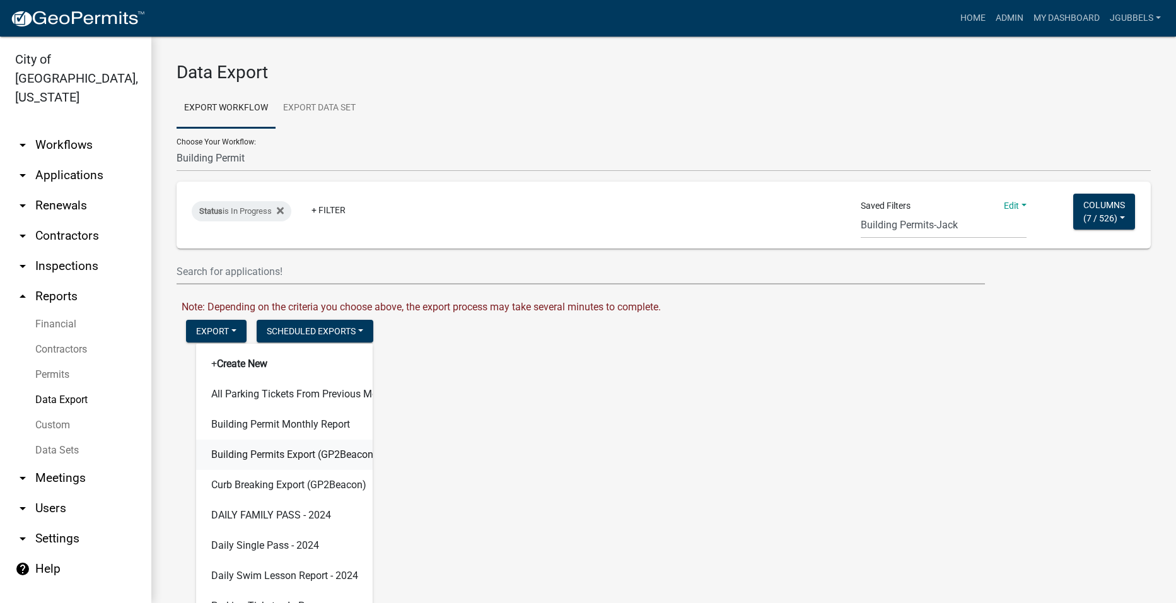
click at [323, 460] on button "Building Permits Export (GP2Beacon)" at bounding box center [284, 455] width 177 height 30
select select "2"
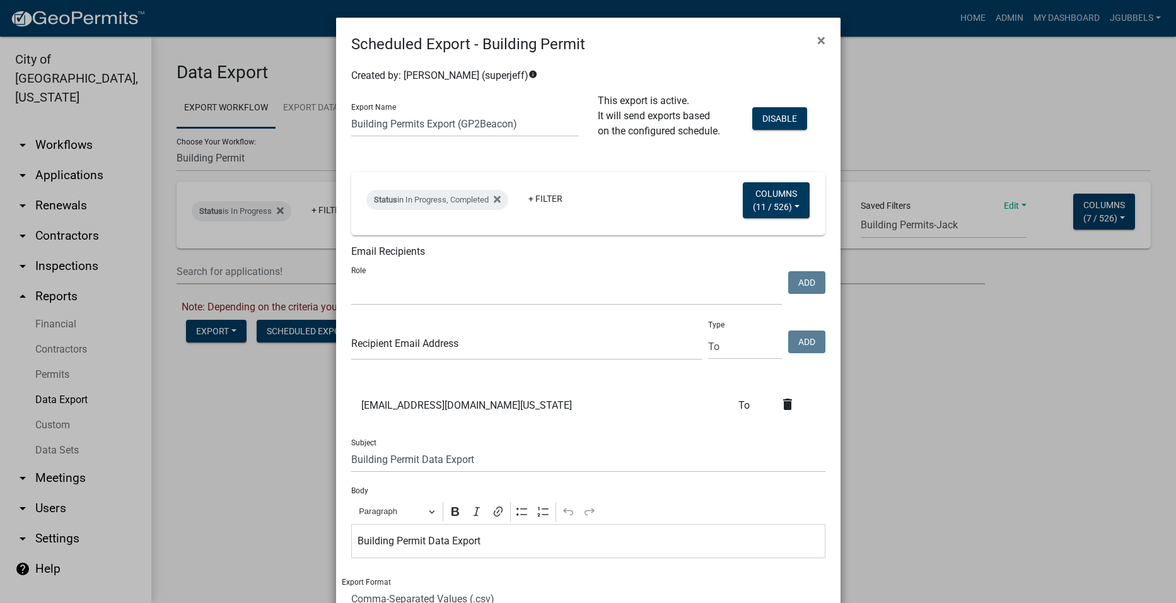
click at [247, 418] on ngb-modal-window "Scheduled Export - Building Permit × Created by: [PERSON_NAME] (superjeff) info…" at bounding box center [588, 301] width 1176 height 603
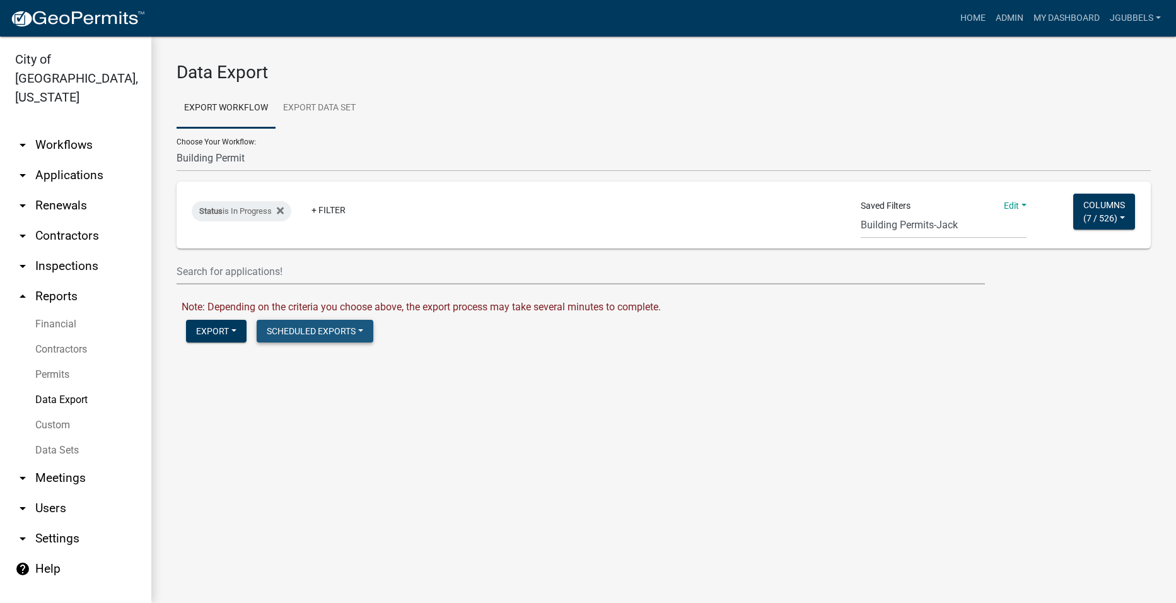
click at [330, 339] on button "Scheduled Exports" at bounding box center [315, 331] width 117 height 23
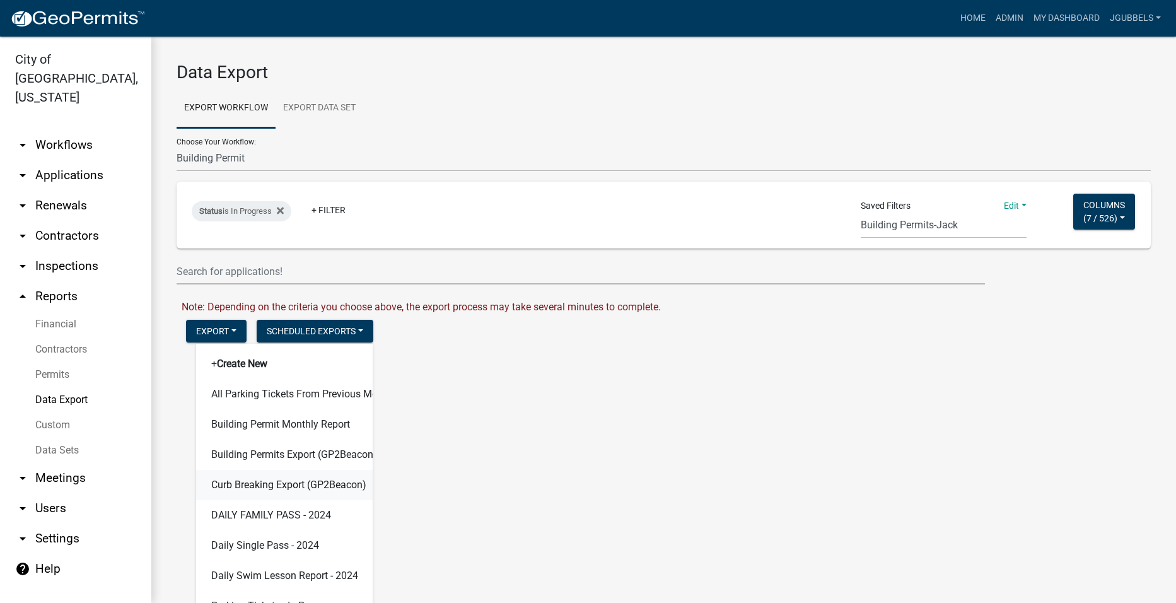
click at [321, 485] on button "Curb Breaking Export (GP2Beacon)" at bounding box center [284, 485] width 177 height 30
select select "2"
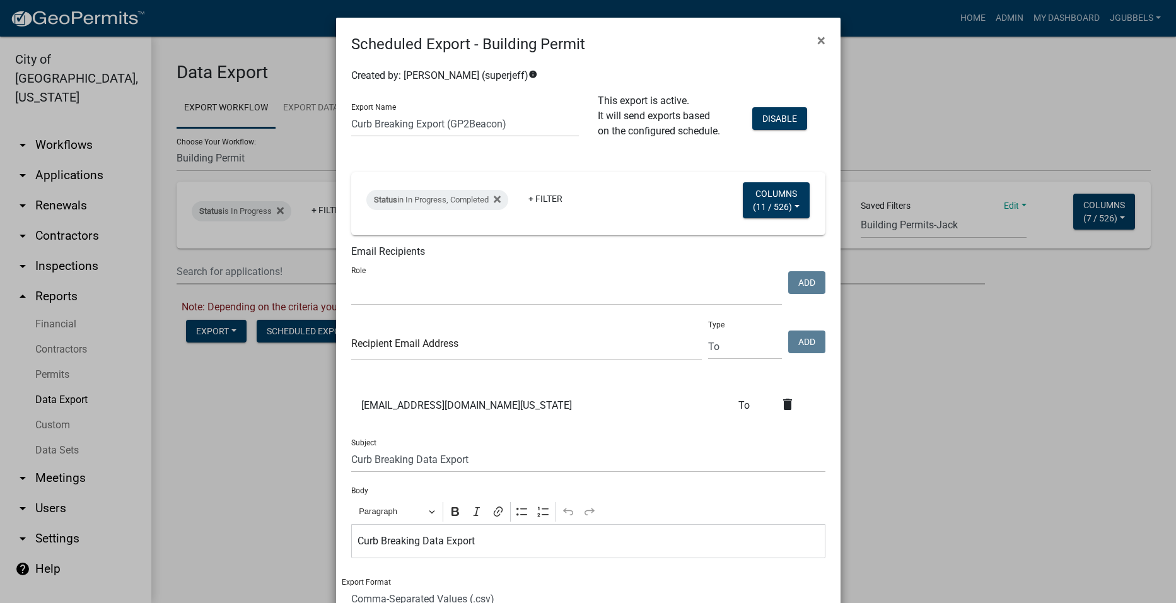
click at [281, 418] on ngb-modal-window "Scheduled Export - Building Permit × Created by: [PERSON_NAME] (superjeff) info…" at bounding box center [588, 301] width 1176 height 603
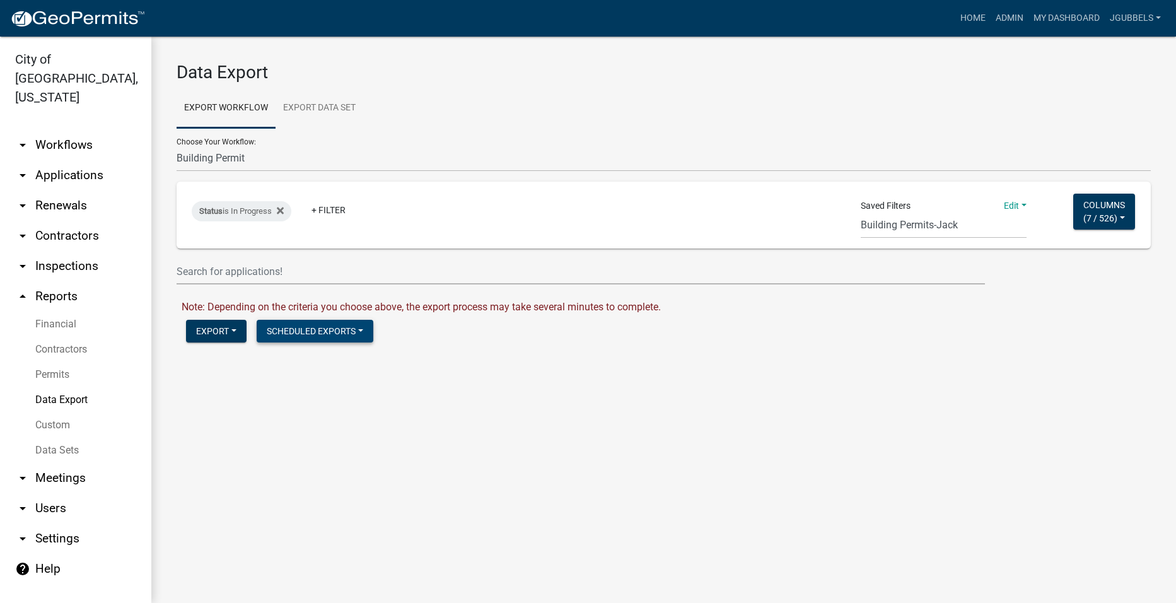
click at [311, 325] on button "Scheduled Exports" at bounding box center [315, 331] width 117 height 23
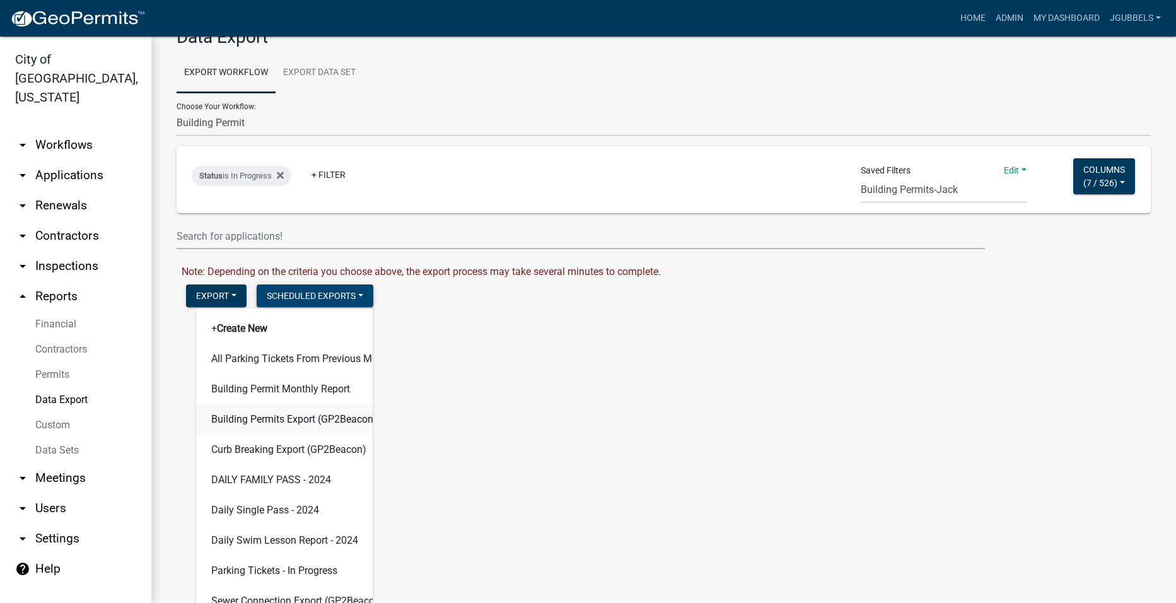
scroll to position [54, 0]
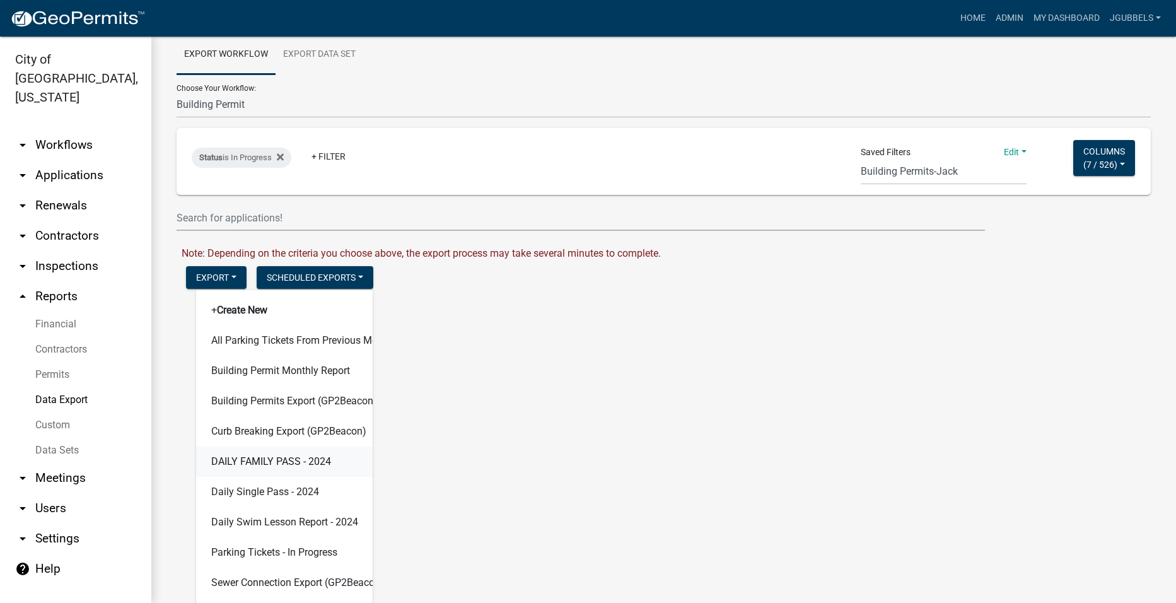
click at [340, 458] on button "DAILY FAMILY PASS - 2024" at bounding box center [284, 462] width 177 height 30
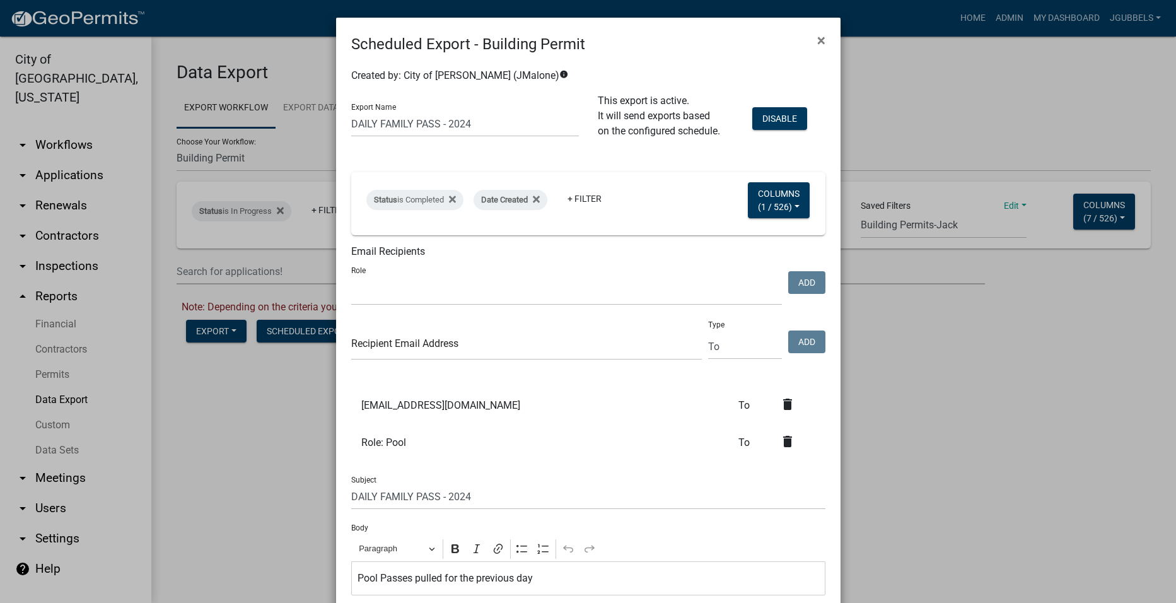
scroll to position [0, 0]
click at [276, 406] on ngb-modal-window "Scheduled Export - Building Permit × Created by: City of [GEOGRAPHIC_DATA] (JMa…" at bounding box center [588, 301] width 1176 height 603
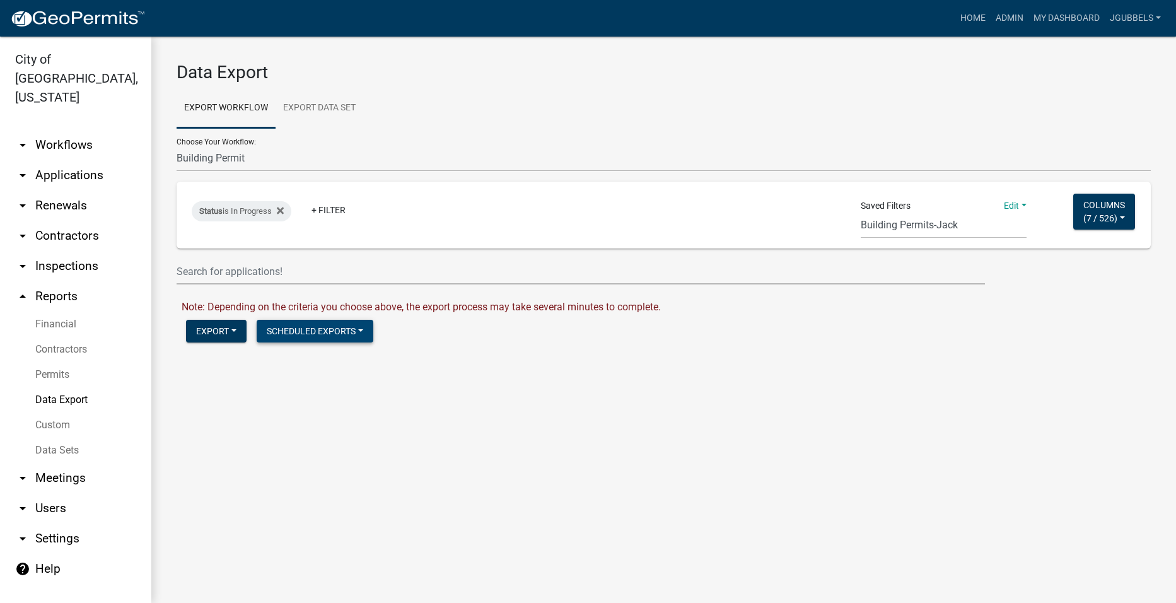
click at [310, 320] on button "Scheduled Exports" at bounding box center [315, 331] width 117 height 23
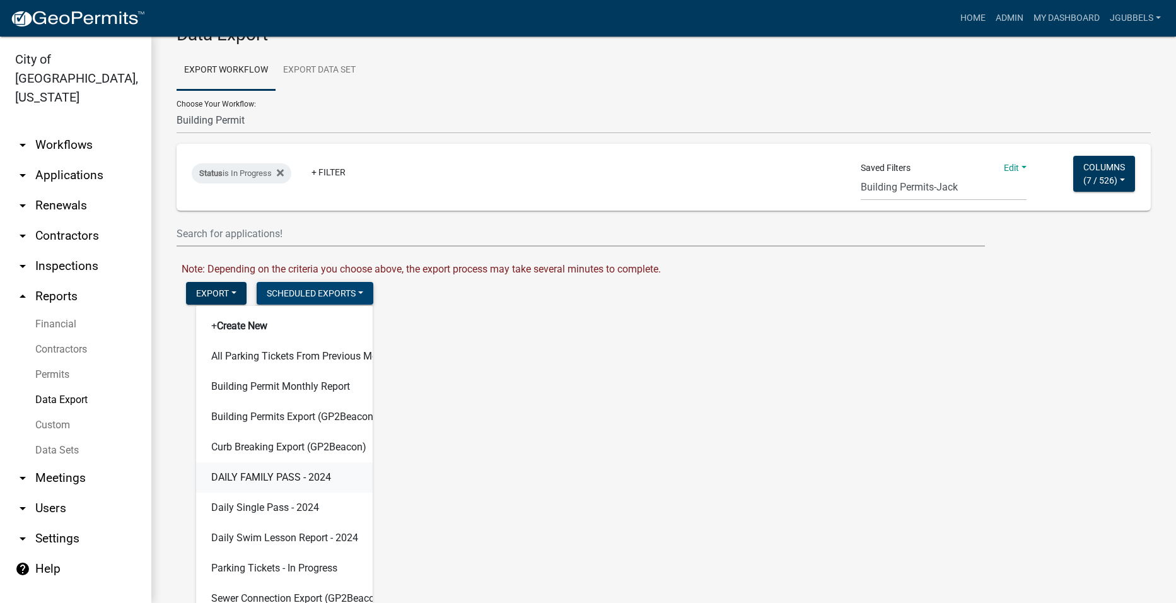
scroll to position [54, 0]
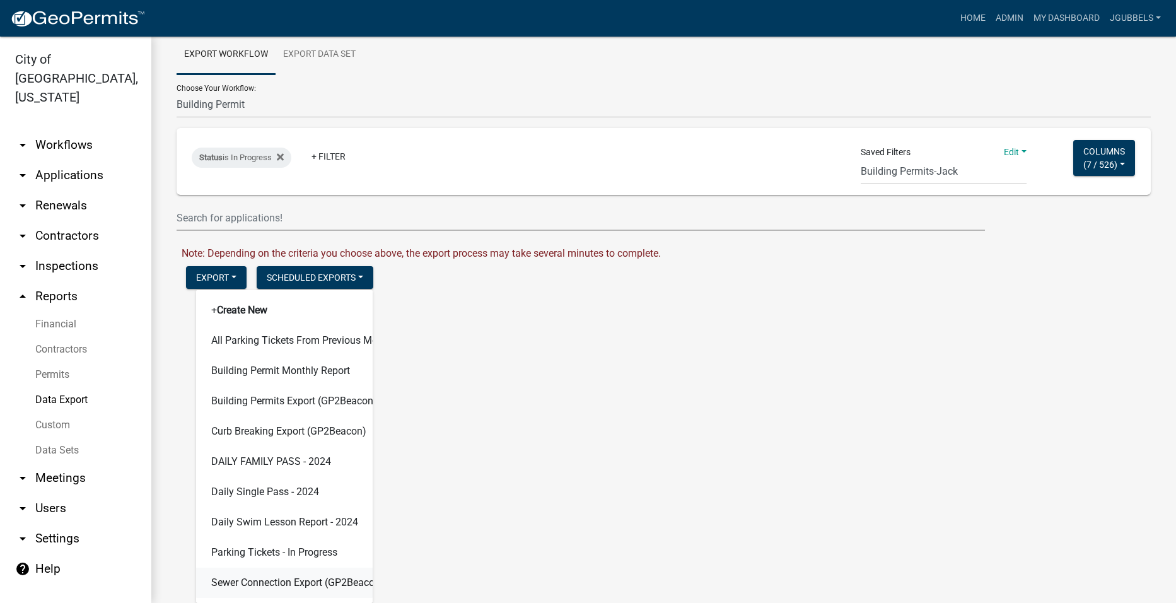
click at [330, 581] on button "Sewer Connection Export (GP2Beacon)" at bounding box center [284, 583] width 177 height 30
select select "2"
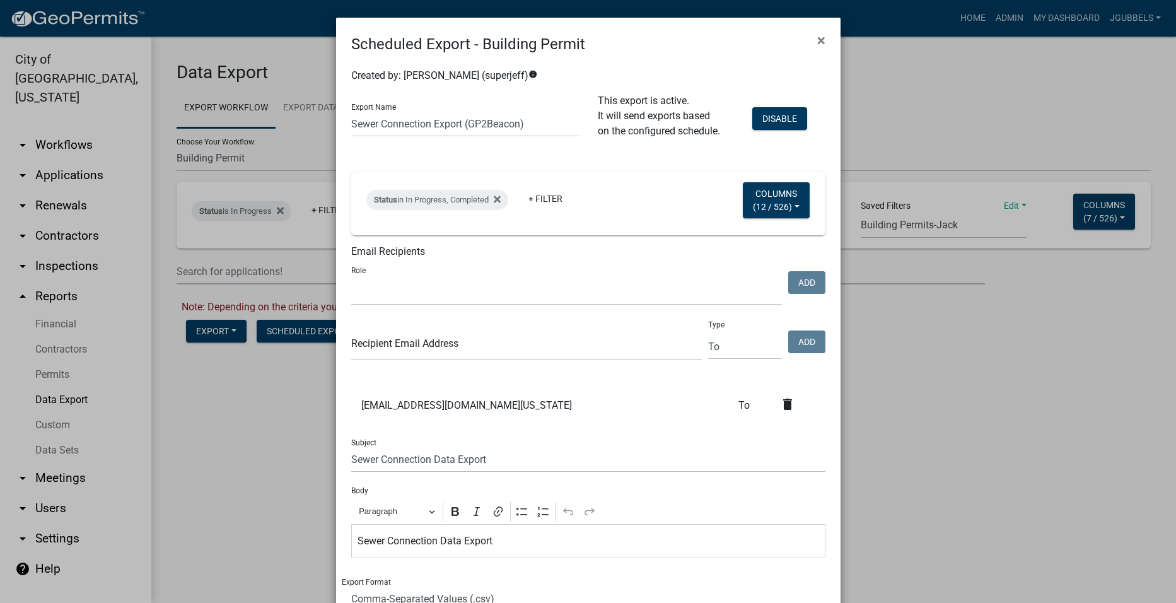
scroll to position [0, 0]
click at [245, 434] on ngb-modal-window "Scheduled Export - Building Permit × Created by: [PERSON_NAME] (superjeff) info…" at bounding box center [588, 301] width 1176 height 603
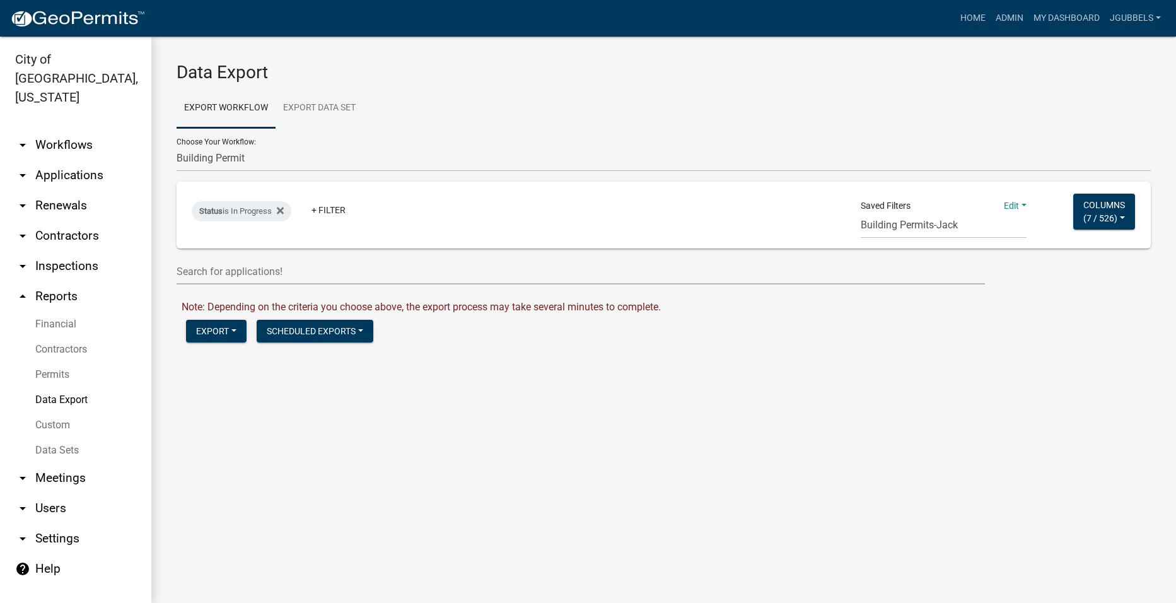
click at [313, 347] on form "Data Export Export Workflow Export Data Set Choose Your Workflow: 2018 Combined…" at bounding box center [664, 206] width 974 height 289
click at [315, 339] on button "Scheduled Exports" at bounding box center [315, 331] width 117 height 23
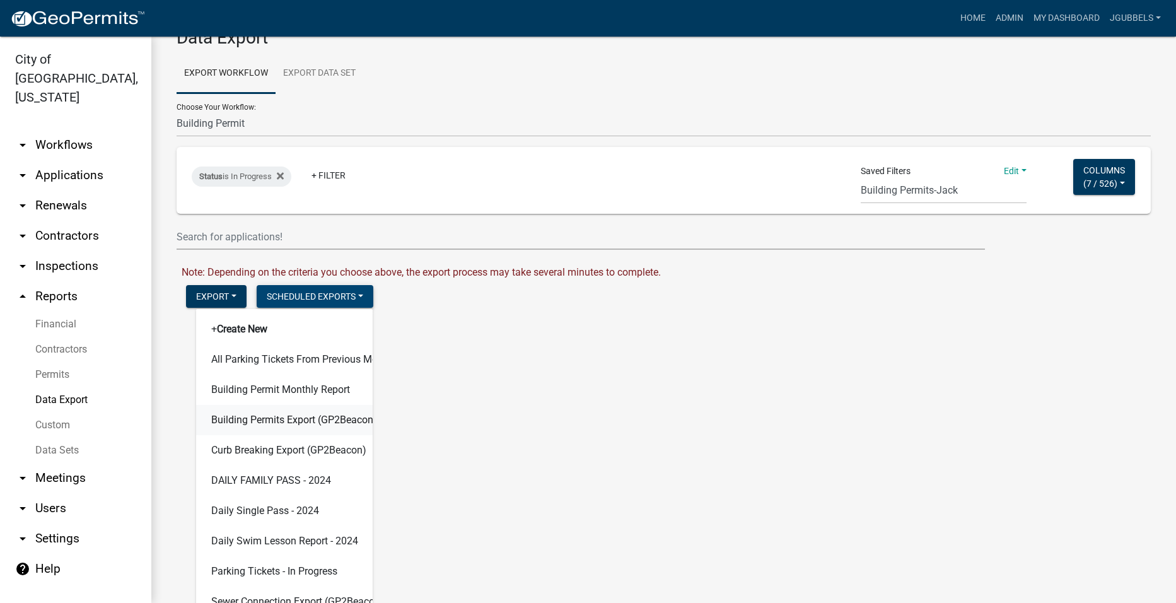
scroll to position [54, 0]
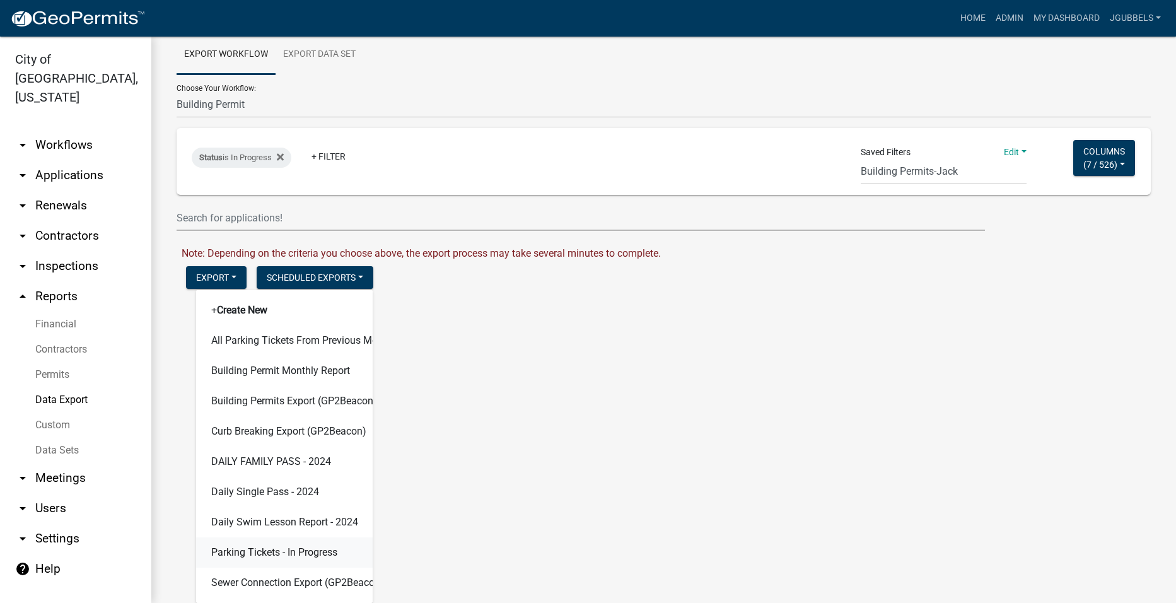
click at [311, 564] on button "Parking Tickets - In Progress" at bounding box center [284, 552] width 177 height 30
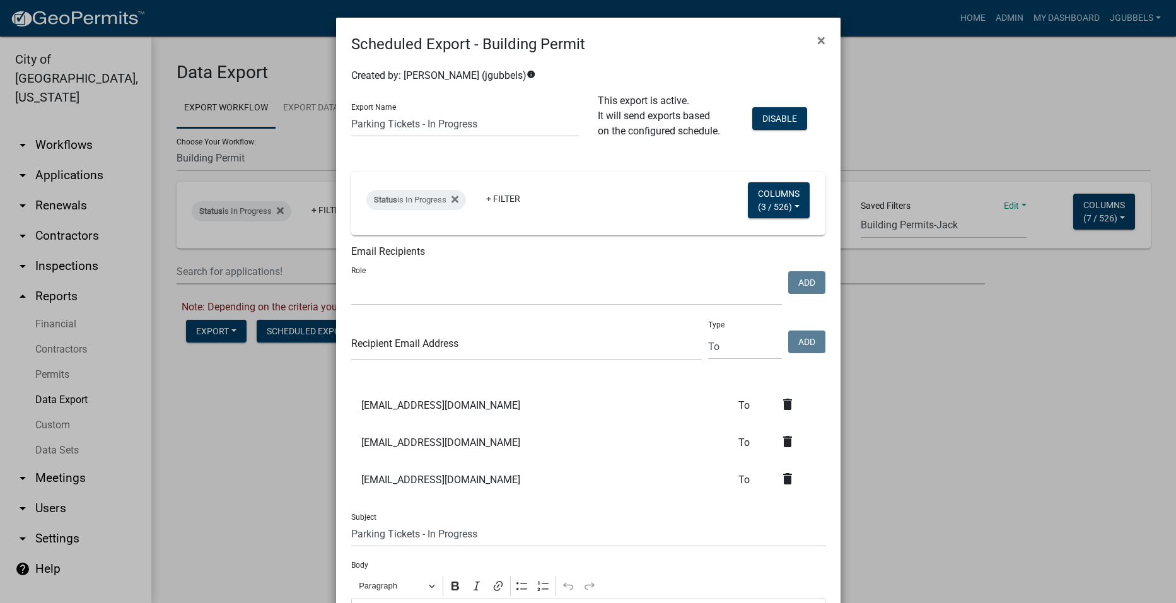
scroll to position [0, 0]
click at [788, 484] on icon "delete" at bounding box center [787, 478] width 15 height 15
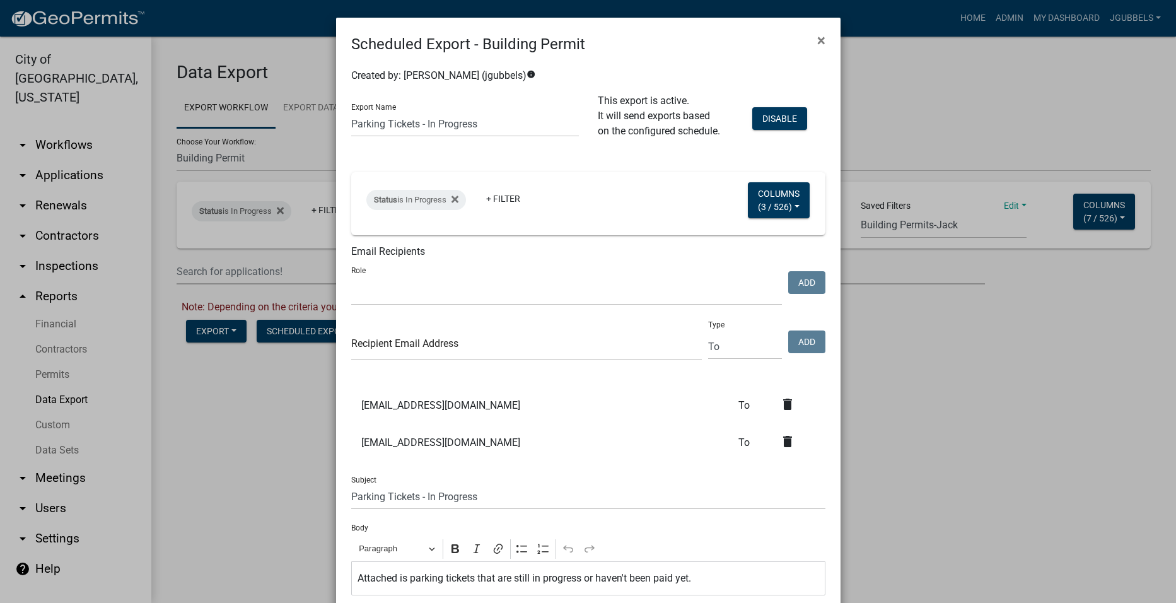
click at [790, 400] on icon "delete" at bounding box center [787, 404] width 15 height 15
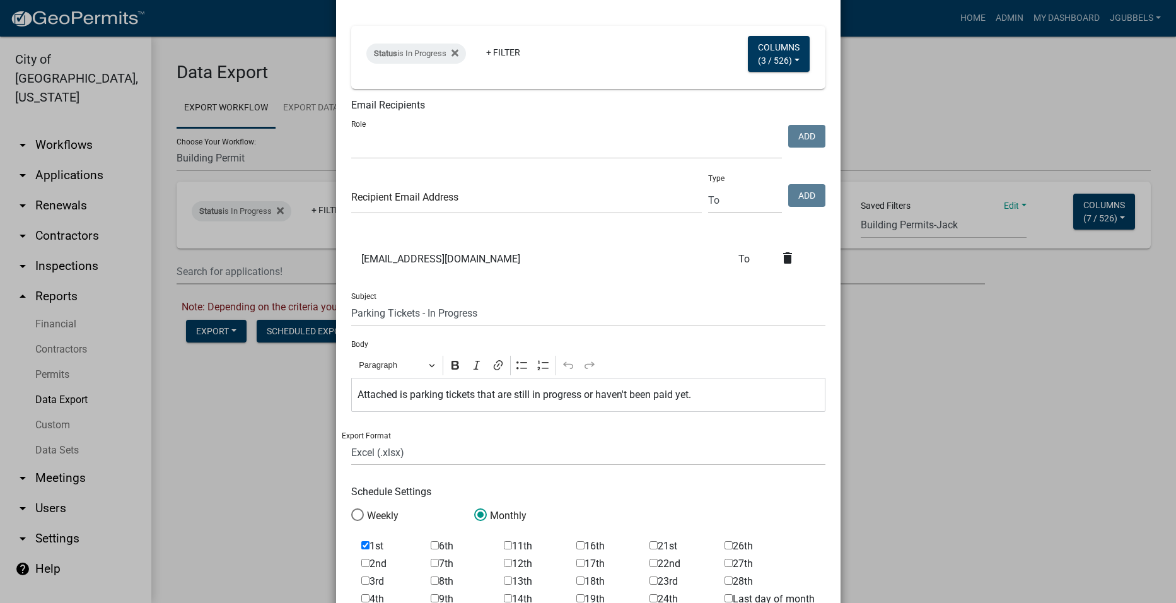
scroll to position [432, 0]
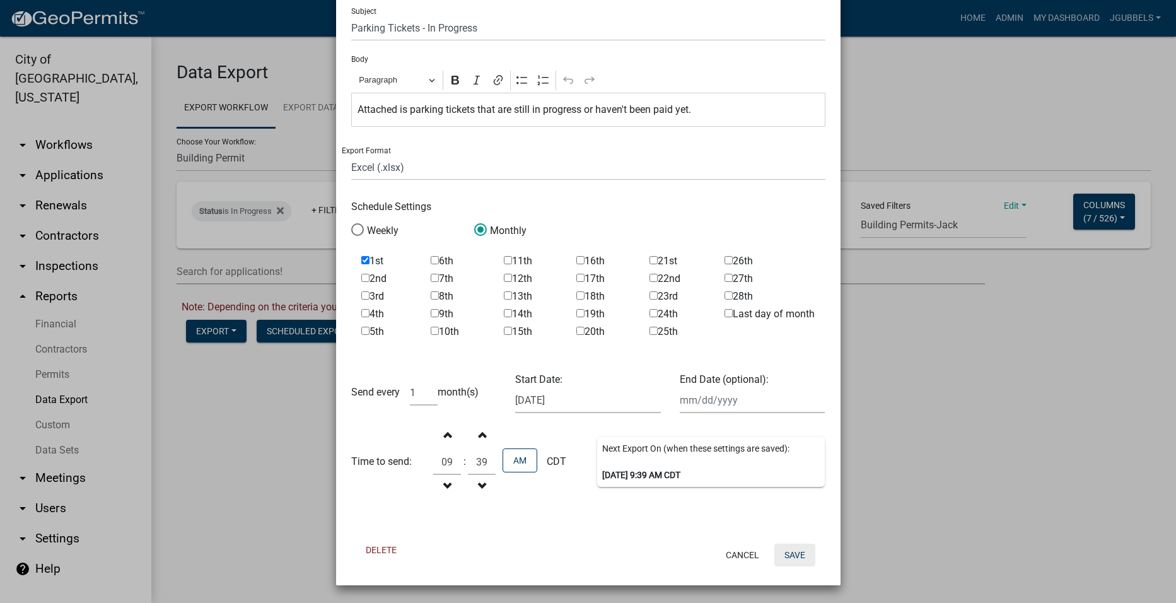
click at [790, 554] on button "Save" at bounding box center [794, 555] width 41 height 23
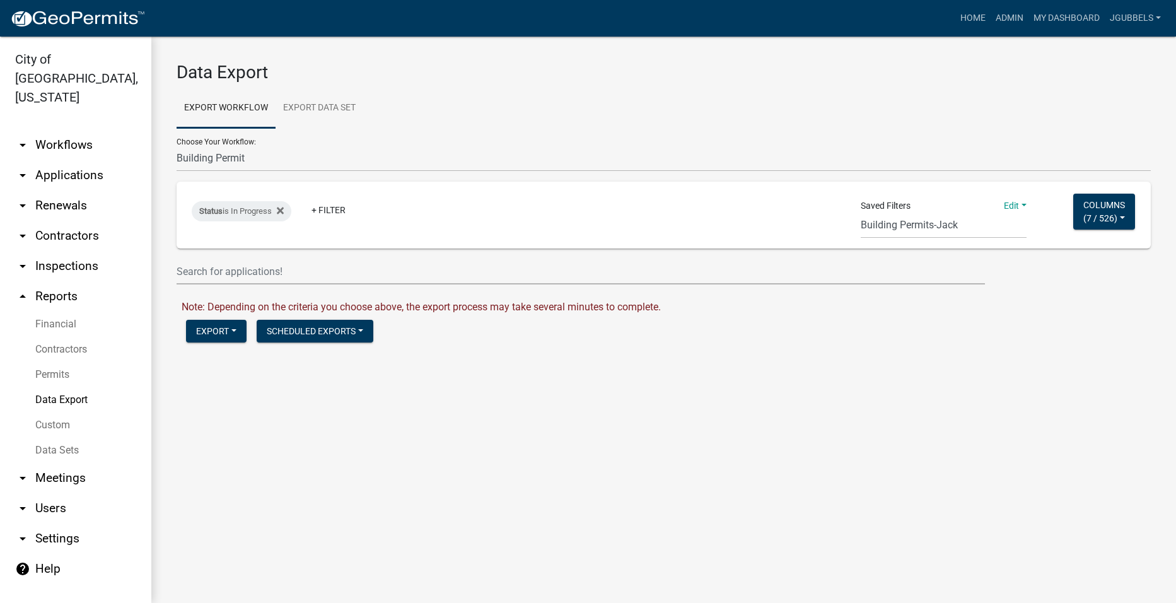
scroll to position [0, 0]
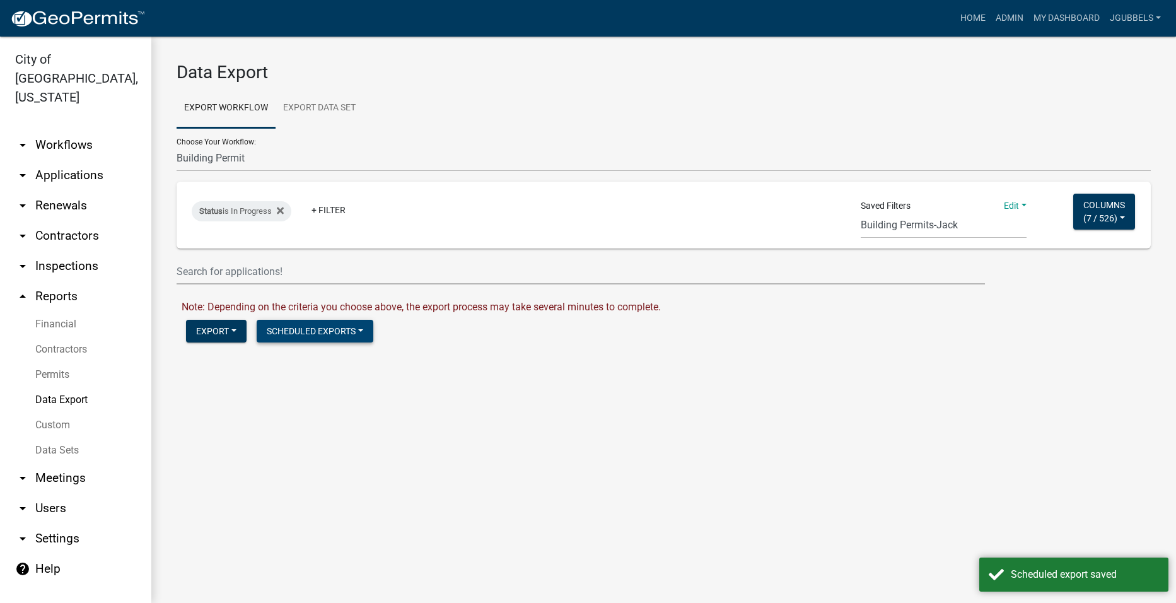
click at [337, 331] on button "Scheduled Exports" at bounding box center [315, 331] width 117 height 23
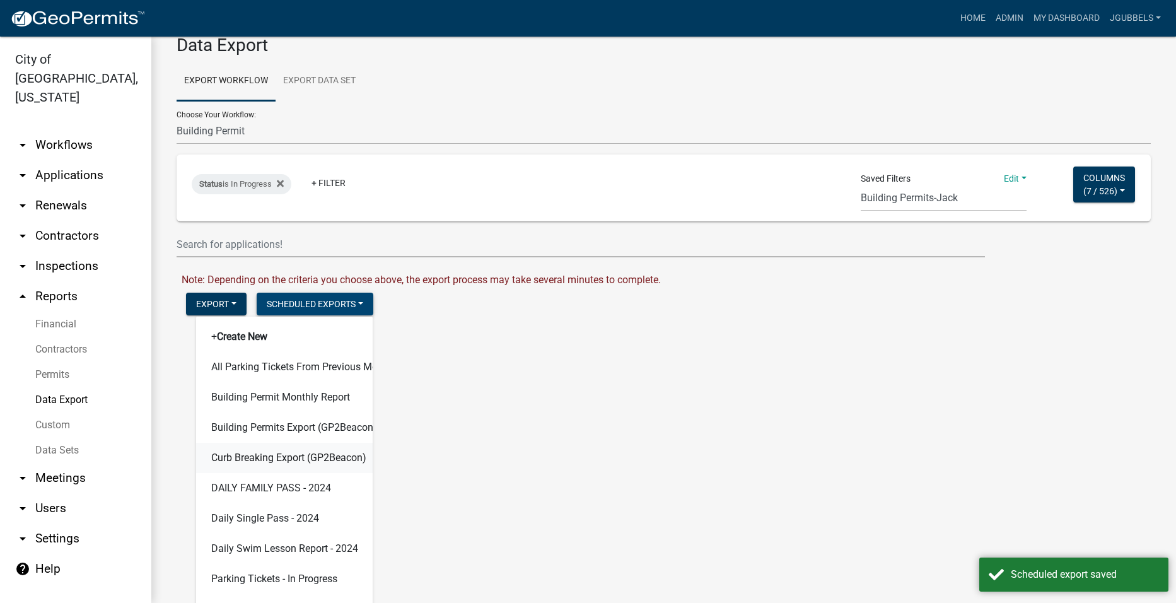
scroll to position [54, 0]
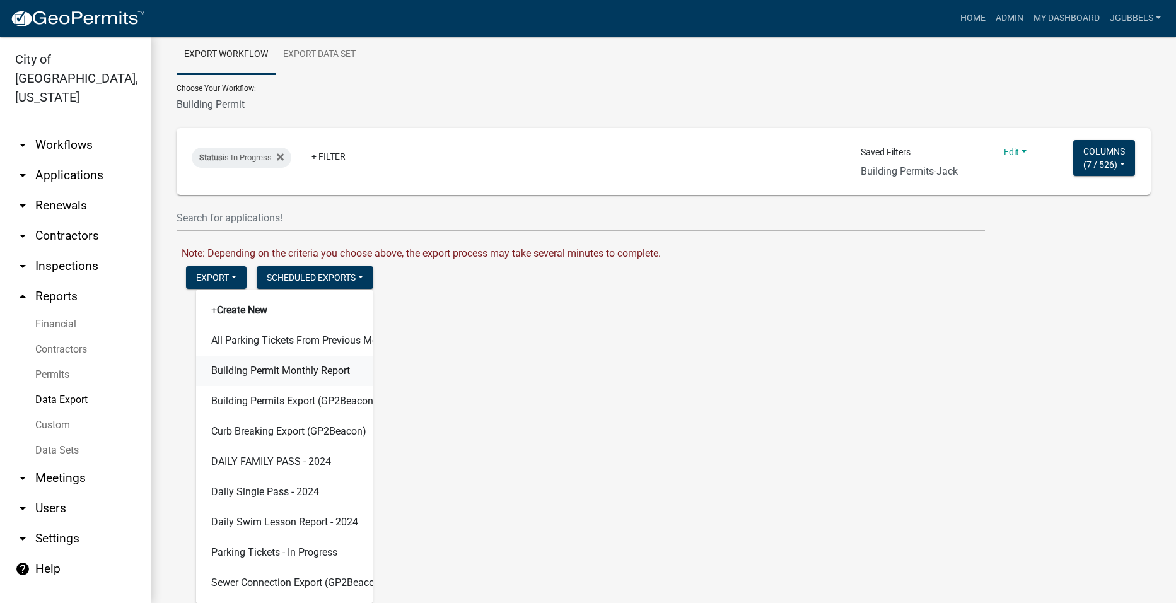
click at [333, 367] on button "Building Permit Monthly Report" at bounding box center [284, 371] width 177 height 30
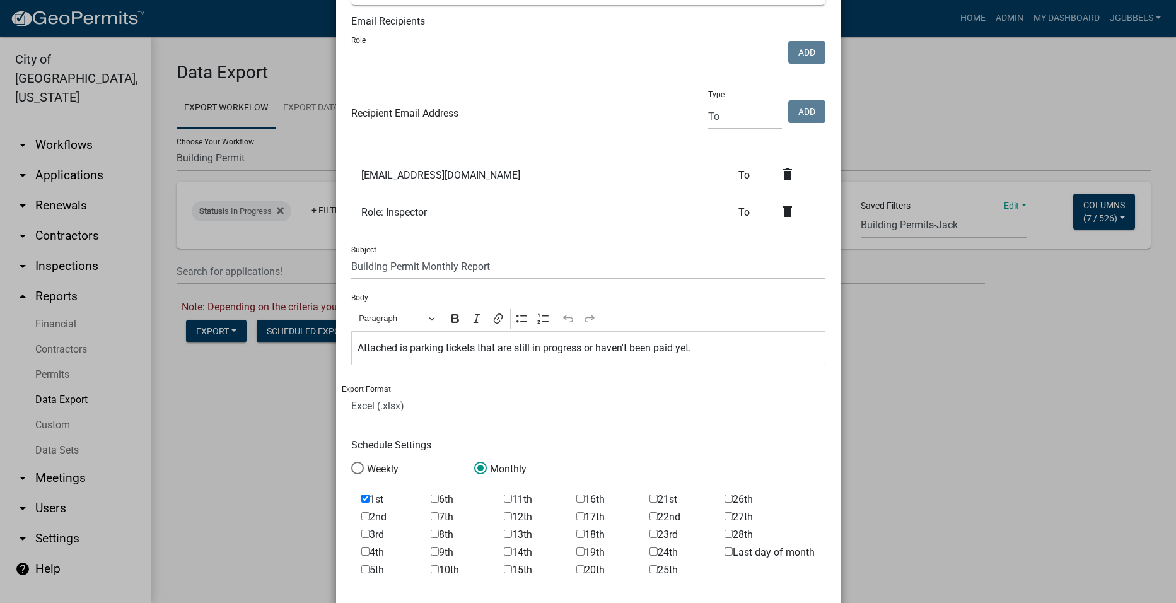
scroll to position [63, 0]
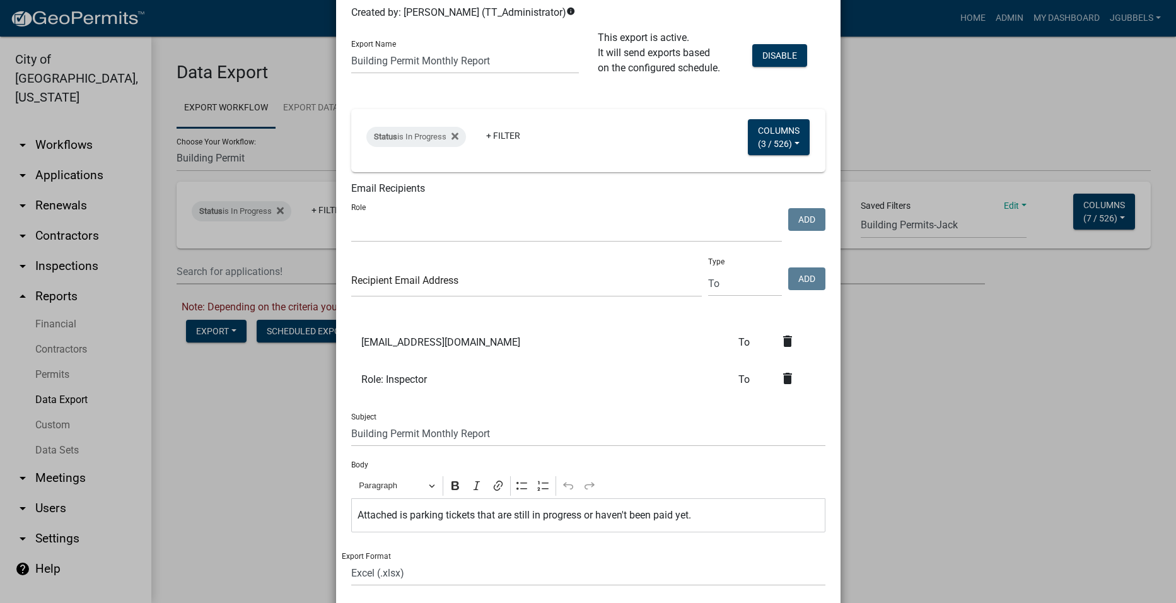
click at [789, 335] on icon "delete" at bounding box center [787, 341] width 15 height 15
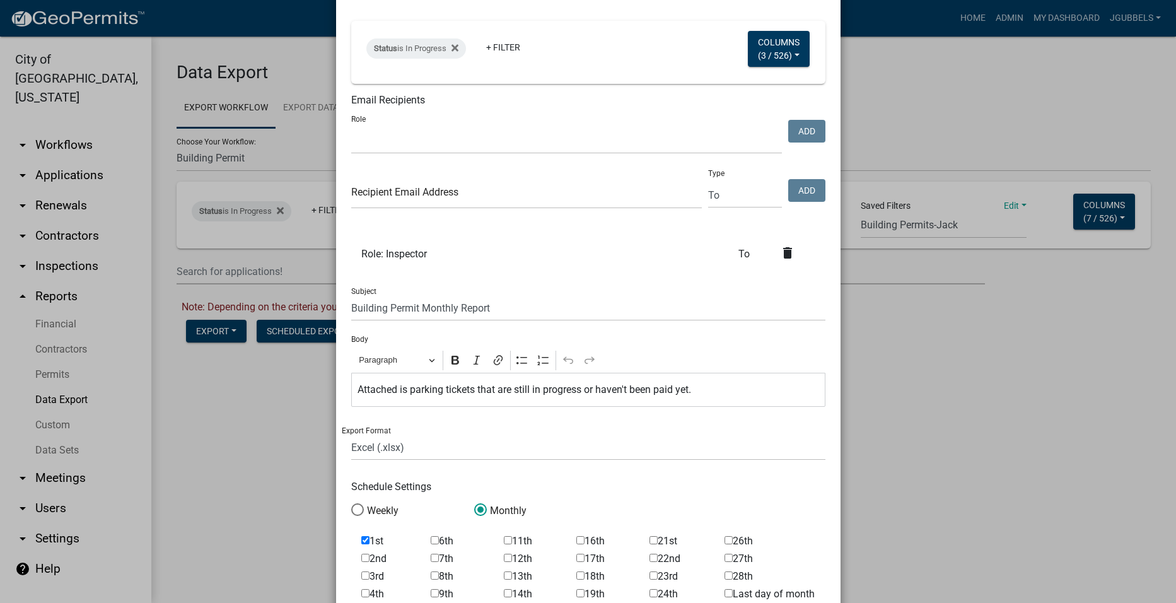
scroll to position [0, 0]
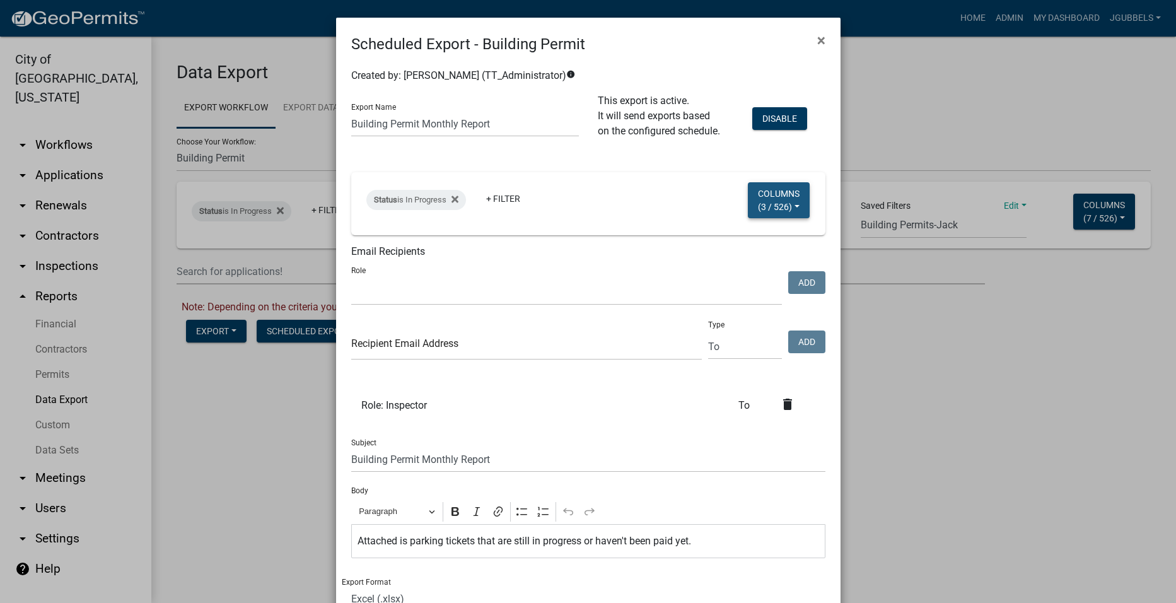
click at [784, 192] on button "Columns ( 3 / 526 )" at bounding box center [779, 200] width 62 height 36
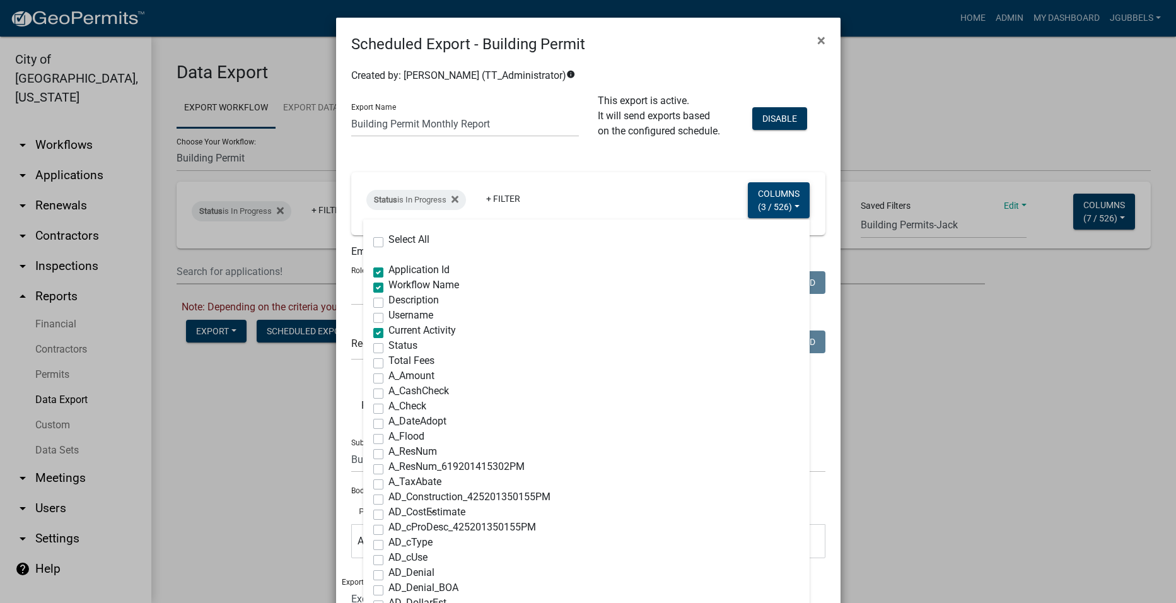
click at [784, 192] on button "Columns ( 3 / 526 )" at bounding box center [779, 200] width 62 height 36
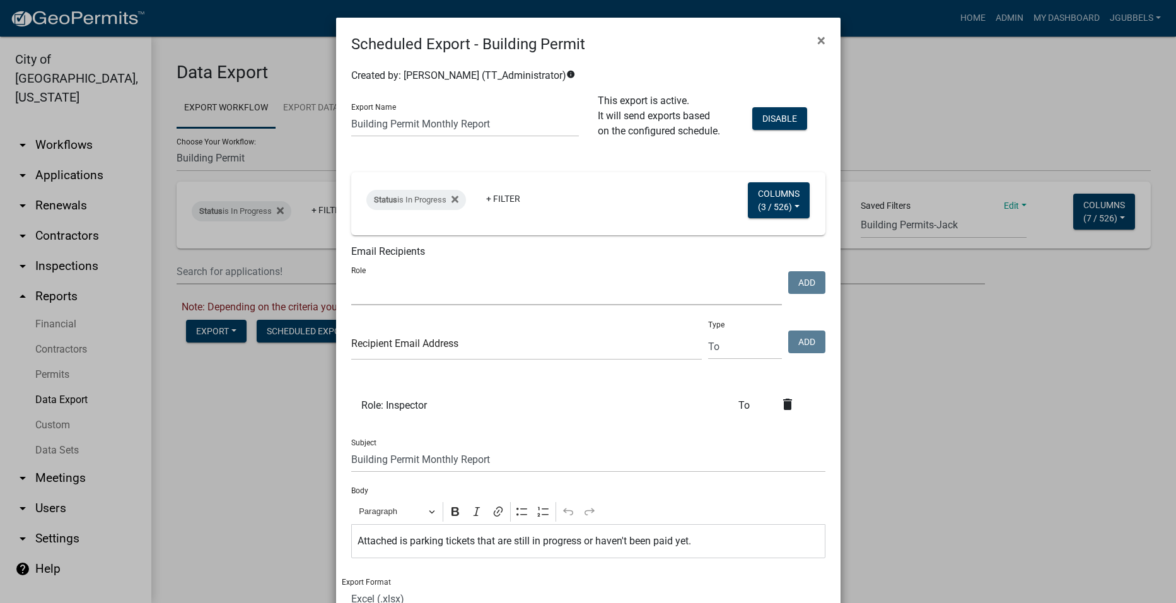
click at [601, 296] on select "City Attorney Sewer Inspection Parks Admin Building Permits Streets Office Admi…" at bounding box center [566, 292] width 431 height 26
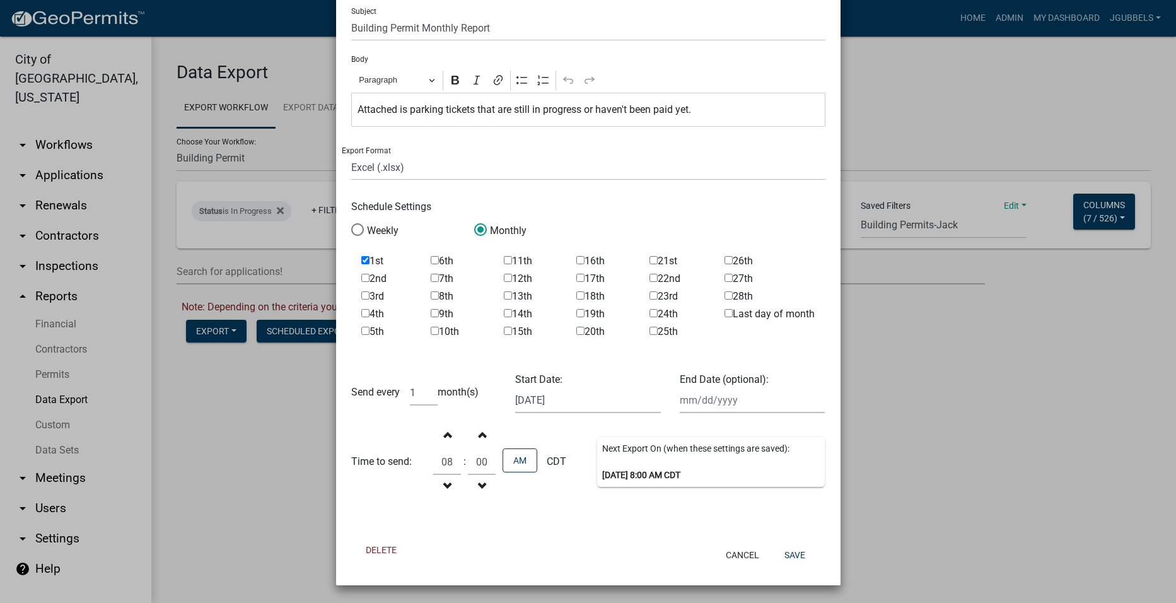
scroll to position [117, 0]
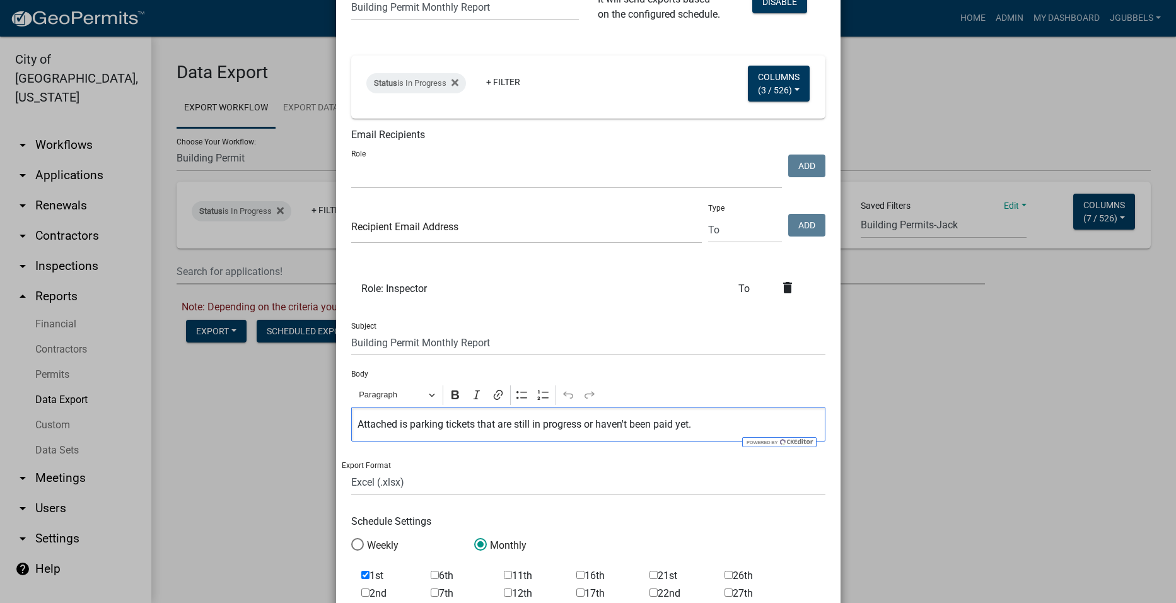
drag, startPoint x: 740, startPoint y: 425, endPoint x: 296, endPoint y: 431, distance: 444.0
click at [296, 431] on ngb-modal-window "Scheduled Export - Building Permit × Created by: [PERSON_NAME] (TT_Administrato…" at bounding box center [588, 301] width 1176 height 603
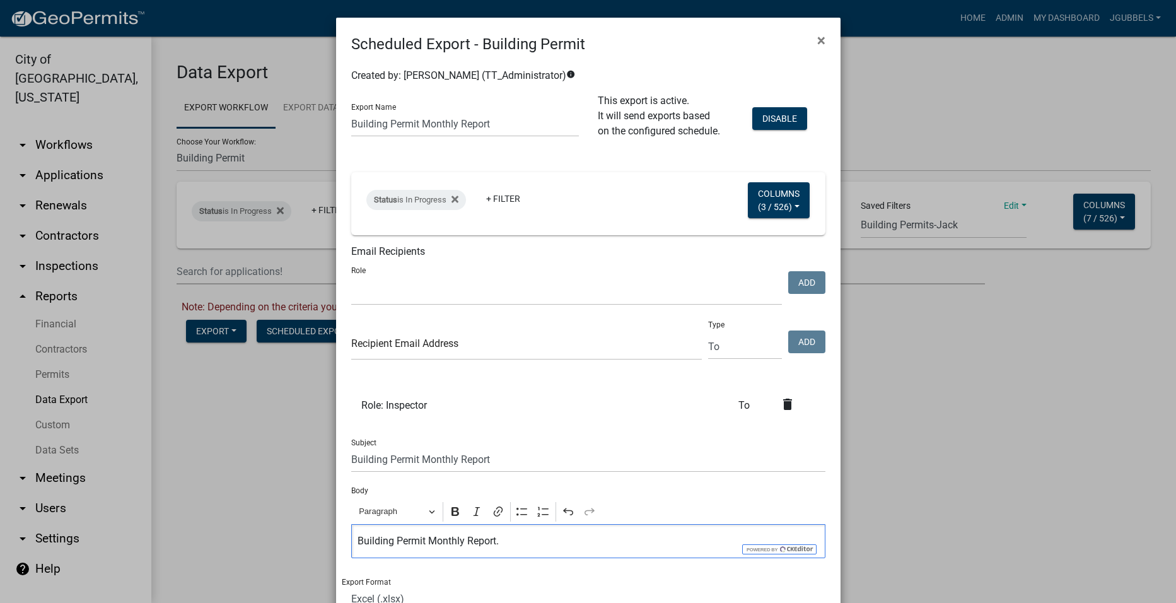
scroll to position [432, 0]
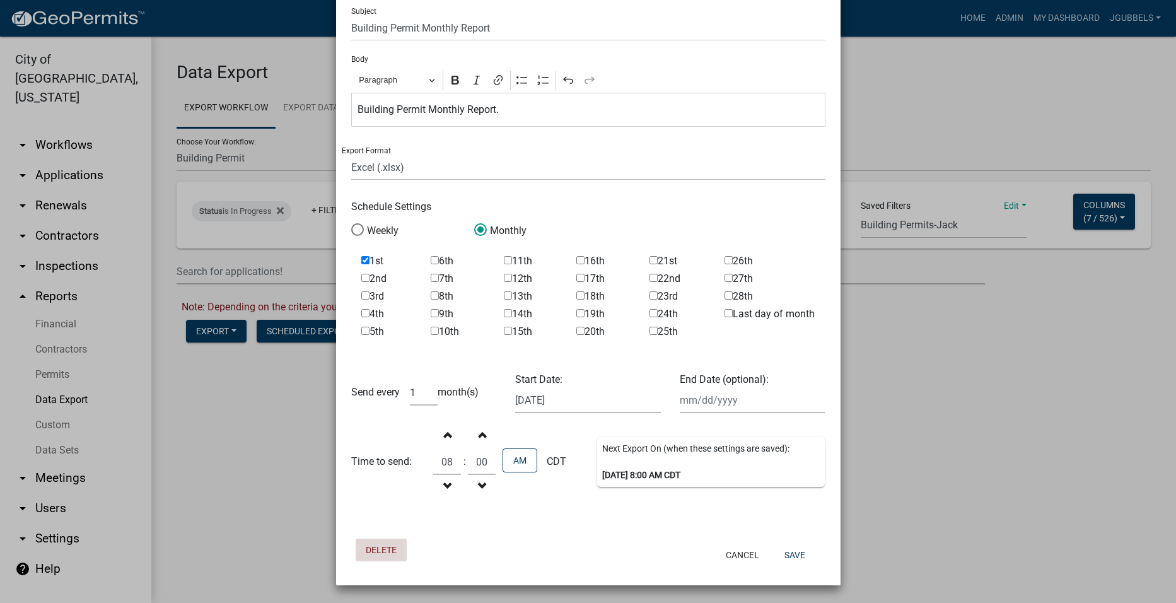
click at [385, 548] on button "Delete" at bounding box center [381, 550] width 51 height 23
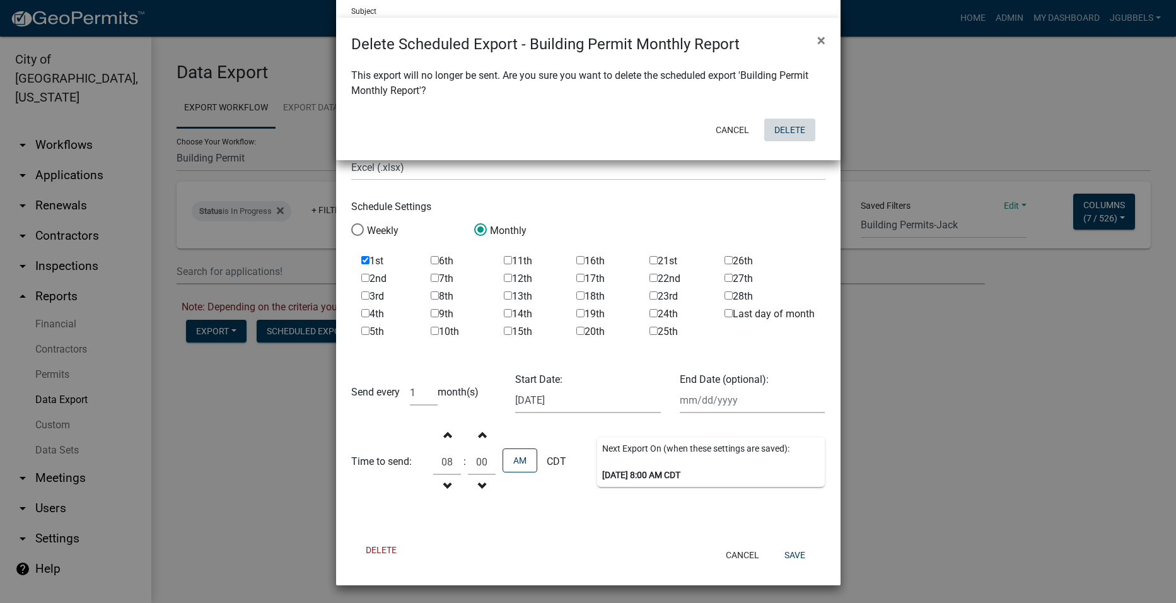
click at [791, 127] on button "Delete" at bounding box center [789, 130] width 51 height 23
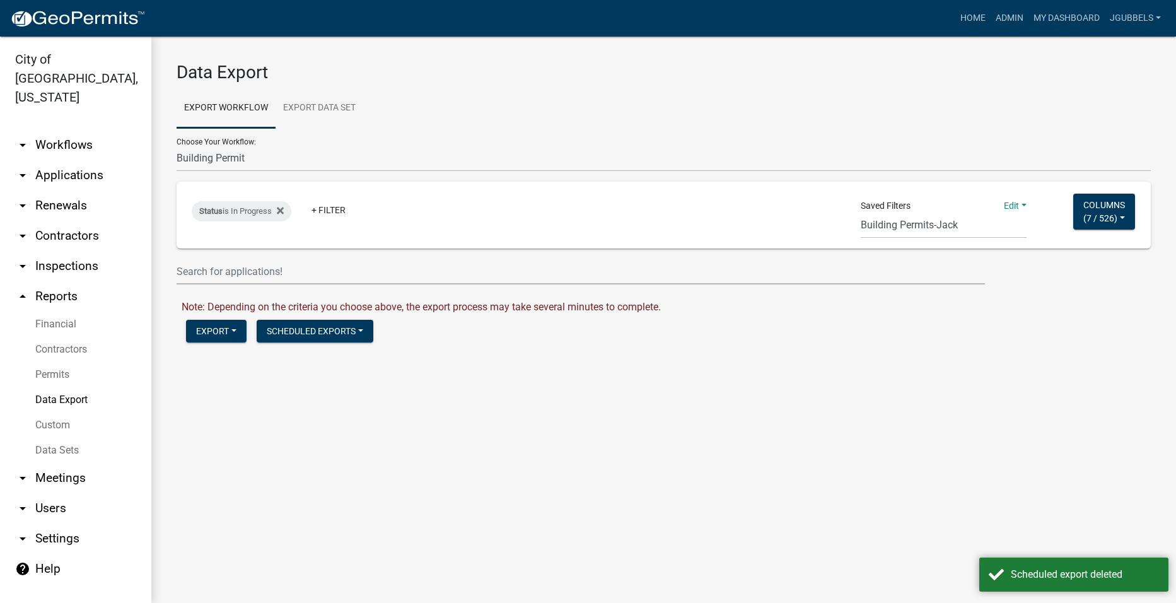
scroll to position [0, 0]
click at [356, 325] on button "Scheduled Exports" at bounding box center [315, 331] width 117 height 23
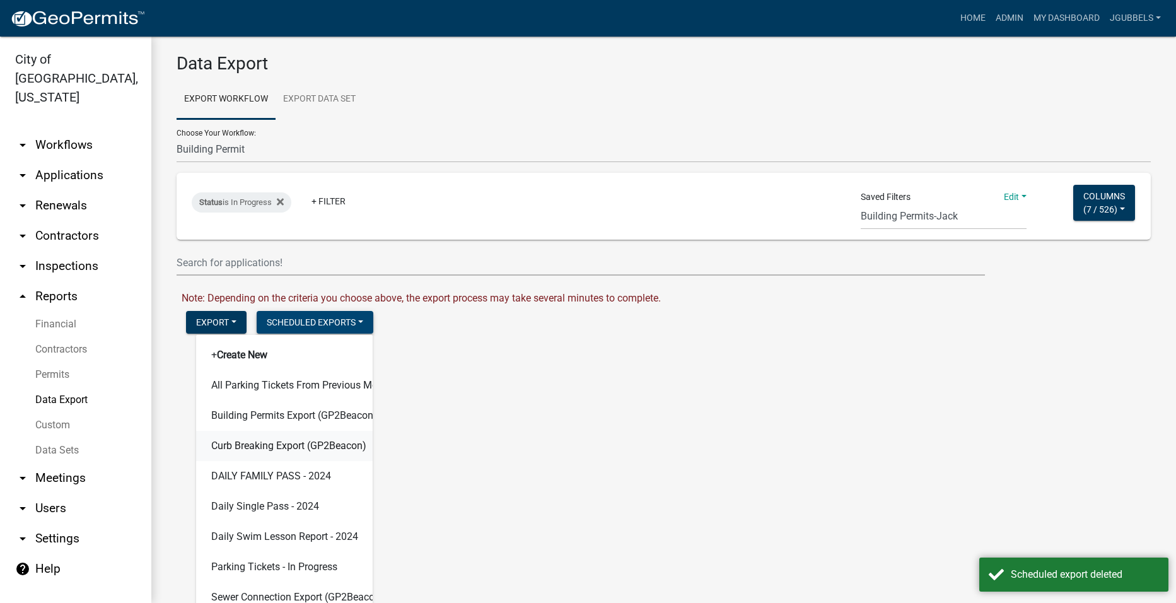
scroll to position [23, 0]
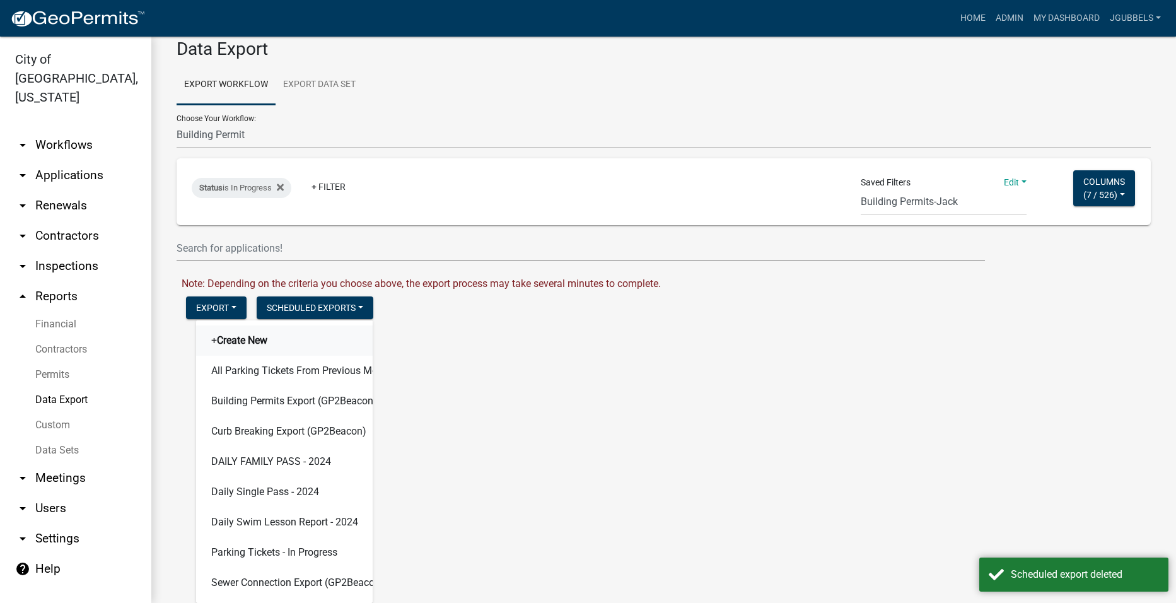
click at [310, 343] on button "+ Create New" at bounding box center [284, 340] width 177 height 30
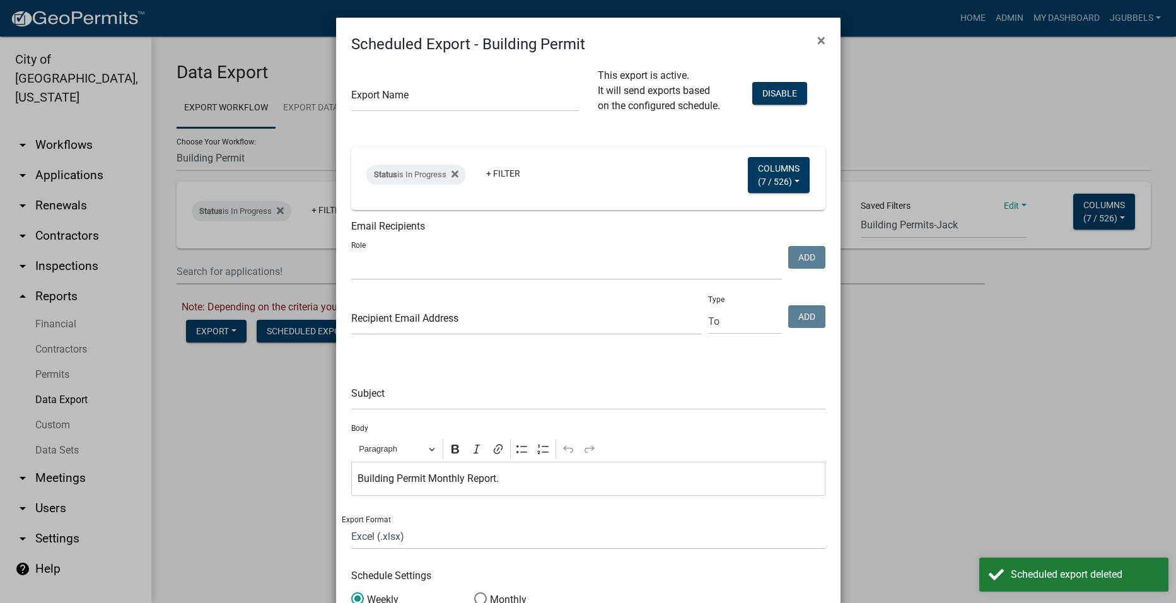
scroll to position [0, 0]
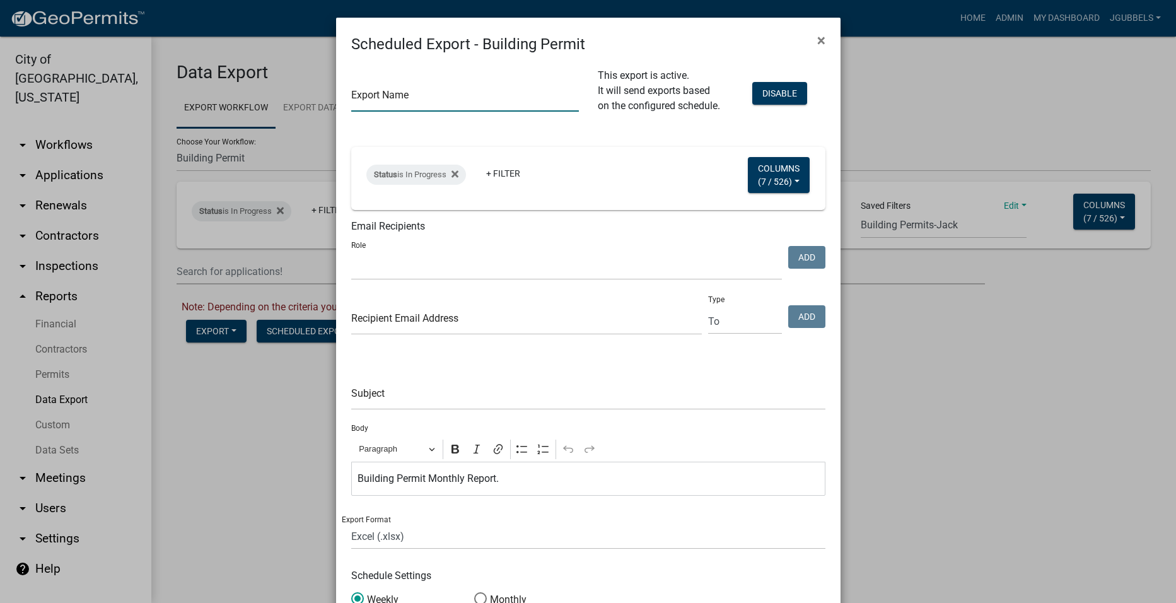
click at [537, 99] on input "text" at bounding box center [465, 99] width 228 height 26
type input "Building Permits Monthly Report"
click at [568, 268] on select "City Attorney Sewer Inspection Parks Admin Building Permits Streets Office Admi…" at bounding box center [566, 267] width 431 height 26
select select "10bd89aa-2937-4912-aa65-bb6e24e2a736"
click at [351, 254] on select "City Attorney Sewer Inspection Parks Admin Building Permits Streets Office Admi…" at bounding box center [566, 267] width 431 height 26
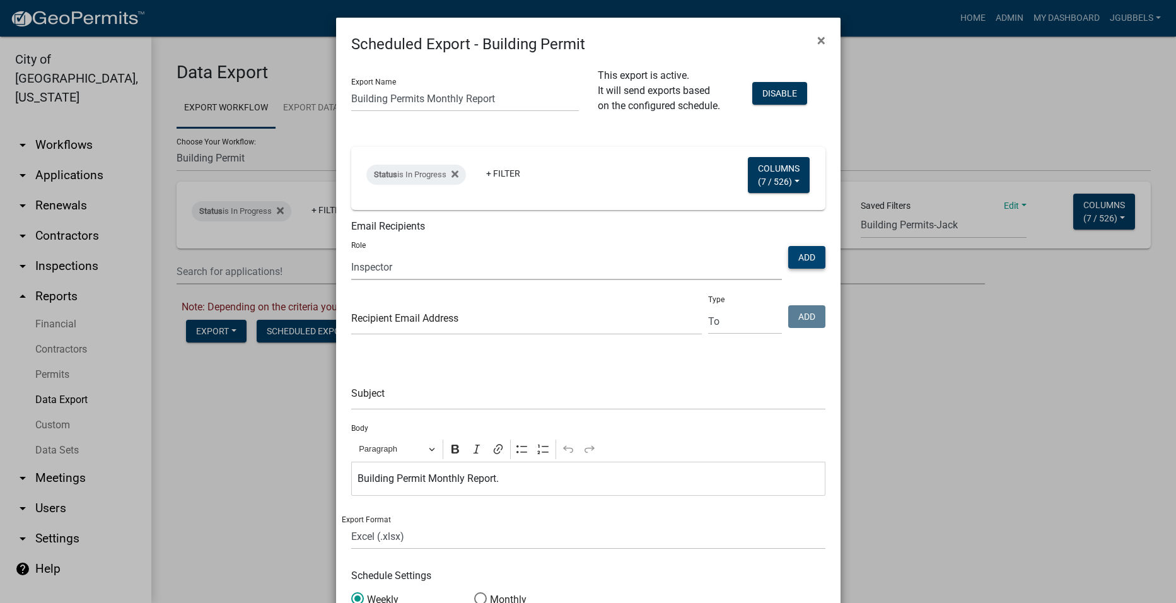
click at [813, 255] on button "Add" at bounding box center [806, 257] width 37 height 23
select select
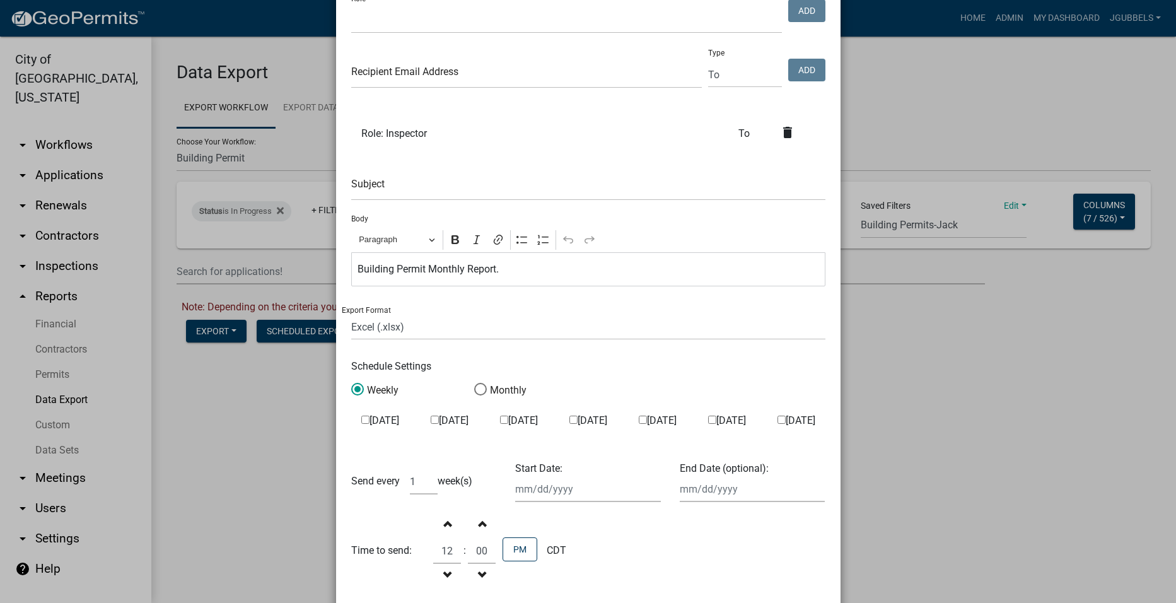
scroll to position [252, 0]
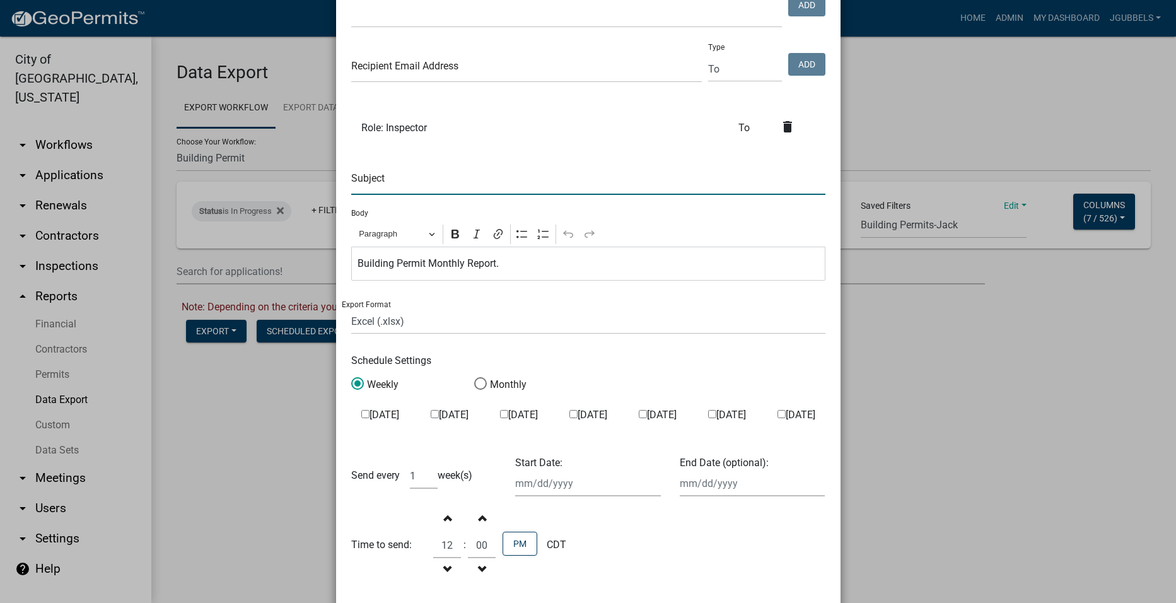
click at [499, 182] on input "text" at bounding box center [588, 182] width 474 height 26
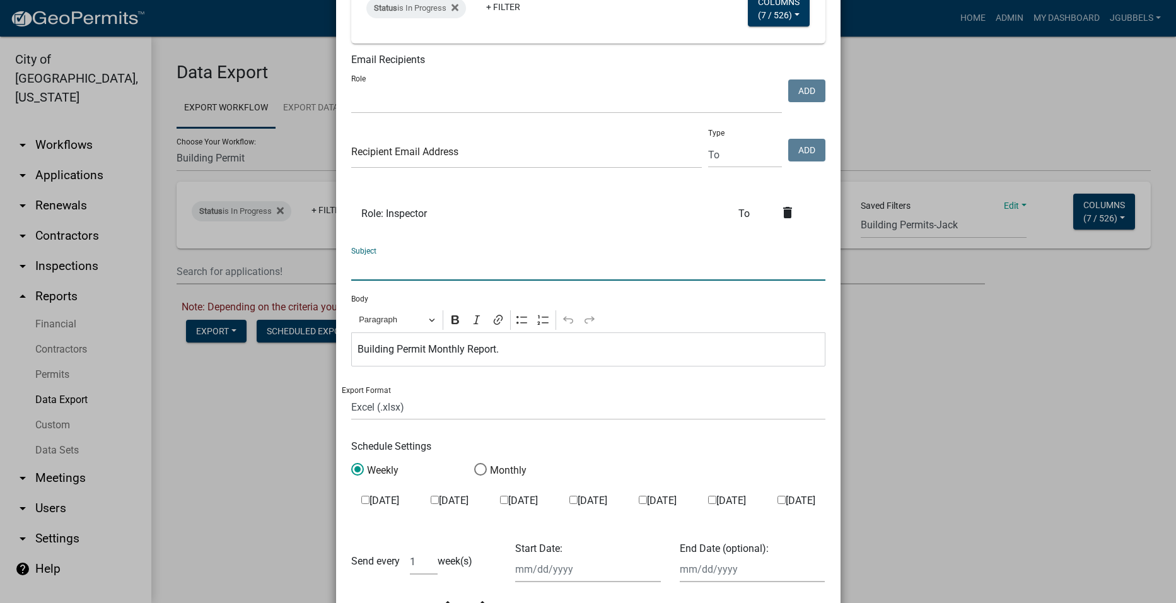
scroll to position [0, 0]
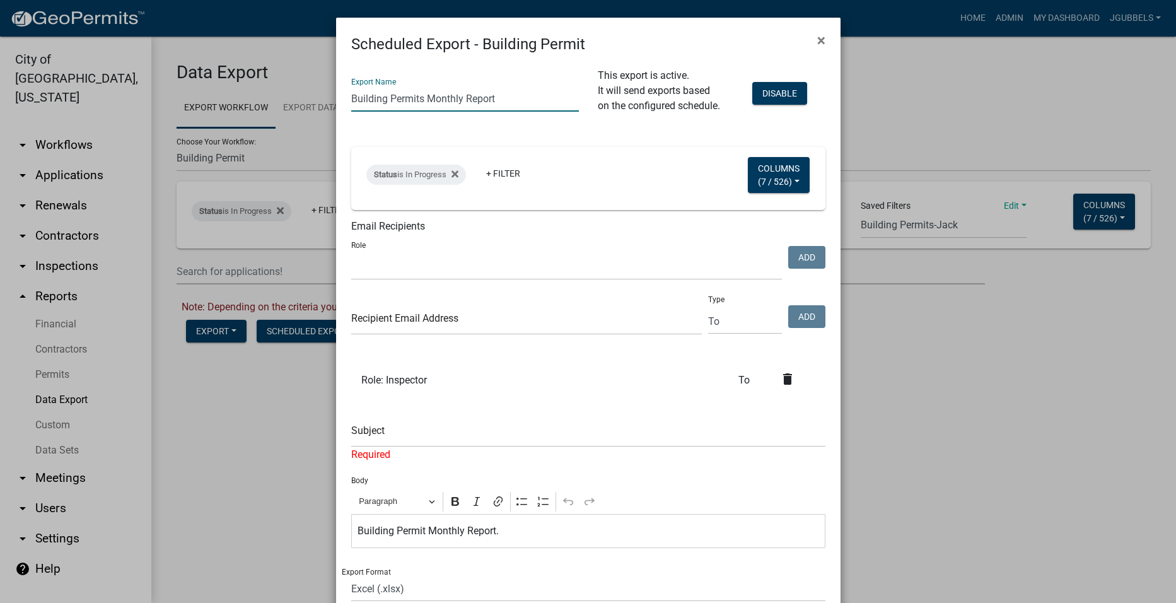
drag, startPoint x: 532, startPoint y: 90, endPoint x: 254, endPoint y: 94, distance: 277.5
click at [254, 94] on ngb-modal-window "Scheduled Export - Building Permit × Export Name Building Permits Monthly Repor…" at bounding box center [588, 301] width 1176 height 603
click at [476, 423] on input "text" at bounding box center [588, 434] width 474 height 26
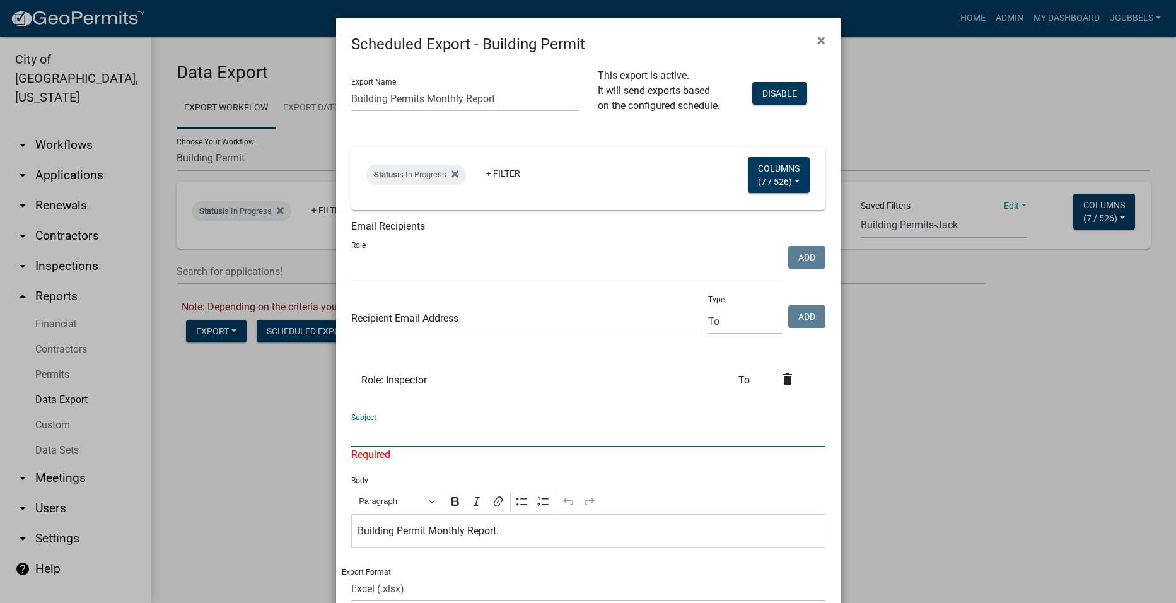
paste input "Building Permits Monthly Report"
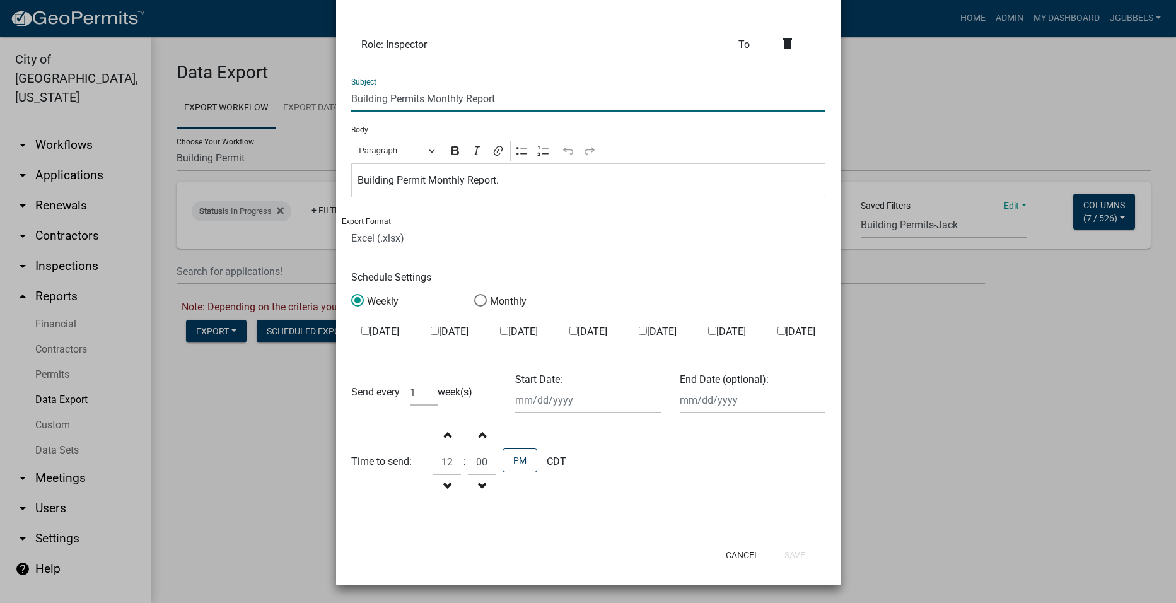
scroll to position [336, 0]
type input "Building Permits Monthly Report"
click at [494, 301] on label "Monthly" at bounding box center [500, 301] width 52 height 15
click at [474, 294] on input "Monthly" at bounding box center [474, 294] width 0 height 0
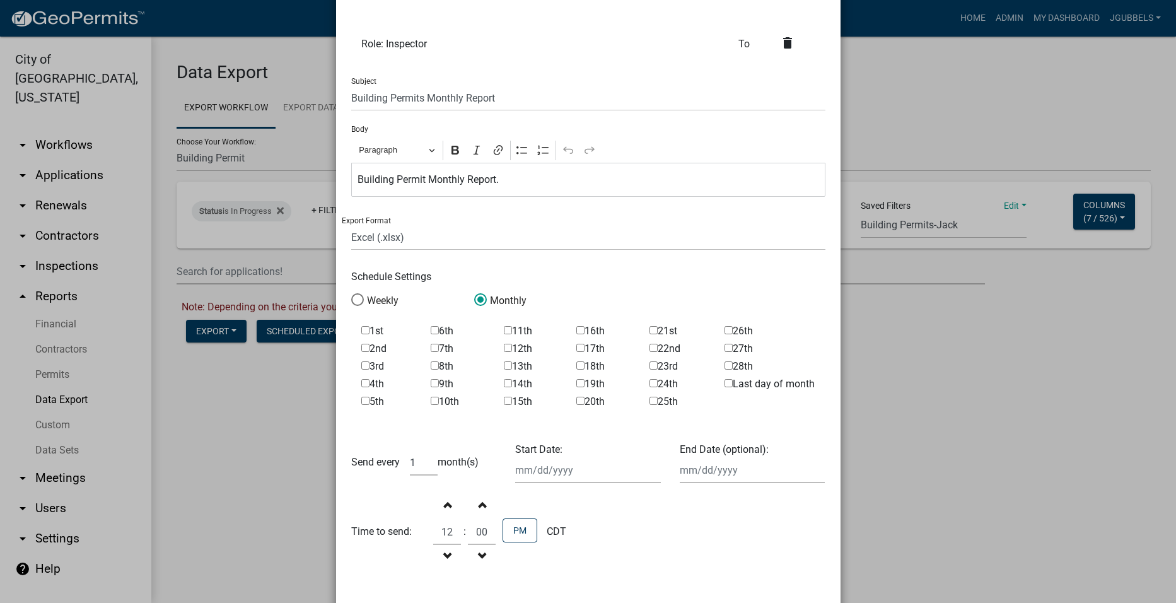
click at [377, 333] on label "1st" at bounding box center [372, 331] width 22 height 10
click at [370, 333] on input "1st" at bounding box center [365, 330] width 8 height 8
checkbox input "true"
click at [448, 553] on button "Decrement hours" at bounding box center [447, 556] width 26 height 23
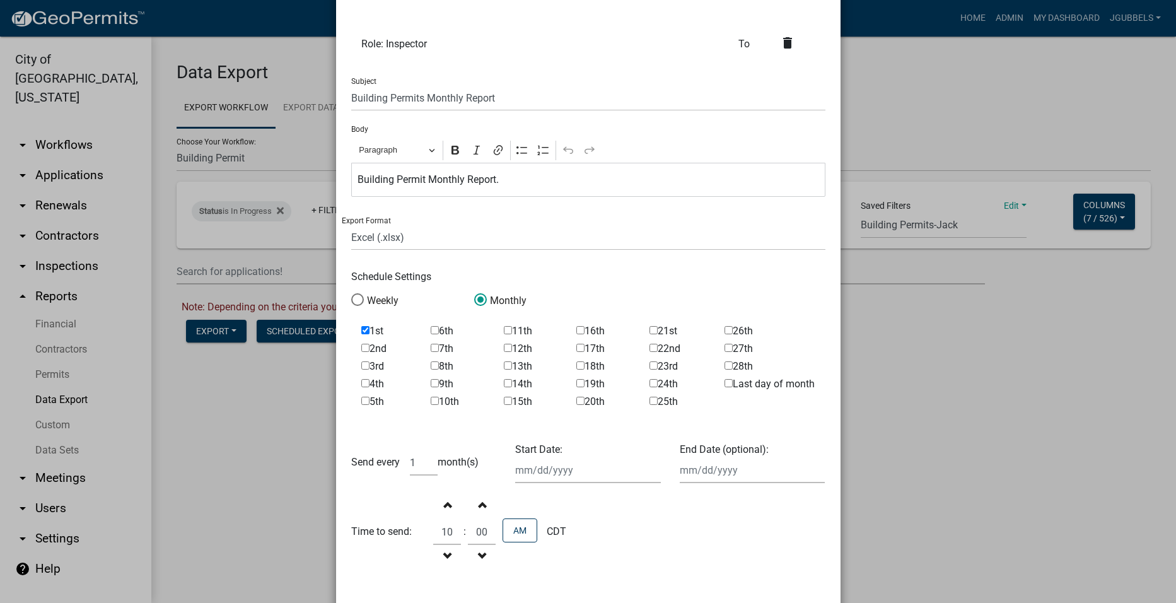
click at [448, 553] on button "Decrement hours" at bounding box center [447, 556] width 26 height 23
type input "08"
click at [615, 472] on div "Start Date:" at bounding box center [588, 462] width 165 height 41
select select "9"
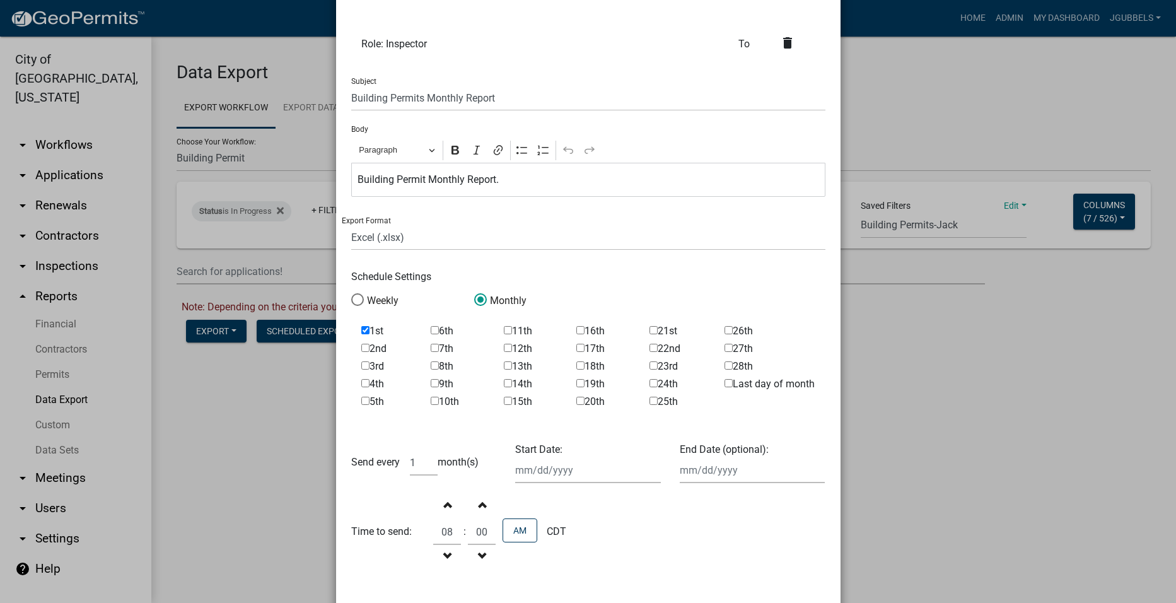
select select "2025"
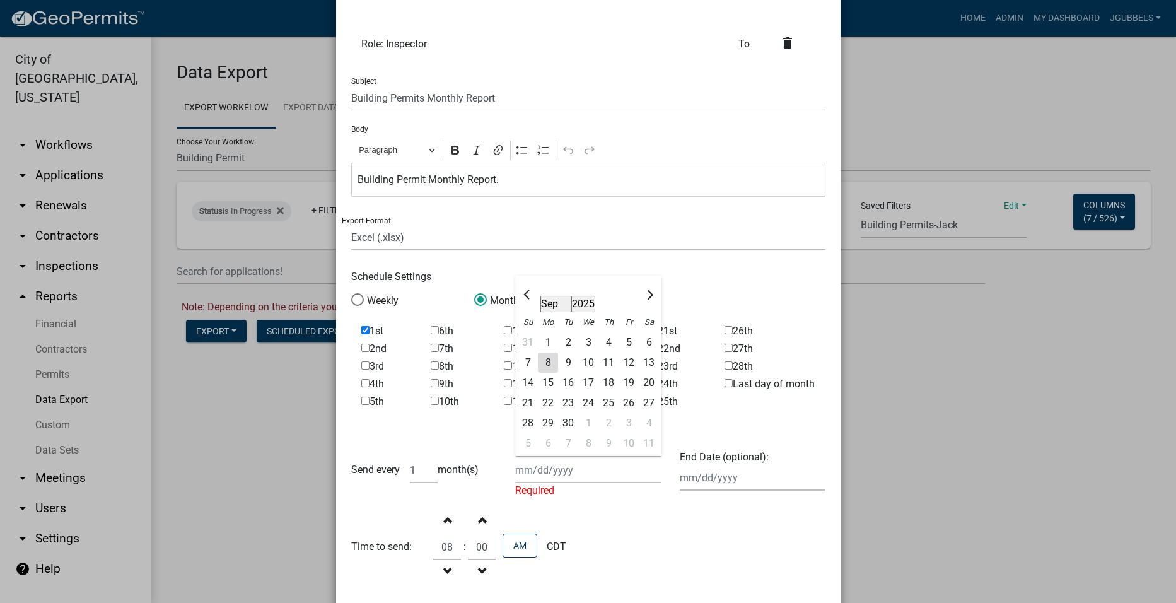
click at [540, 361] on div "8" at bounding box center [548, 363] width 20 height 20
type input "[DATE]"
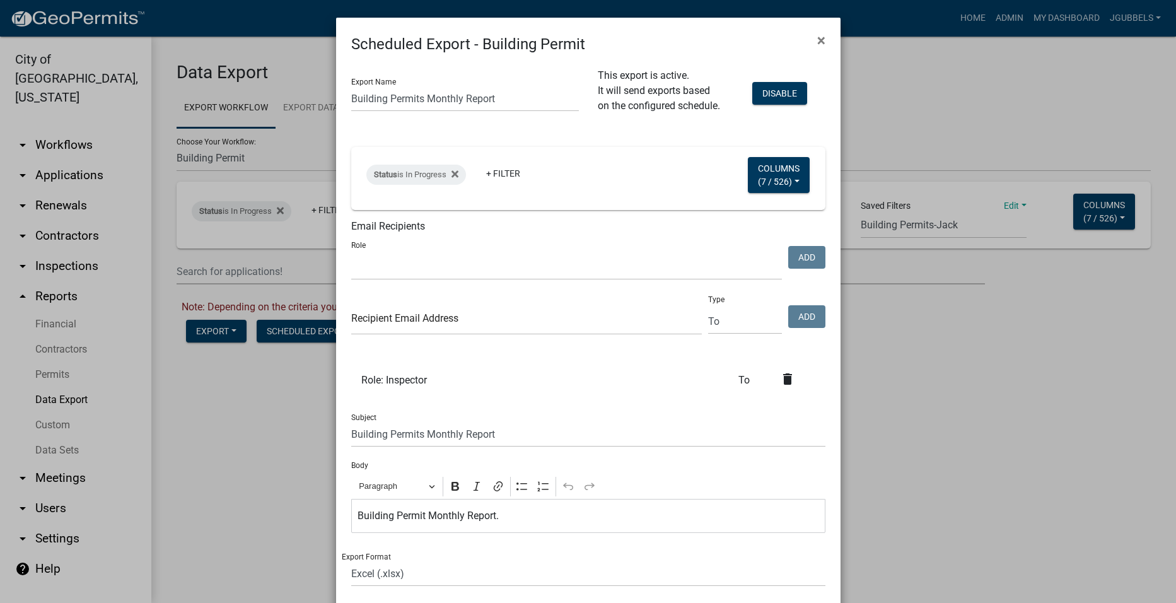
scroll to position [407, 0]
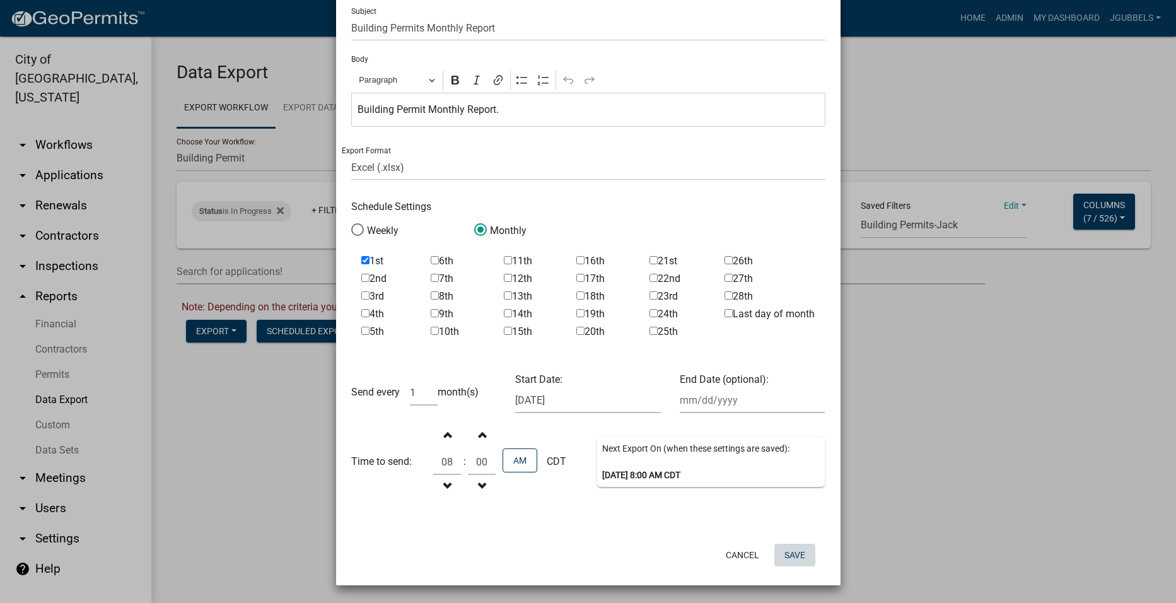
click at [795, 548] on button "Save" at bounding box center [794, 555] width 41 height 23
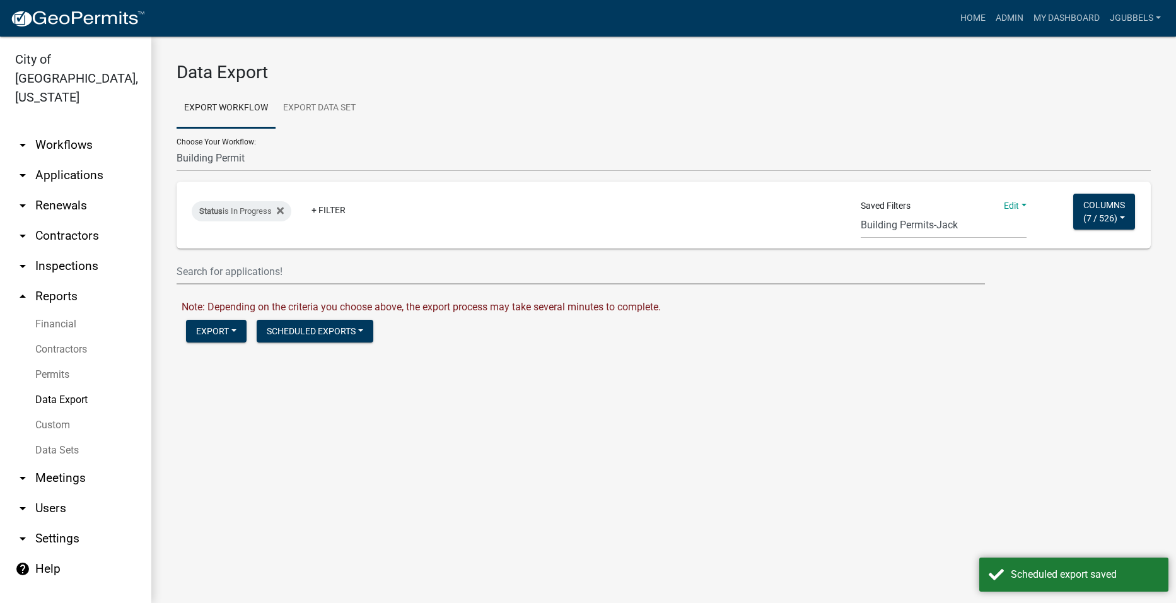
scroll to position [0, 0]
click at [347, 154] on select "2018 Combined Pool Pass (Migrated) Animal Control Log Building Permit Contracto…" at bounding box center [664, 159] width 974 height 26
select select "11: Object"
click at [177, 146] on select "2018 Combined Pool Pass (Migrated) Animal Control Log Building Permit Contracto…" at bounding box center [664, 159] width 974 height 26
click at [949, 228] on select "Single Pool Pass 2024 Dream Playground Donations Curb Permits Building Permits …" at bounding box center [944, 226] width 166 height 26
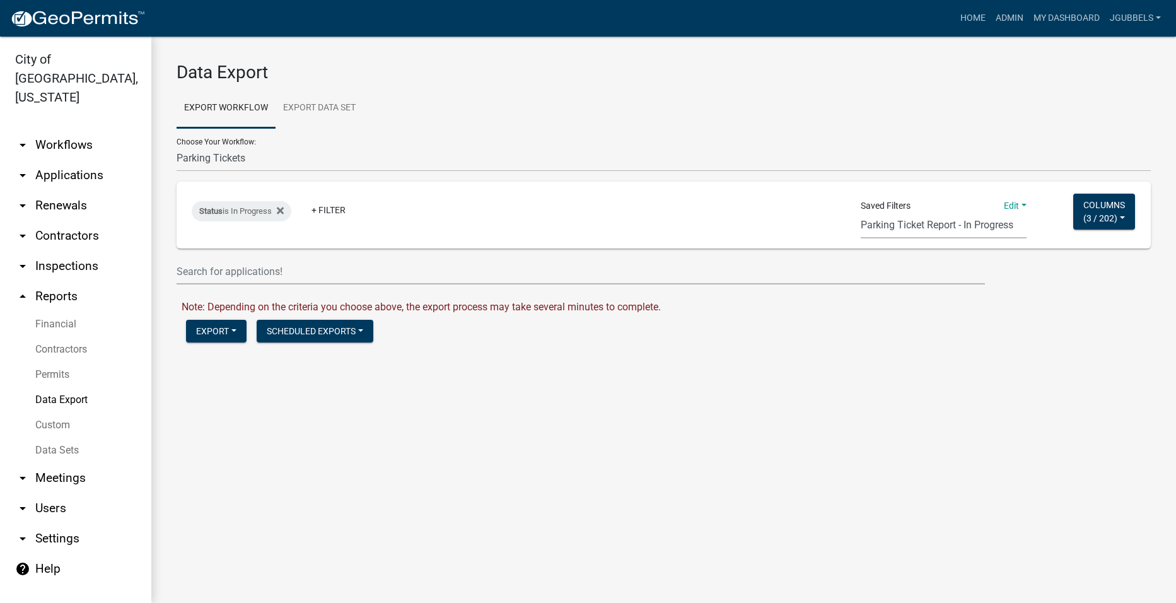
click at [861, 213] on select "Single Pool Pass 2024 Dream Playground Donations Curb Permits Building Permits …" at bounding box center [944, 226] width 166 height 26
click at [229, 338] on button "Export" at bounding box center [216, 331] width 61 height 23
click at [241, 367] on button "Excel Format (.xlsx)" at bounding box center [250, 364] width 129 height 30
click at [310, 361] on link "Download Parking Tickets.xlsx" at bounding box center [250, 358] width 137 height 12
click at [568, 431] on main "Data Export Export Workflow Export Data Set Choose Your Workflow: 2018 Combined…" at bounding box center [663, 320] width 1025 height 566
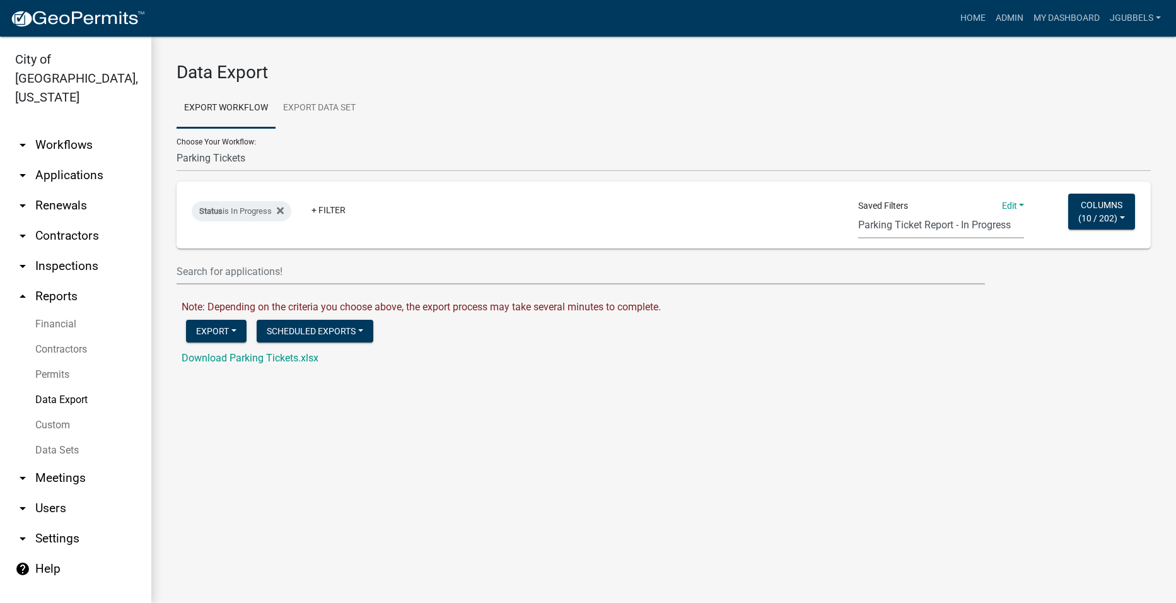
click at [979, 227] on select "Single Pool Pass 2024 Dream Playground Donations Curb Permits Building Permits …" at bounding box center [941, 226] width 166 height 26
click at [858, 213] on select "Single Pool Pass 2024 Dream Playground Donations Curb Permits Building Permits …" at bounding box center [941, 226] width 166 height 26
click at [211, 334] on button "Export" at bounding box center [216, 331] width 61 height 23
click at [255, 361] on button "Excel Format (.xlsx)" at bounding box center [250, 364] width 129 height 30
click at [246, 359] on link "Download Parking Tickets.xlsx" at bounding box center [250, 358] width 137 height 12
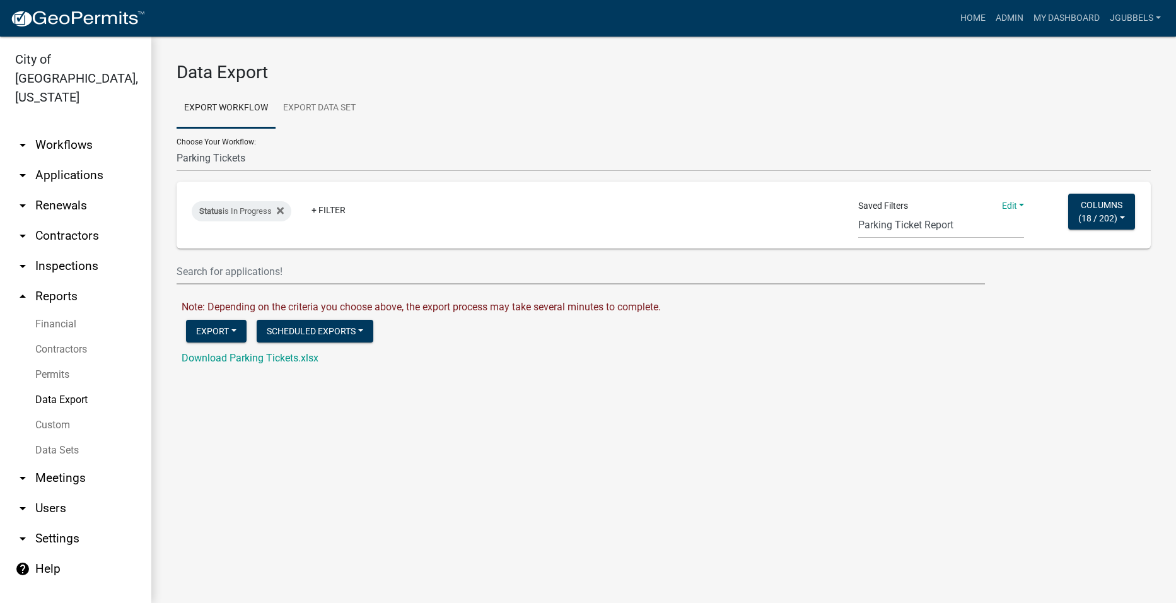
click at [679, 438] on main "Data Export Export Workflow Export Data Set Choose Your Workflow: 2018 Combined…" at bounding box center [663, 320] width 1025 height 566
click at [981, 228] on select "Single Pool Pass 2024 Dream Playground Donations Curb Permits Building Permits …" at bounding box center [941, 226] width 166 height 26
click at [340, 320] on button "Scheduled Exports" at bounding box center [315, 331] width 117 height 23
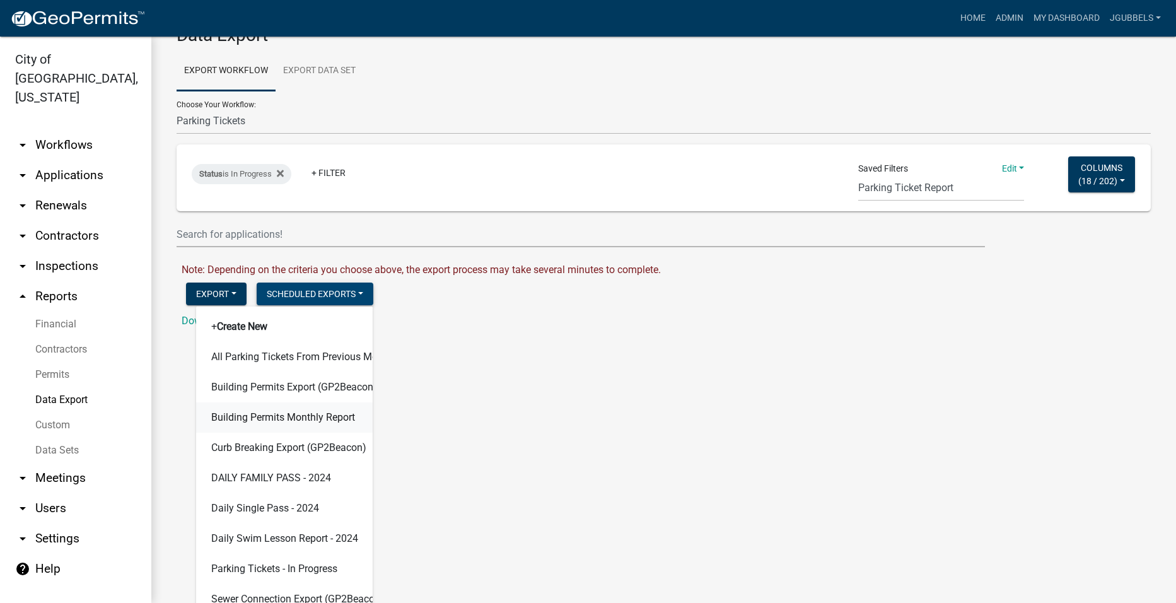
scroll to position [54, 0]
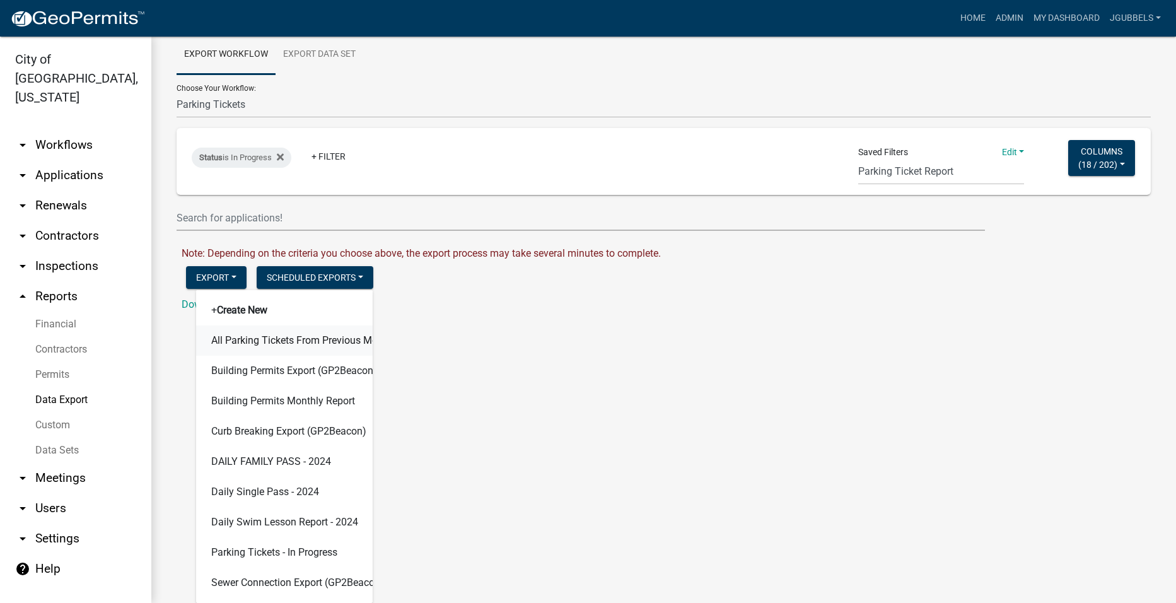
click at [320, 340] on button "All Parking Tickets From Previous Month" at bounding box center [284, 340] width 177 height 30
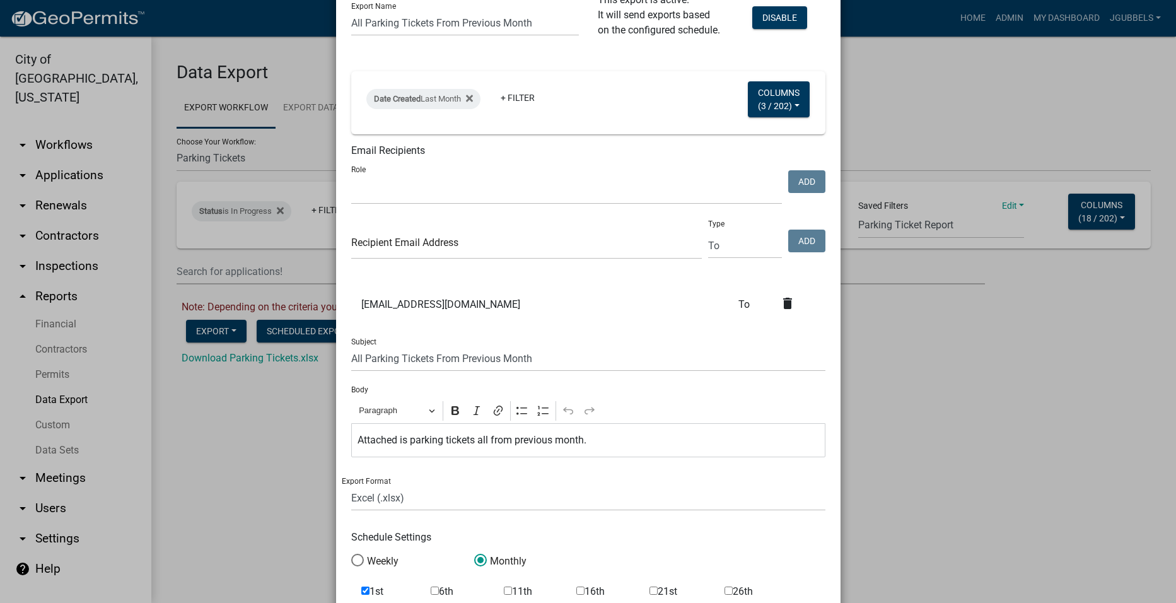
scroll to position [0, 0]
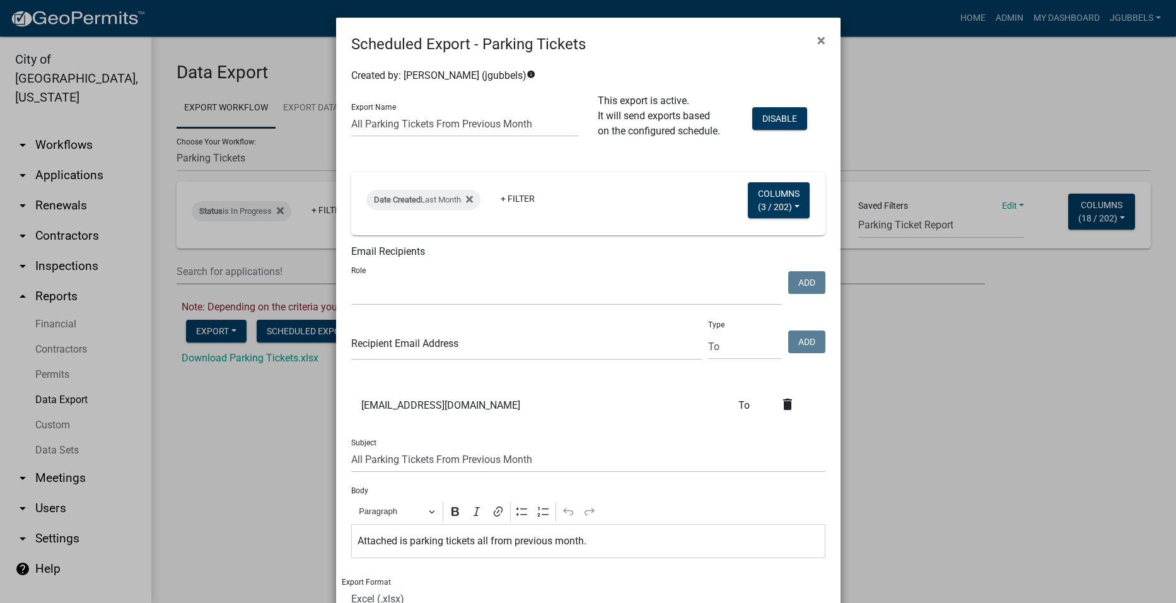
click at [996, 411] on ngb-modal-window "Scheduled Export - Parking Tickets × Created by: [PERSON_NAME] (jgubbels) info …" at bounding box center [588, 301] width 1176 height 603
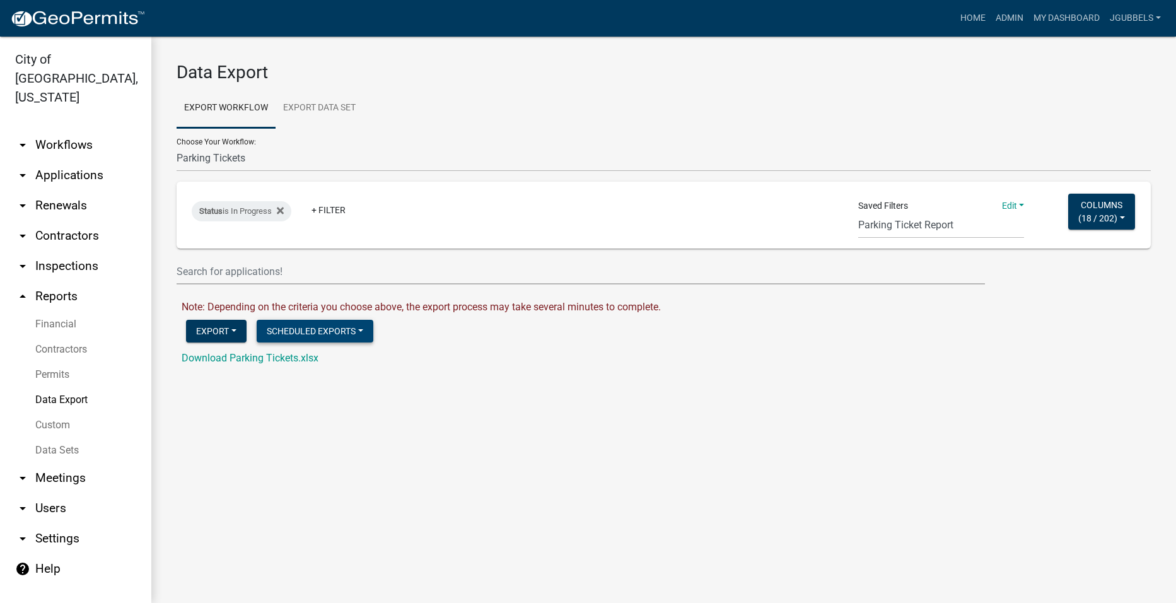
click at [341, 332] on button "Scheduled Exports" at bounding box center [315, 331] width 117 height 23
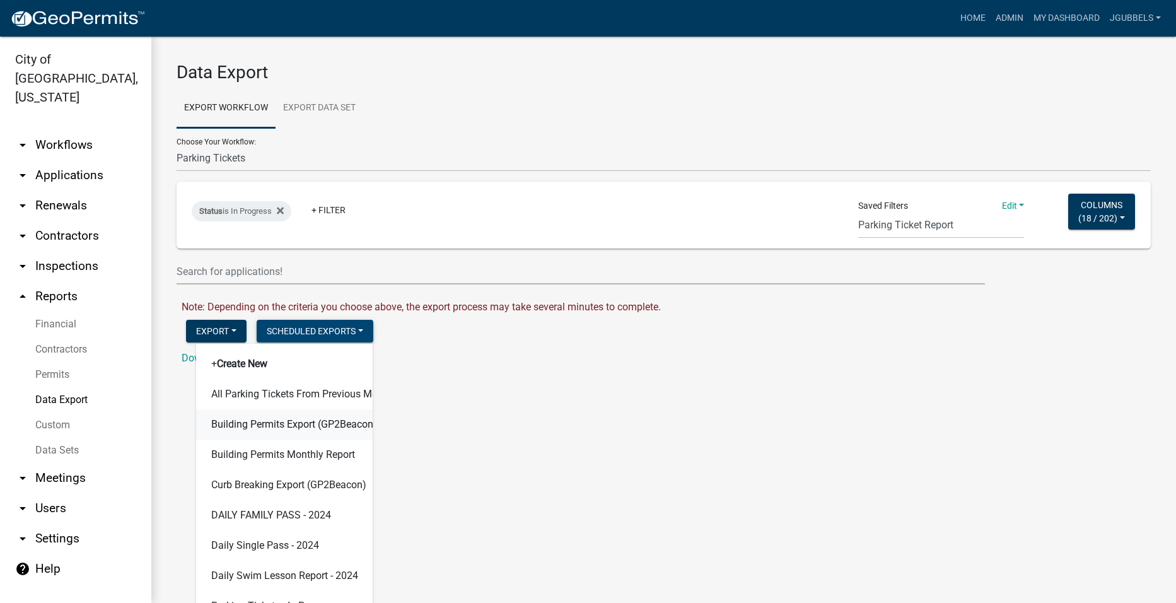
scroll to position [54, 0]
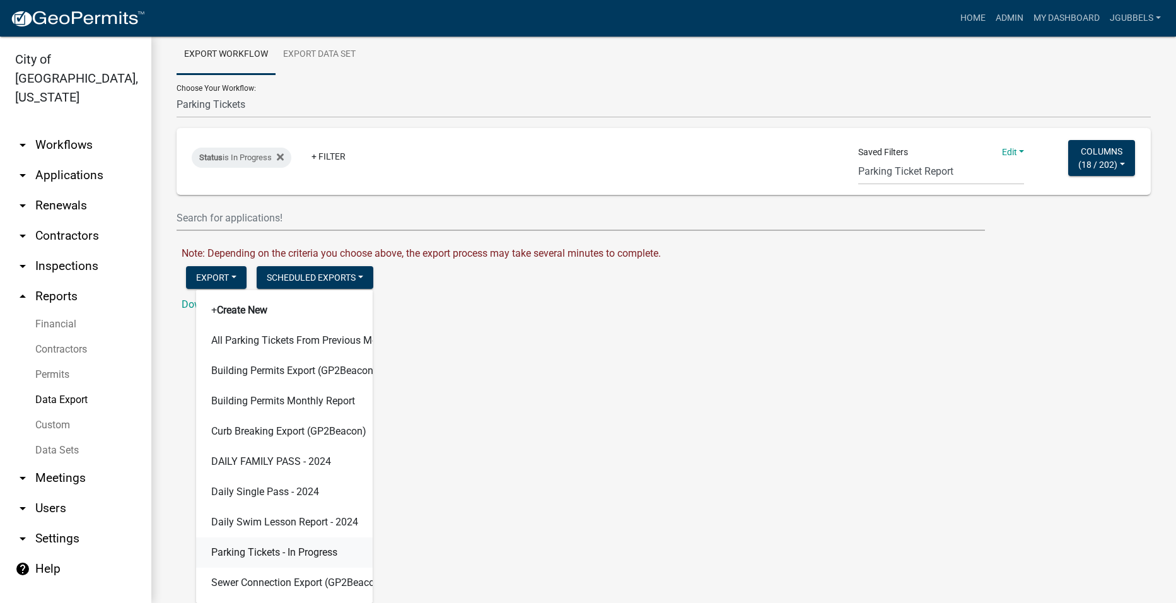
click at [322, 548] on button "Parking Tickets - In Progress" at bounding box center [284, 552] width 177 height 30
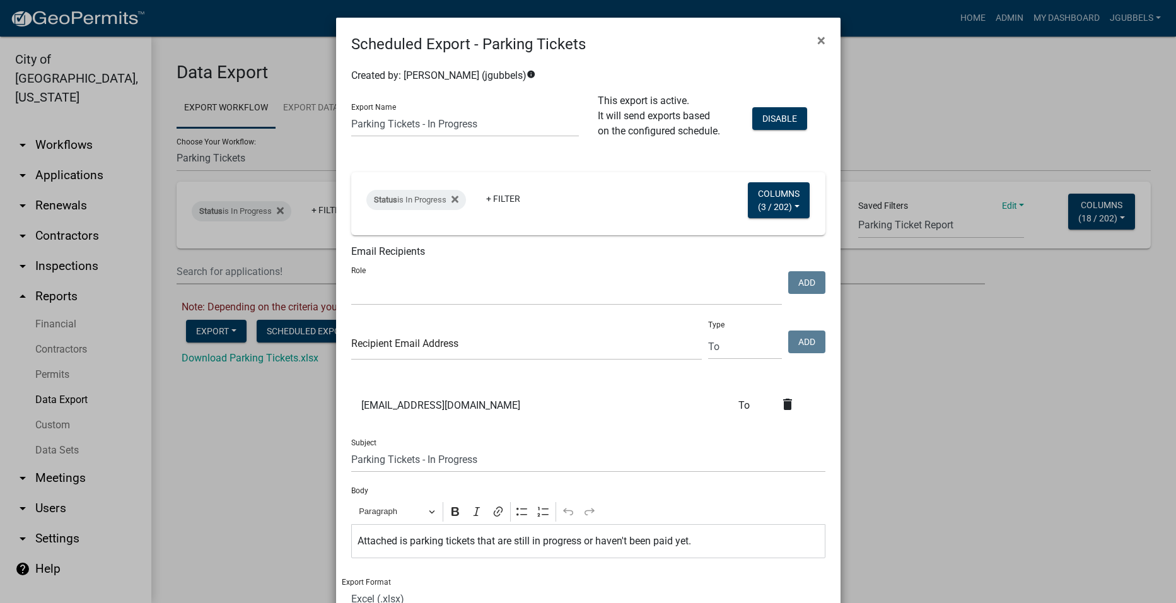
scroll to position [0, 0]
click at [1011, 381] on ngb-modal-window "Scheduled Export - Parking Tickets × Created by: [PERSON_NAME] (jgubbels) info …" at bounding box center [588, 301] width 1176 height 603
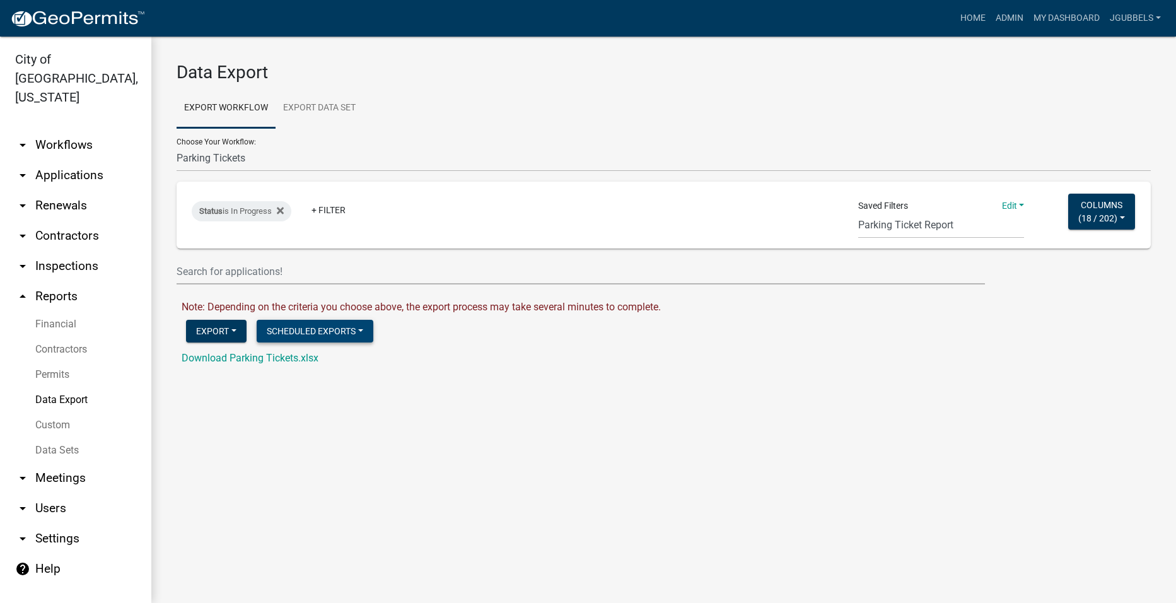
click at [343, 339] on button "Scheduled Exports" at bounding box center [315, 331] width 117 height 23
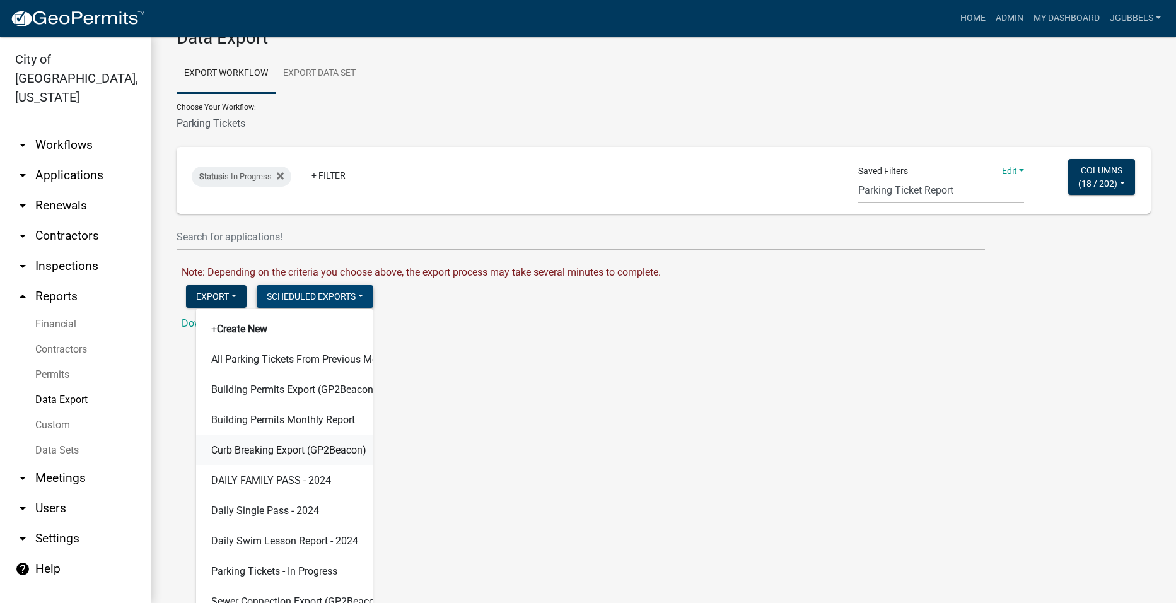
scroll to position [54, 0]
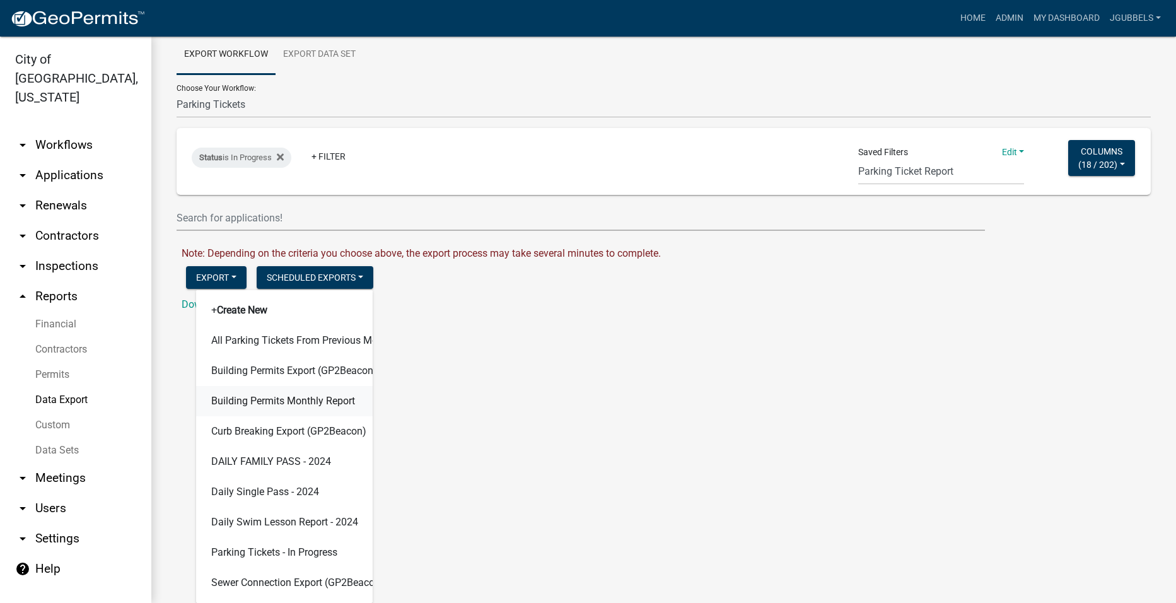
click at [332, 402] on button "Building Permits Monthly Report" at bounding box center [284, 401] width 177 height 30
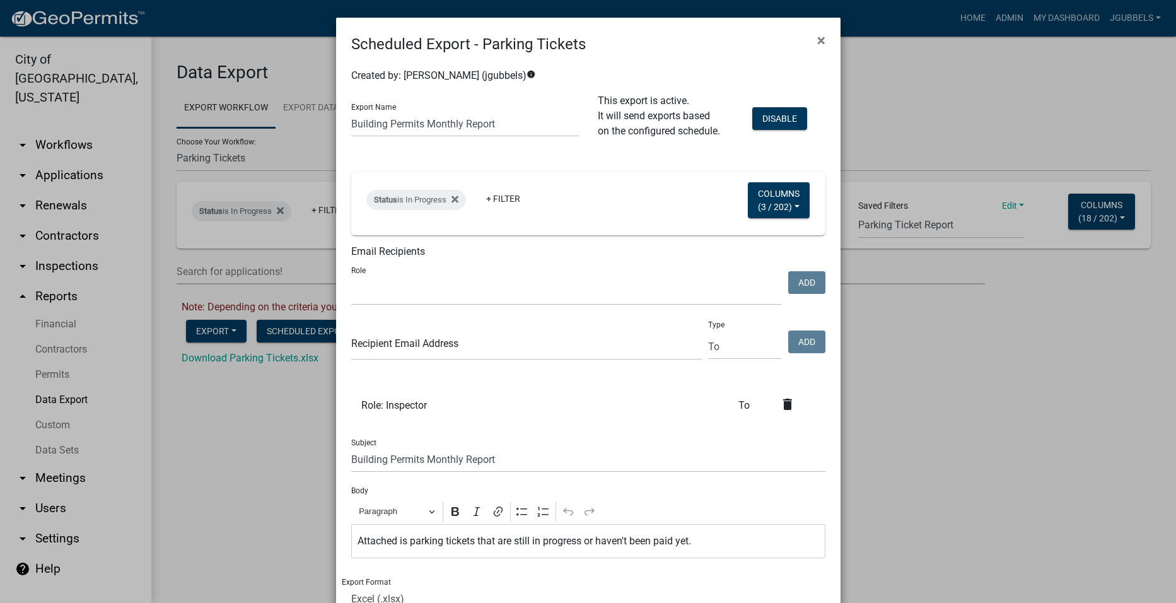
scroll to position [0, 0]
click at [979, 424] on ngb-modal-window "Scheduled Export - Parking Tickets × Created by: [PERSON_NAME] (jgubbels) info …" at bounding box center [588, 301] width 1176 height 603
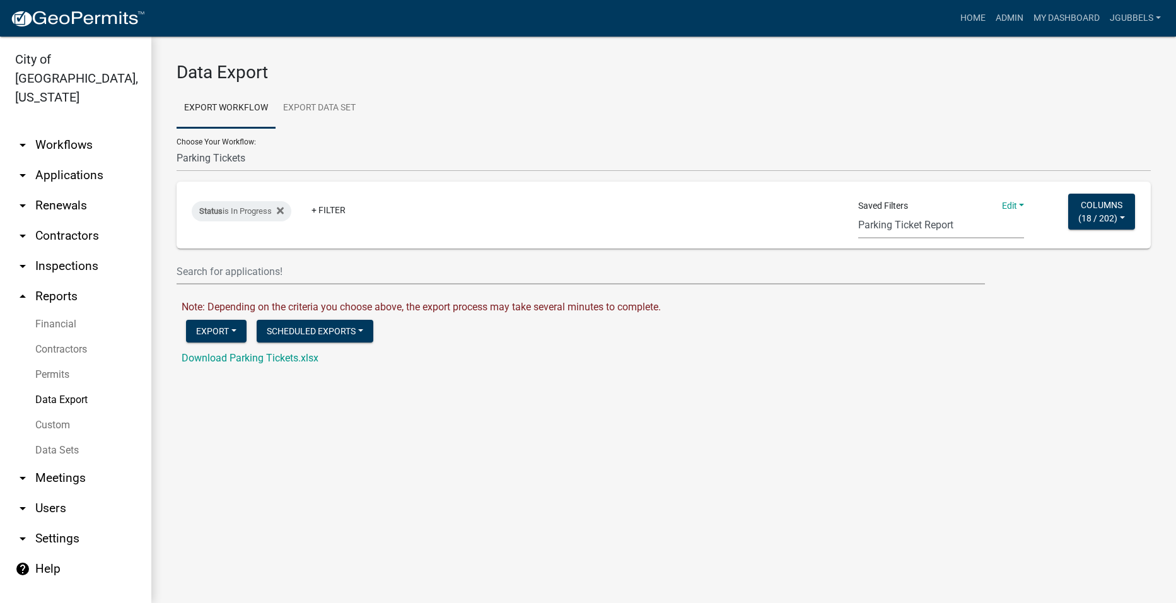
click at [941, 213] on select "Single Pool Pass 2024 Dream Playground Donations Curb Permits Building Permits …" at bounding box center [941, 226] width 166 height 26
click at [858, 213] on select "Single Pool Pass 2024 Dream Playground Donations Curb Permits Building Permits …" at bounding box center [941, 226] width 166 height 26
click at [983, 218] on select "Single Pool Pass 2024 Dream Playground Donations Curb Permits Building Permits …" at bounding box center [944, 226] width 166 height 26
click at [746, 392] on div "Data Export Export Workflow Export Data Set Choose Your Workflow: 2018 Combined…" at bounding box center [663, 220] width 1025 height 366
click at [972, 223] on select "Single Pool Pass 2024 Dream Playground Donations Curb Permits Building Permits …" at bounding box center [944, 226] width 166 height 26
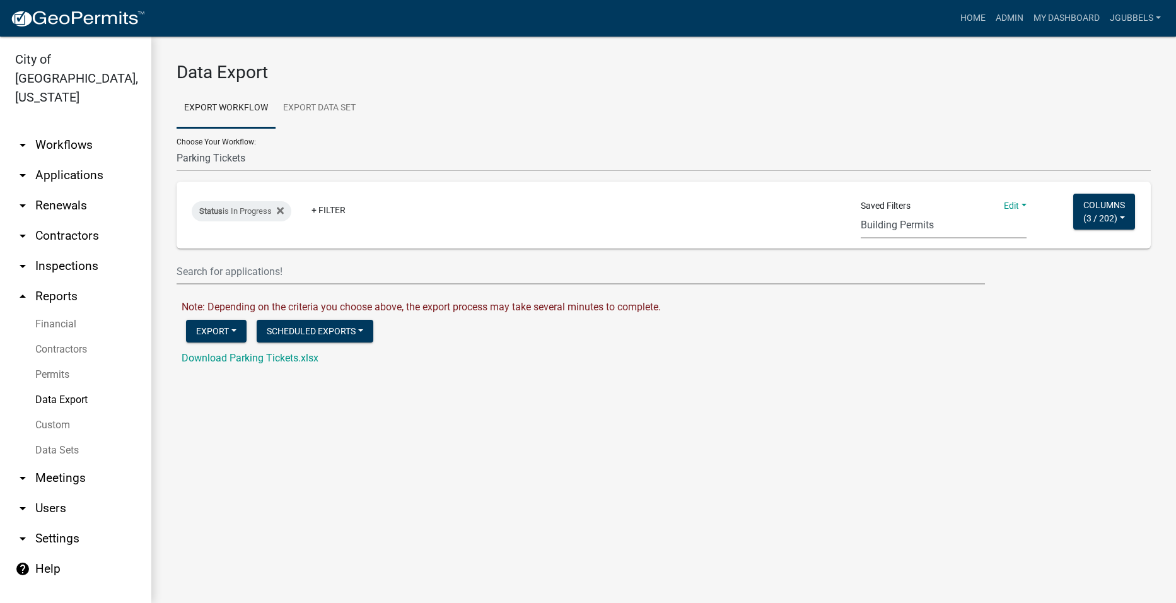
click at [861, 213] on select "Single Pool Pass 2024 Dream Playground Donations Curb Permits Building Permits …" at bounding box center [944, 226] width 166 height 26
click at [930, 225] on select "Single Pool Pass 2024 Dream Playground Donations Curb Permits Building Permits …" at bounding box center [944, 226] width 166 height 26
select select "14: 3da71747-aeb2-4edb-88f9-2006df8b31cf"
click at [861, 213] on select "Single Pool Pass 2024 Dream Playground Donations Curb Permits Building Permits …" at bounding box center [944, 226] width 166 height 26
click at [212, 325] on button "Export" at bounding box center [216, 331] width 61 height 23
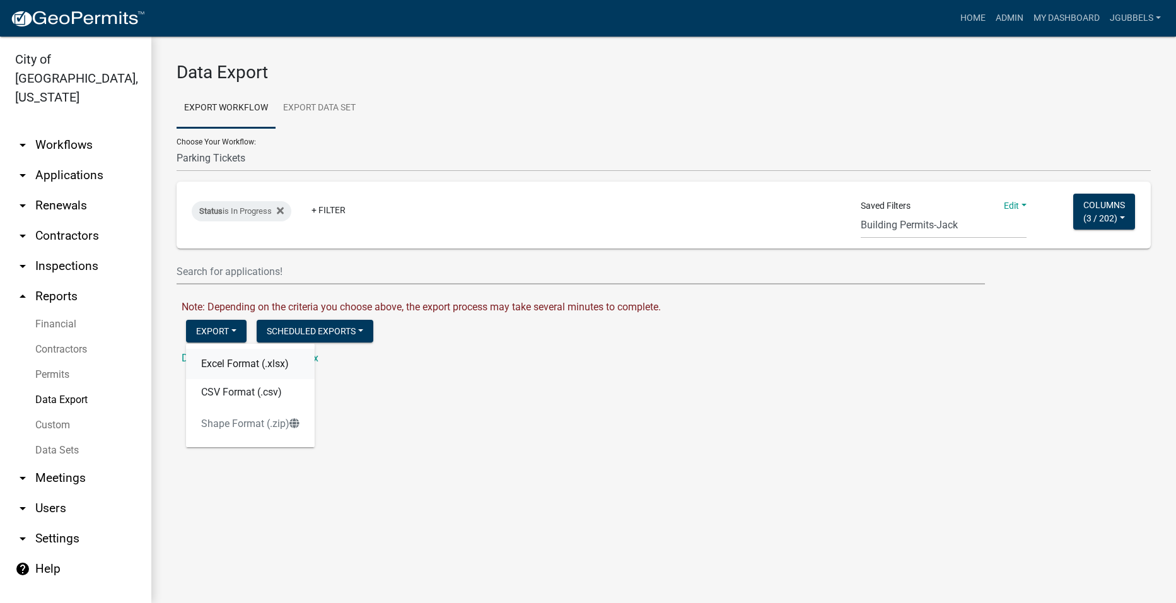
click at [262, 361] on button "Excel Format (.xlsx)" at bounding box center [250, 364] width 129 height 30
click at [235, 353] on link "Download Parking Tickets.xlsx" at bounding box center [250, 358] width 137 height 12
click at [964, 442] on main "Data Export Export Workflow Export Data Set Choose Your Workflow: 2018 Combined…" at bounding box center [663, 320] width 1025 height 566
click at [388, 161] on select "2018 Combined Pool Pass (Migrated) Animal Control Log Building Permit Contracto…" at bounding box center [664, 159] width 974 height 26
select select "3: Object"
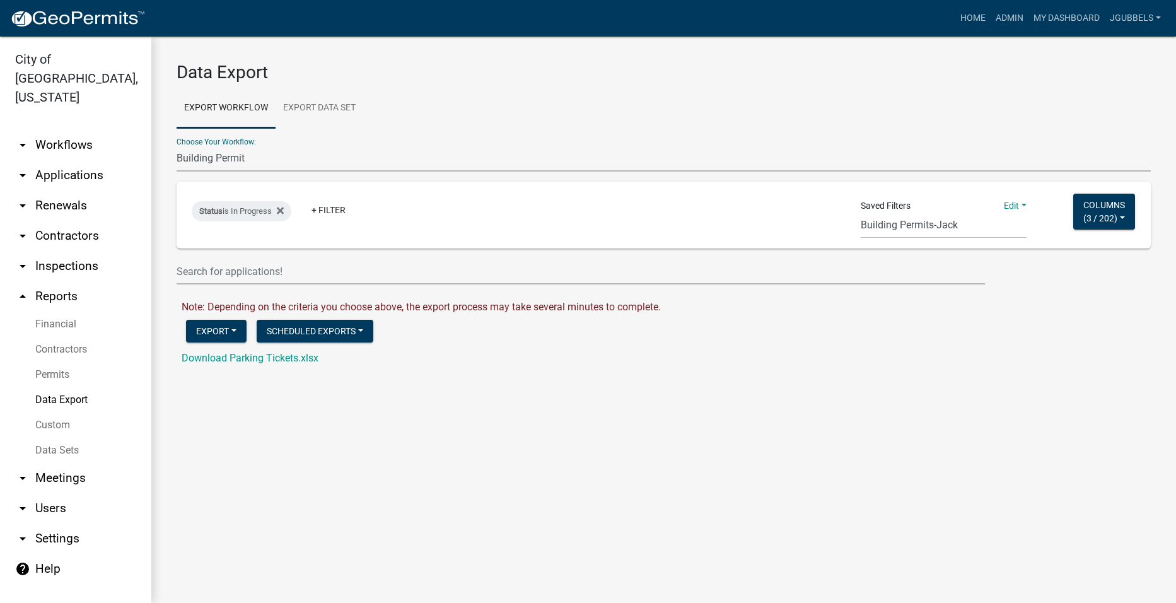
click at [177, 146] on select "2018 Combined Pool Pass (Migrated) Animal Control Log Building Permit Contracto…" at bounding box center [664, 159] width 974 height 26
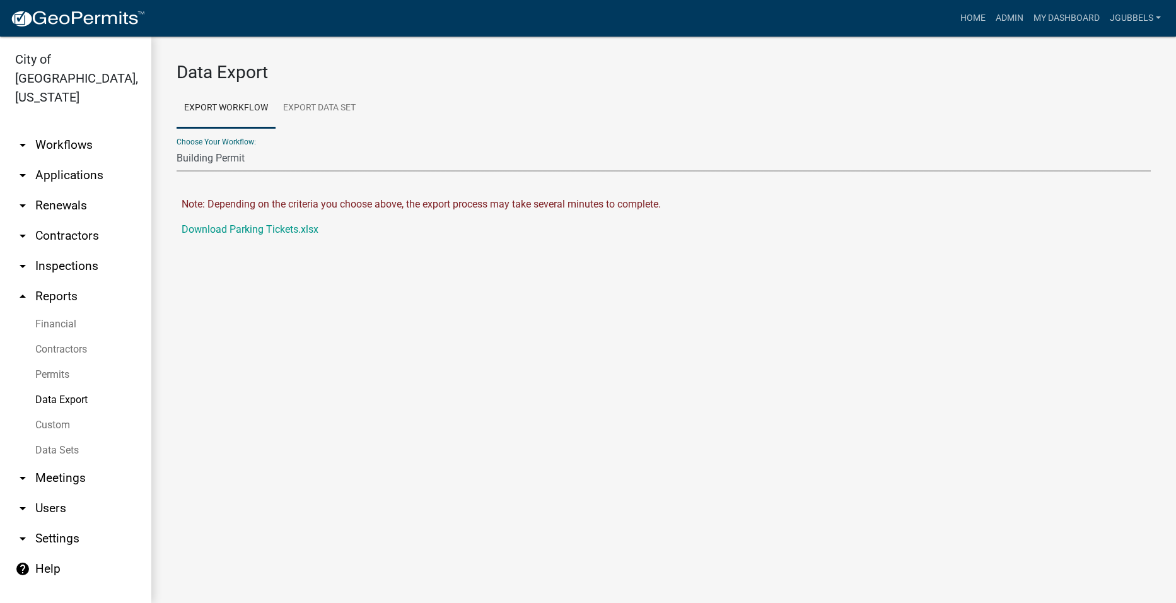
select select "14: 3da71747-aeb2-4edb-88f9-2006df8b31cf"
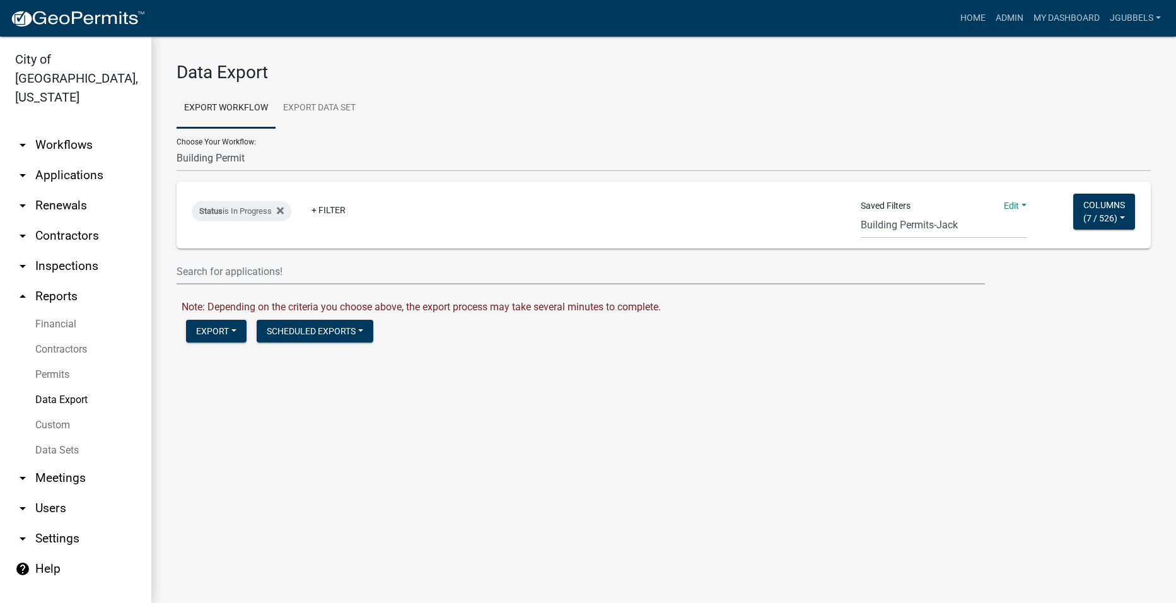
click at [361, 346] on form "Data Export Export Workflow Export Data Set Choose Your Workflow: 2018 Combined…" at bounding box center [664, 206] width 974 height 289
click at [358, 335] on button "Scheduled Exports" at bounding box center [315, 331] width 117 height 23
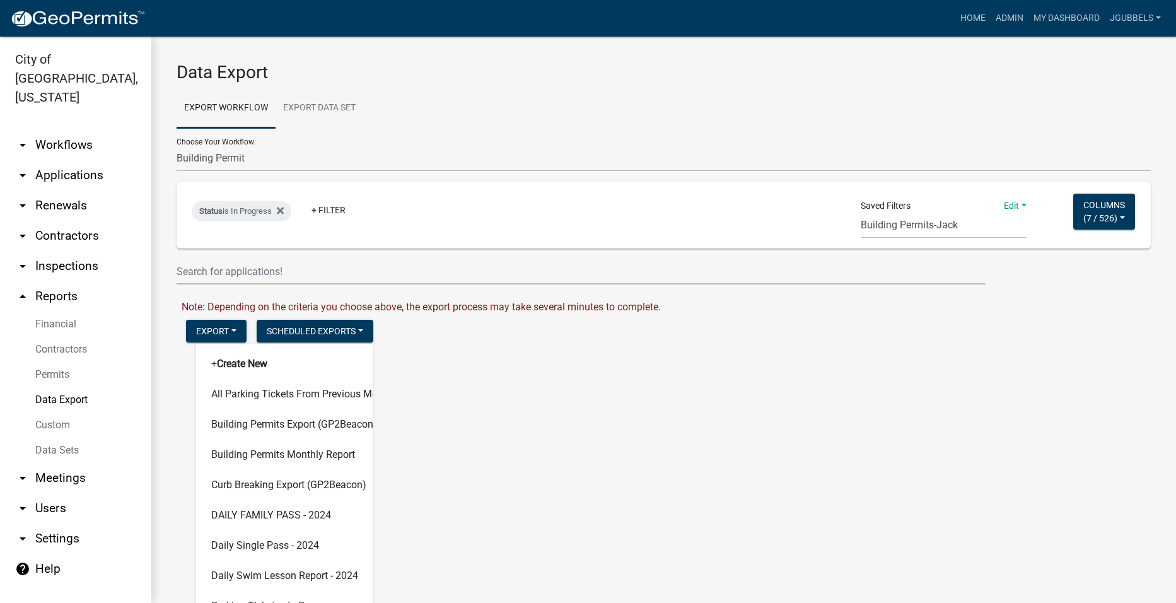
drag, startPoint x: 923, startPoint y: 372, endPoint x: 911, endPoint y: 309, distance: 64.2
click at [921, 372] on div "Data Export Export Workflow Export Data Set Choose Your Workflow: 2018 Combined…" at bounding box center [663, 212] width 1025 height 351
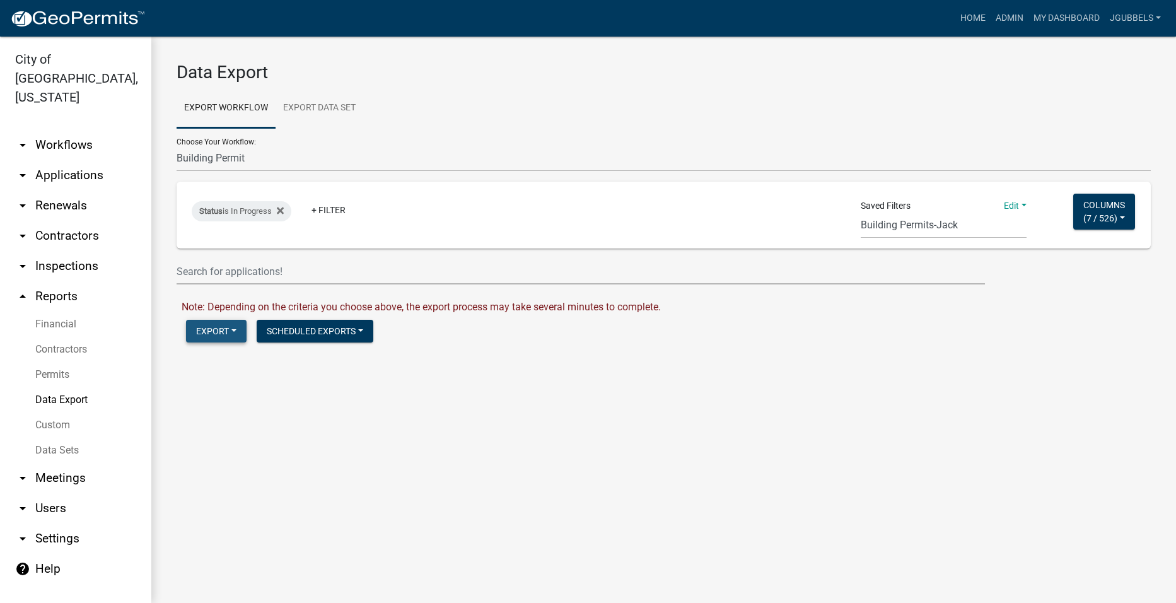
click at [232, 341] on button "Export" at bounding box center [216, 331] width 61 height 23
click at [263, 358] on button "Excel Format (.xlsx)" at bounding box center [250, 364] width 129 height 30
click at [297, 356] on link "Download Building Permit.xlsx" at bounding box center [250, 358] width 136 height 12
drag, startPoint x: 706, startPoint y: 377, endPoint x: 696, endPoint y: 392, distance: 18.7
click at [706, 377] on div "Data Export Export Workflow Export Data Set Choose Your Workflow: 2018 Combined…" at bounding box center [663, 220] width 1025 height 366
